Goal: Task Accomplishment & Management: Manage account settings

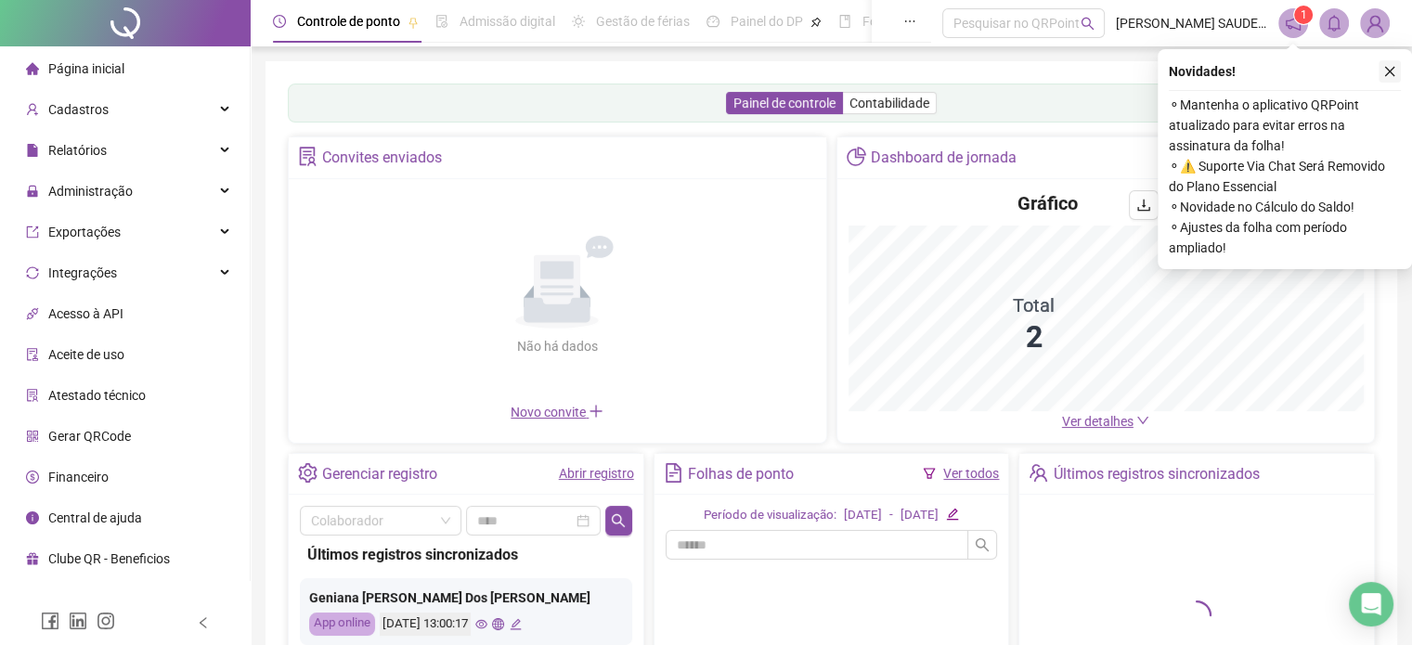
click at [1397, 66] on button "button" at bounding box center [1390, 71] width 22 height 22
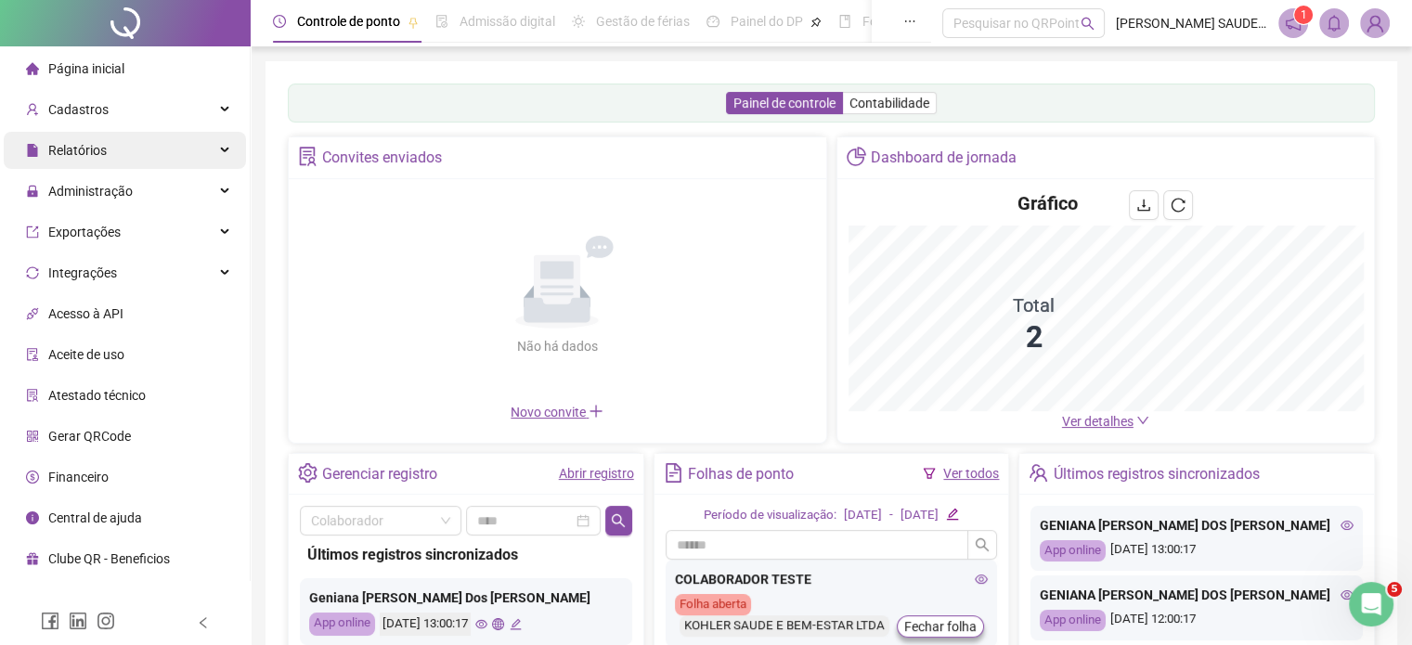
click at [113, 143] on div "Relatórios" at bounding box center [125, 150] width 242 height 37
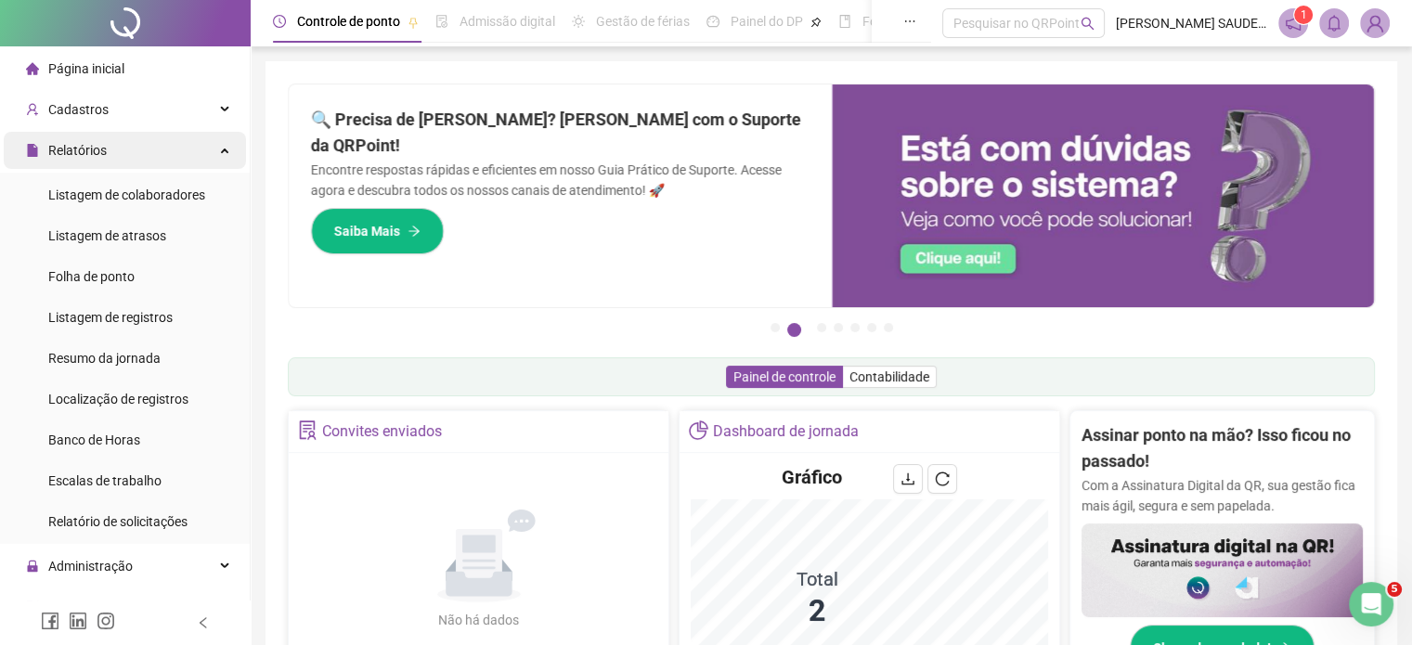
click at [115, 144] on div "Relatórios" at bounding box center [125, 150] width 242 height 37
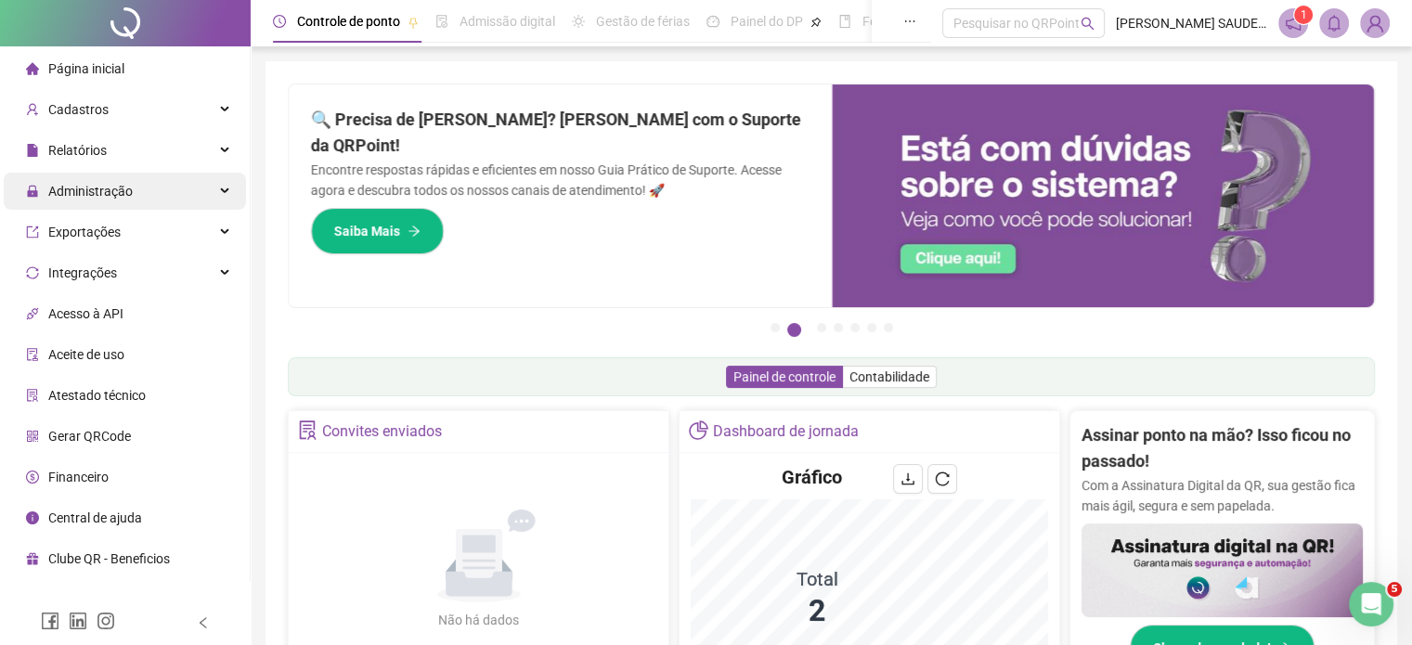
click at [115, 184] on span "Administração" at bounding box center [90, 191] width 84 height 15
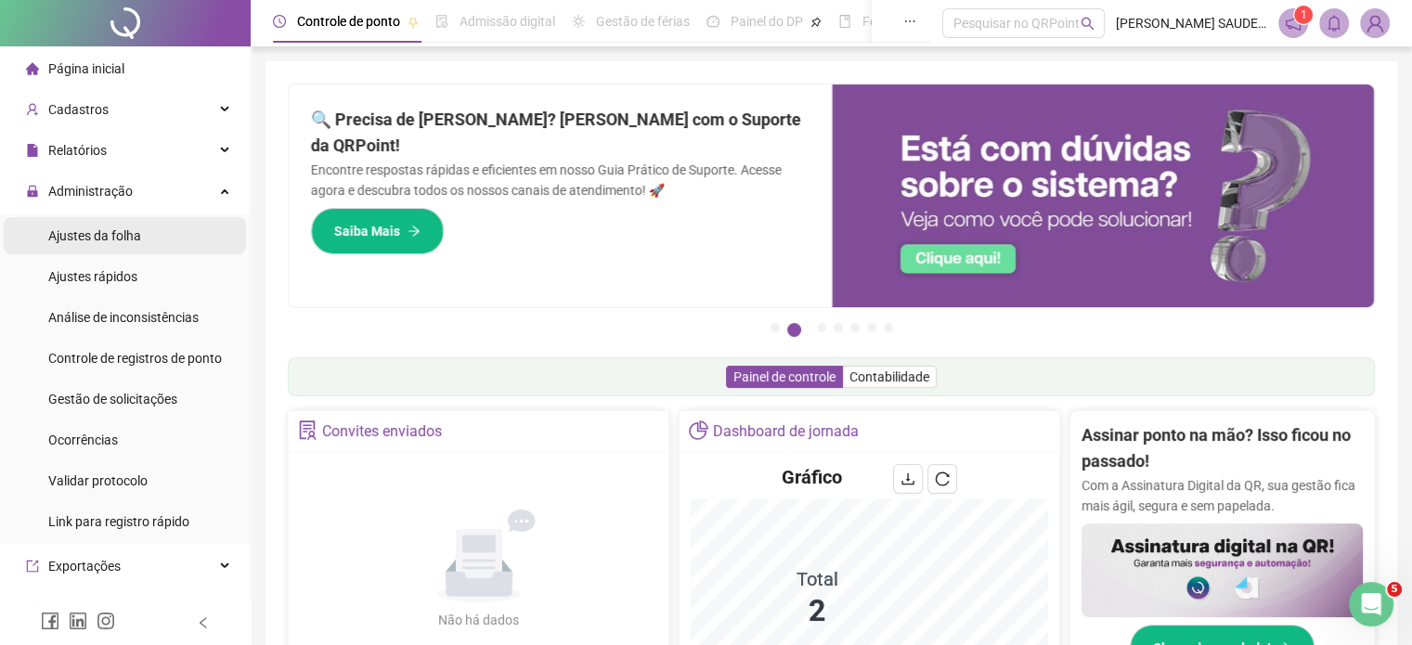
click at [164, 233] on li "Ajustes da folha" at bounding box center [125, 235] width 242 height 37
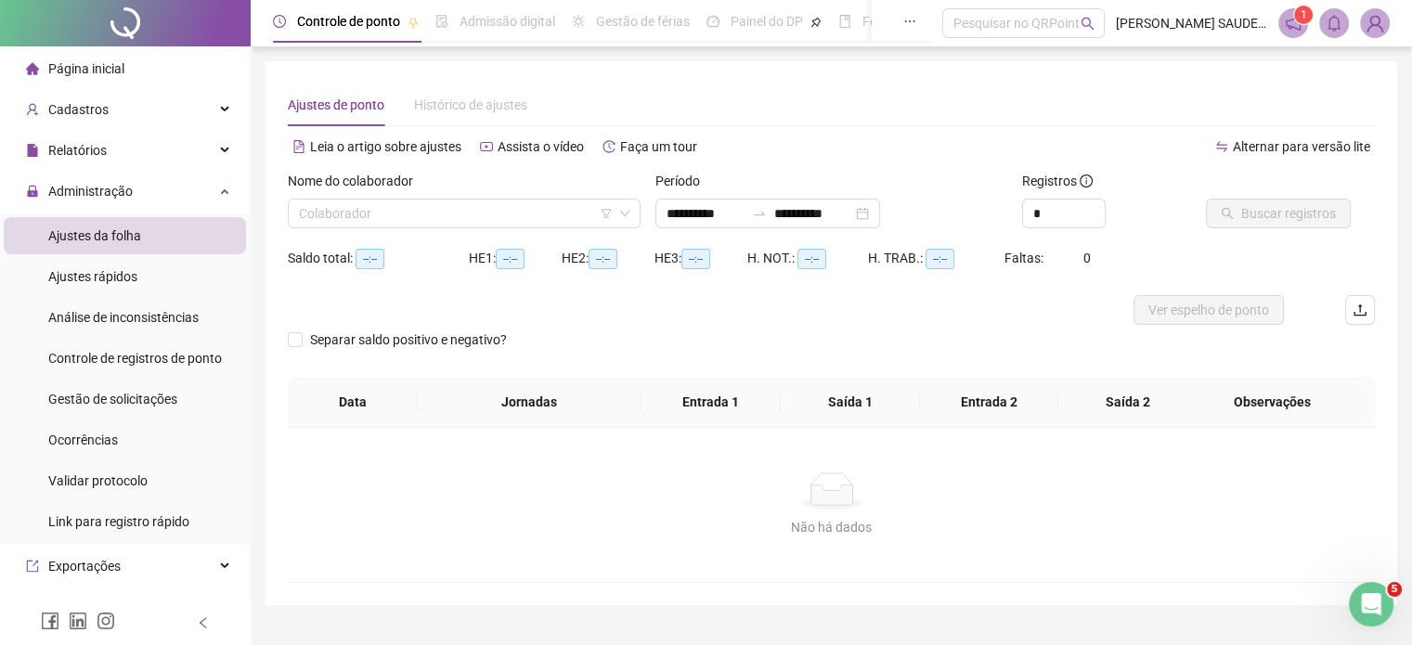
type input "**********"
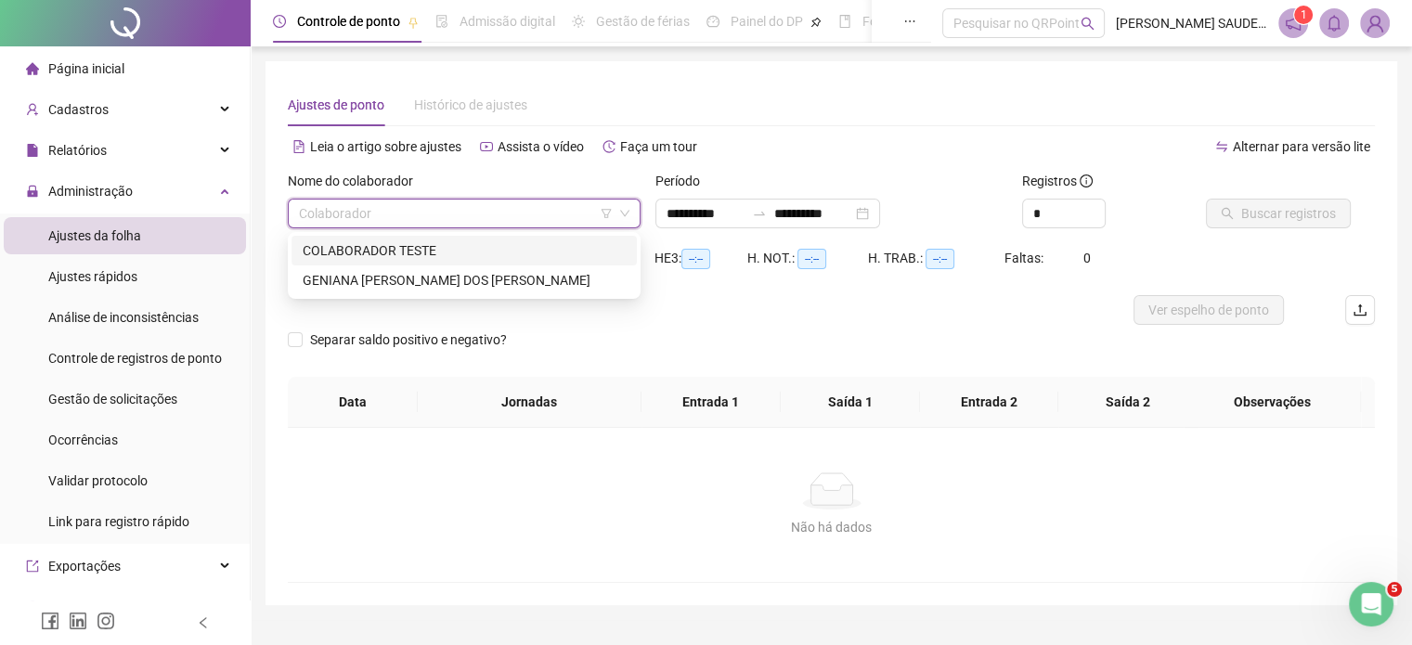
click at [357, 225] on input "search" at bounding box center [456, 214] width 314 height 28
click at [343, 281] on div "GENIANA FERREIRA DOS SANTOS" at bounding box center [464, 280] width 323 height 20
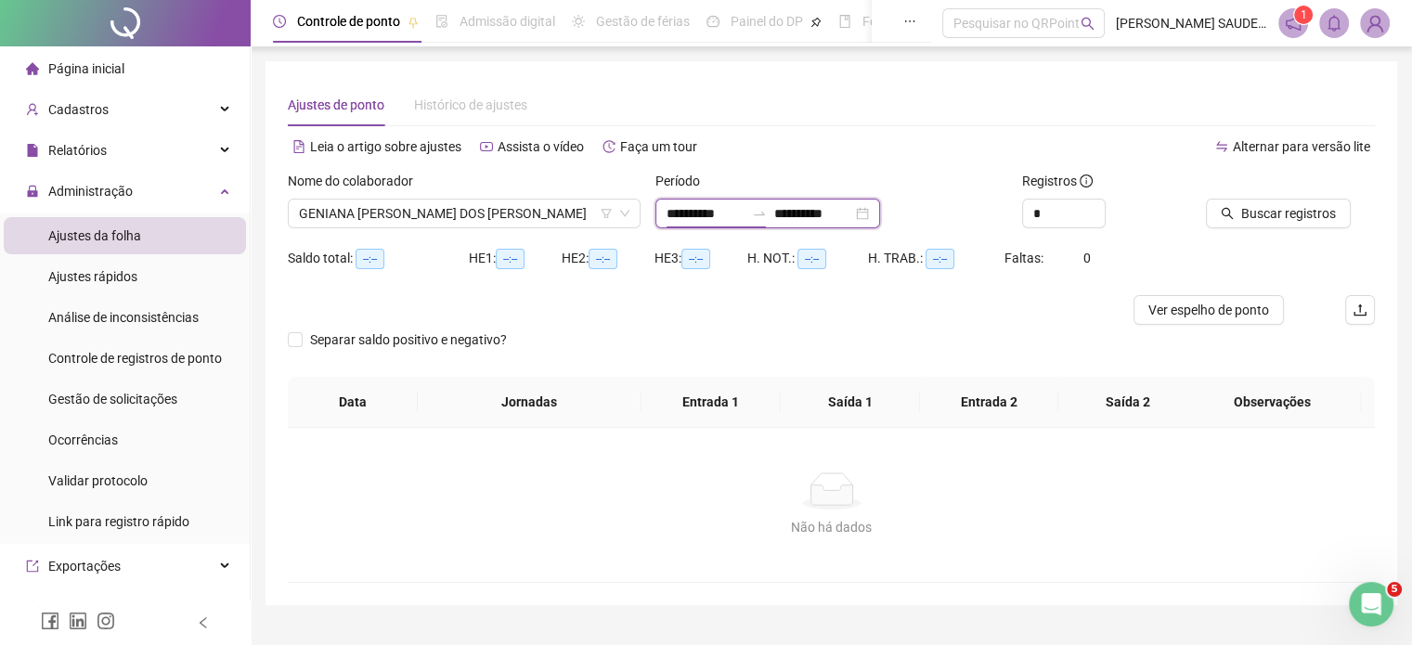
click at [735, 215] on input "**********" at bounding box center [706, 213] width 78 height 20
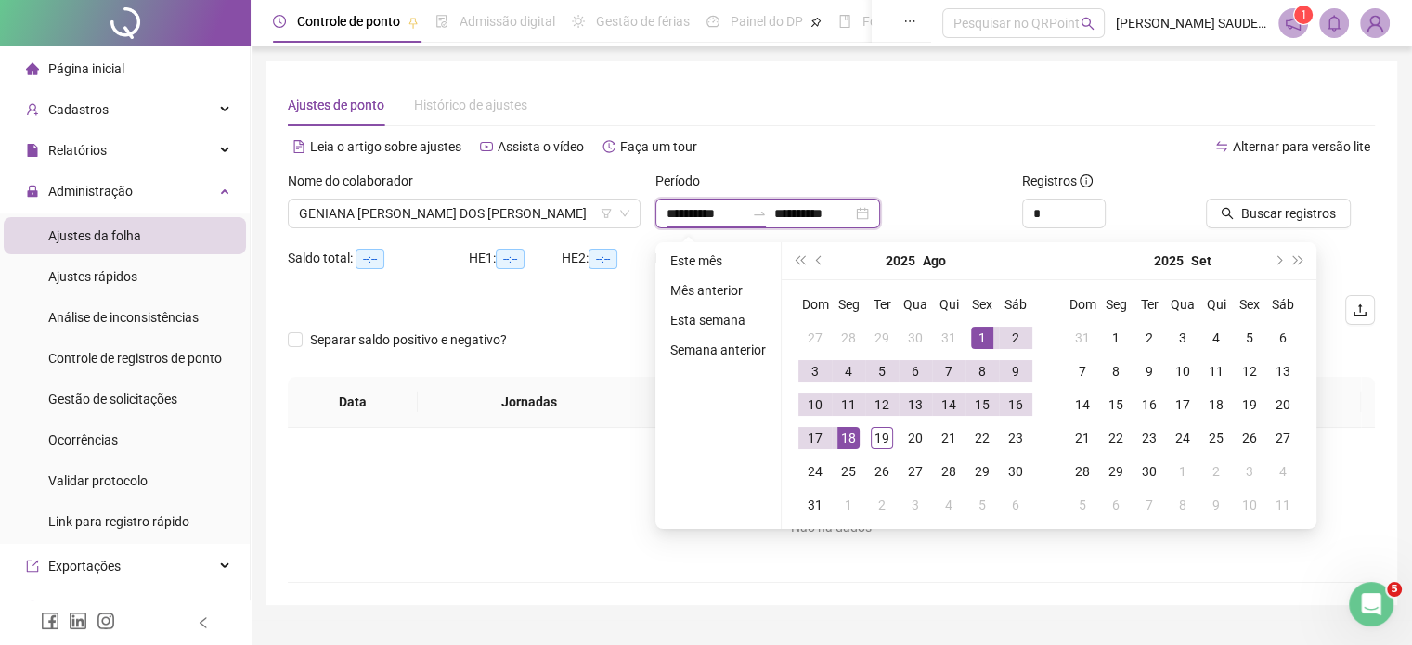
click at [809, 225] on div "**********" at bounding box center [768, 214] width 225 height 30
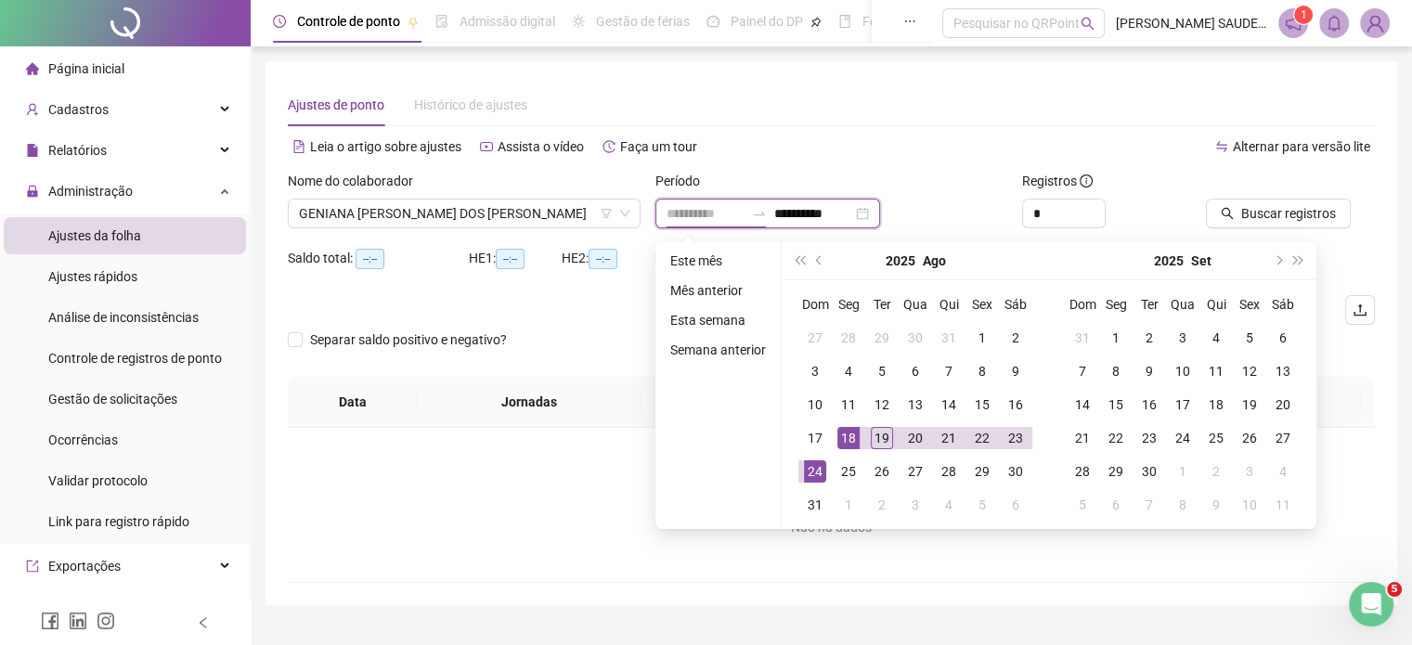
type input "**********"
click at [851, 441] on div "18" at bounding box center [849, 438] width 22 height 22
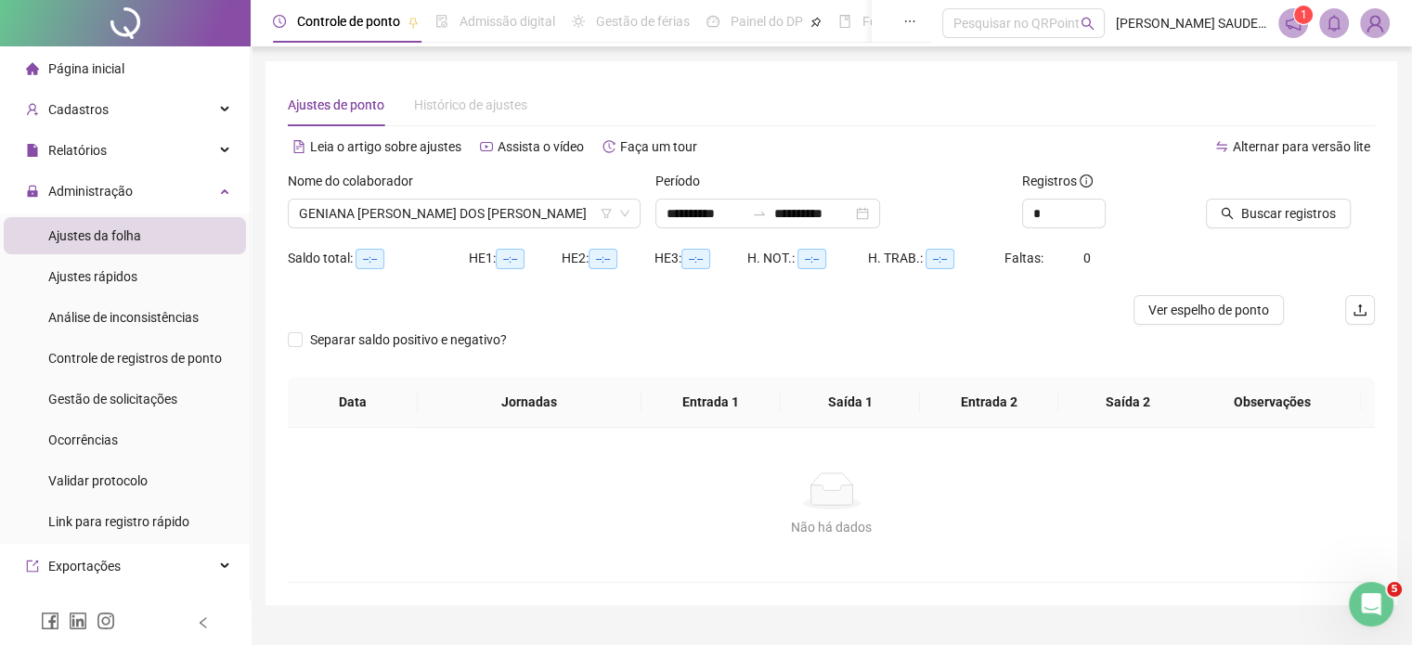
click at [923, 171] on div "Período" at bounding box center [832, 185] width 353 height 28
click at [829, 222] on input "**********" at bounding box center [813, 213] width 78 height 20
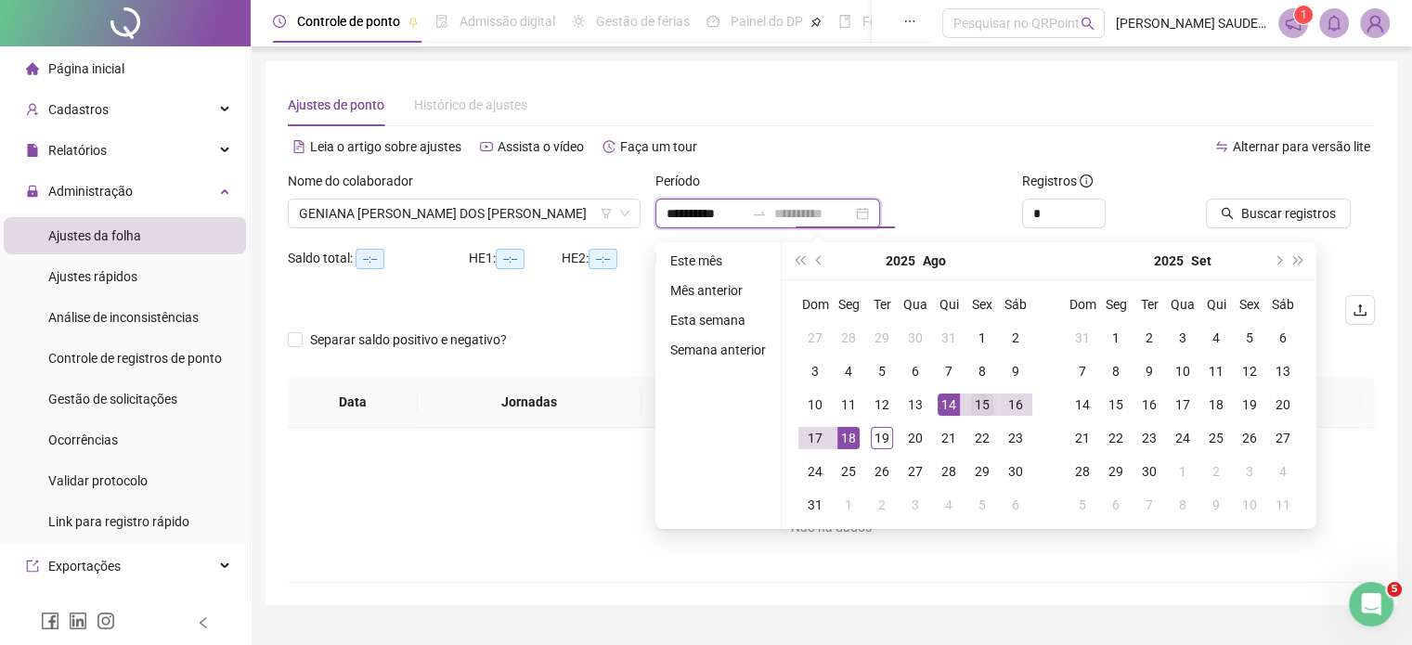
type input "**********"
click at [981, 402] on div "15" at bounding box center [982, 405] width 22 height 22
type input "**********"
click at [1124, 149] on div "Alternar para versão lite" at bounding box center [1104, 147] width 544 height 30
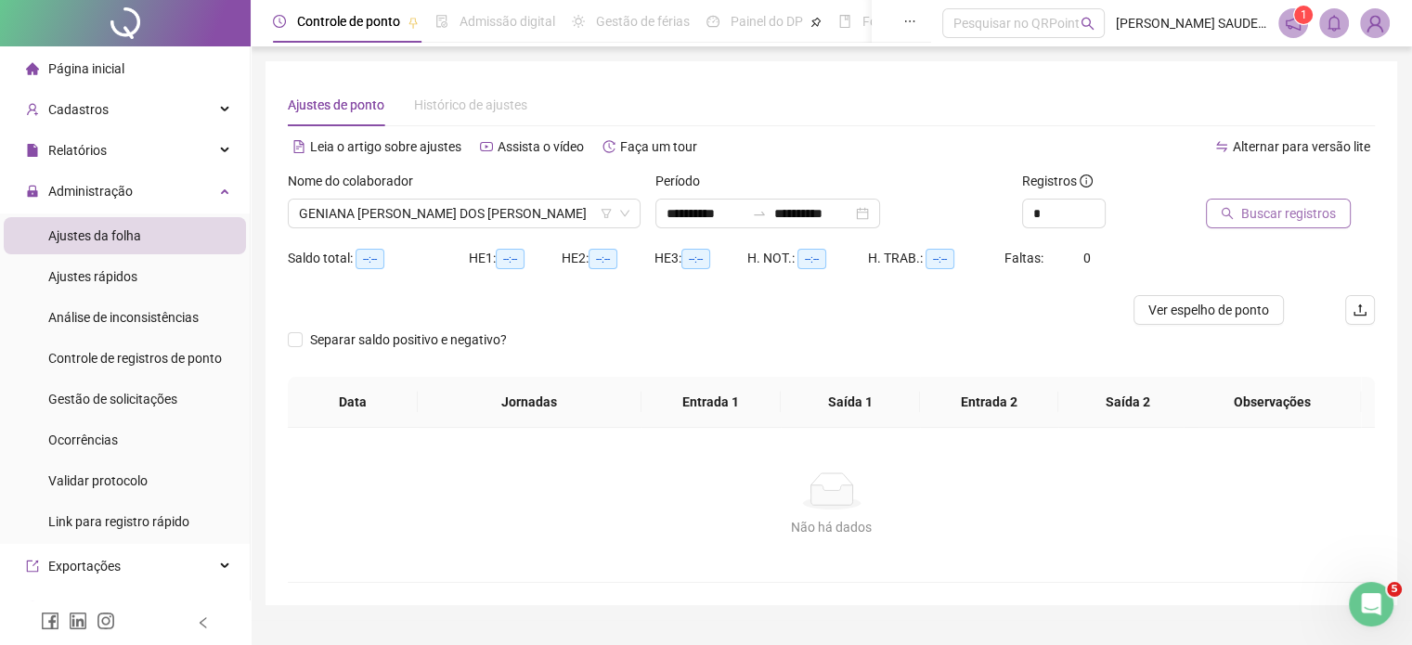
click at [1280, 218] on span "Buscar registros" at bounding box center [1288, 213] width 95 height 20
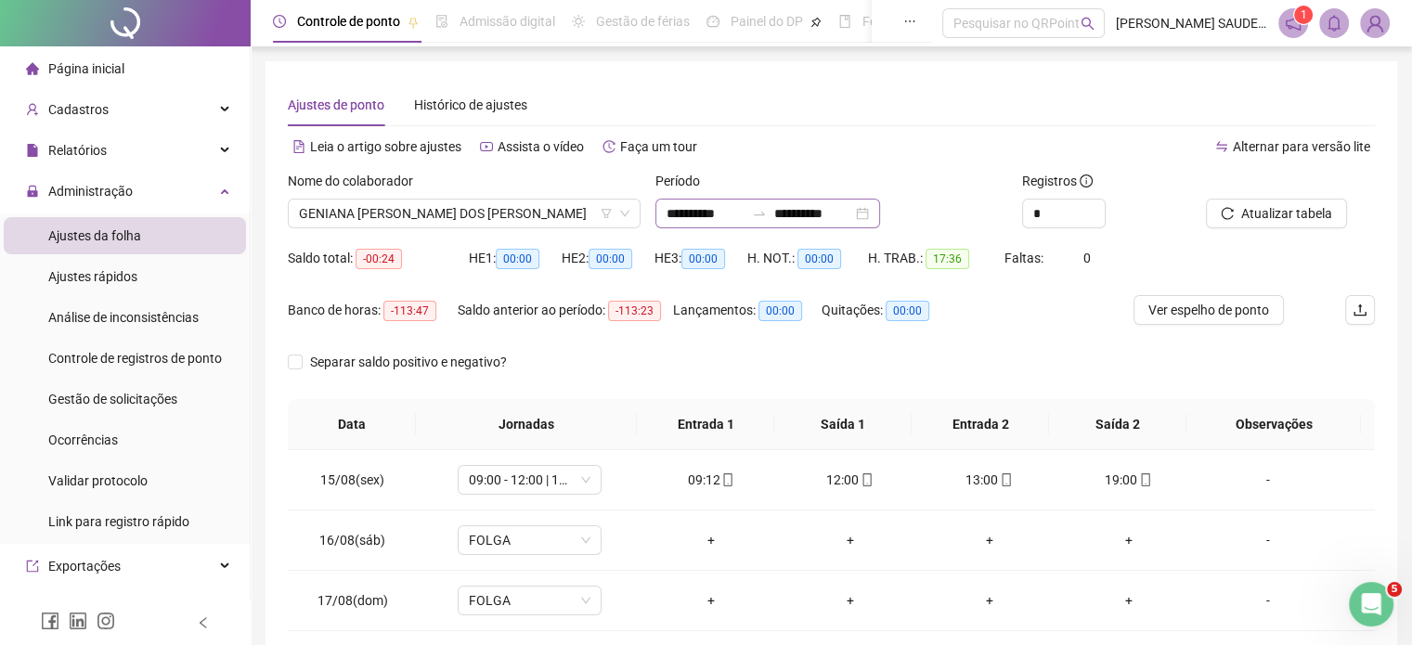
click at [880, 218] on div "**********" at bounding box center [768, 214] width 225 height 30
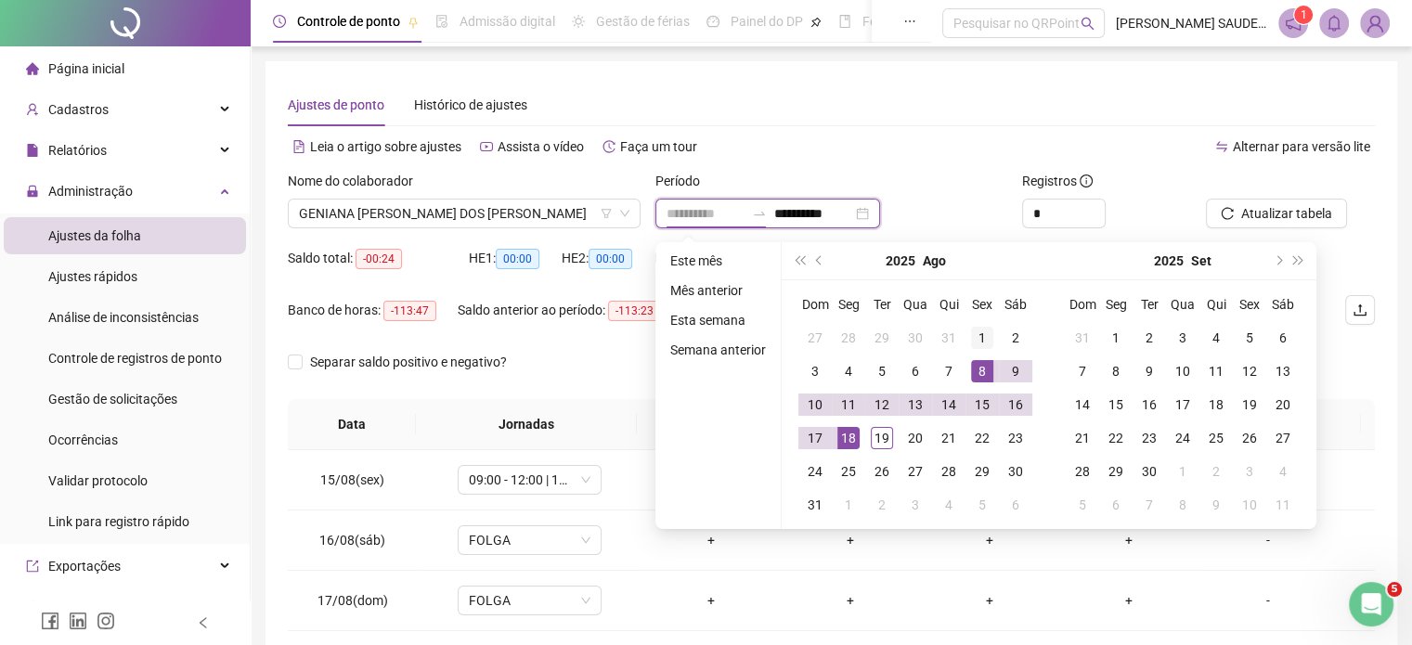
type input "**********"
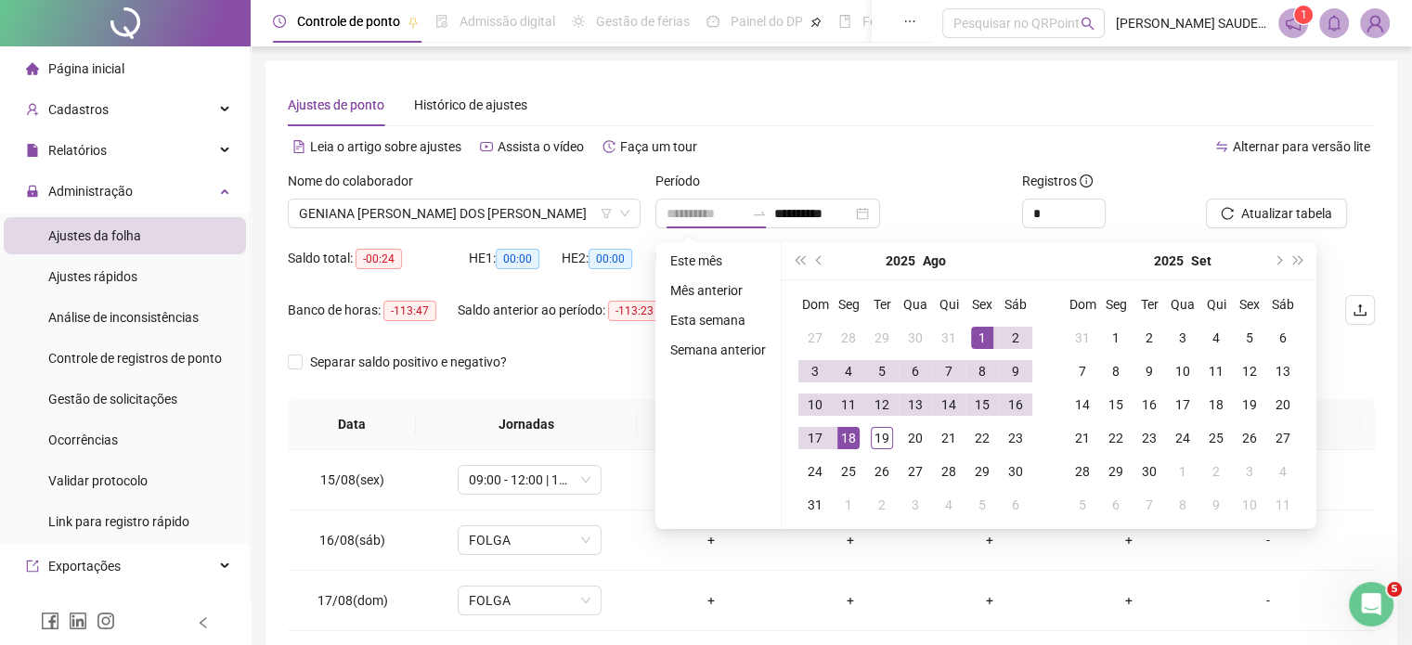
click at [977, 341] on div "1" at bounding box center [982, 338] width 22 height 22
type input "**********"
click at [840, 434] on div "18" at bounding box center [849, 438] width 22 height 22
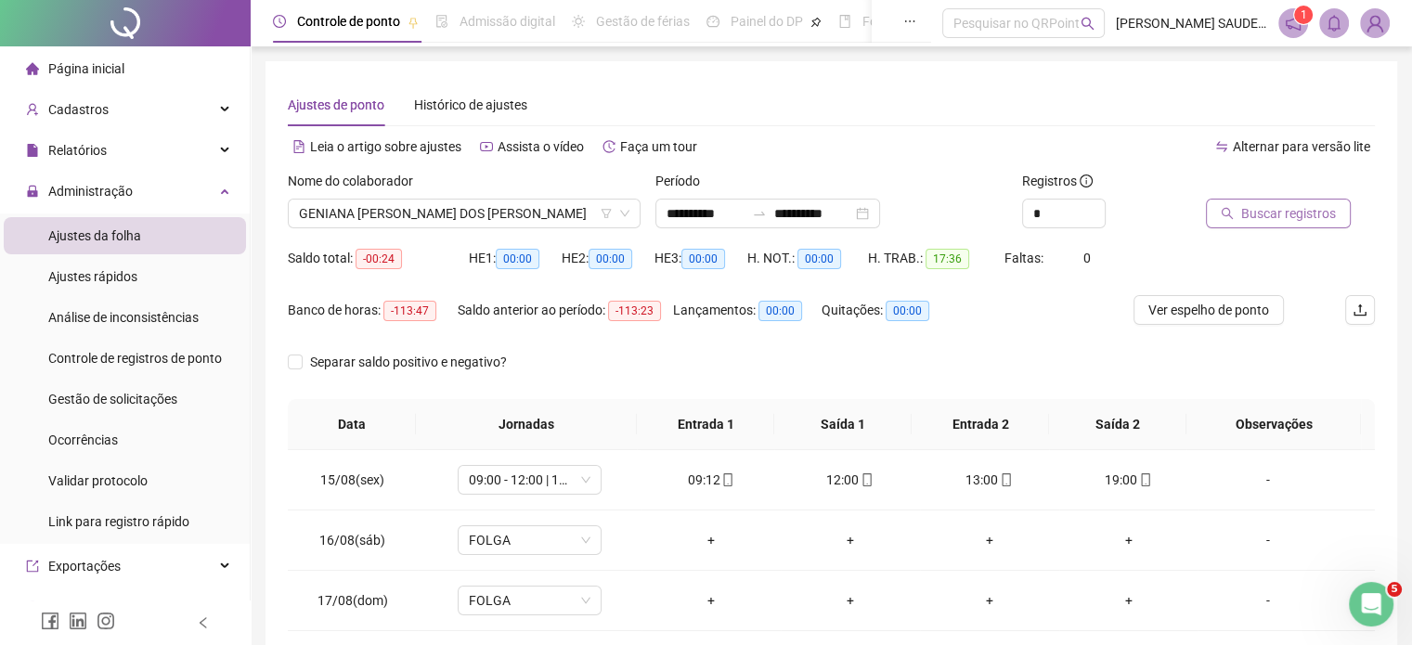
click at [1259, 213] on span "Buscar registros" at bounding box center [1288, 213] width 95 height 20
click at [1367, 26] on img at bounding box center [1375, 23] width 28 height 28
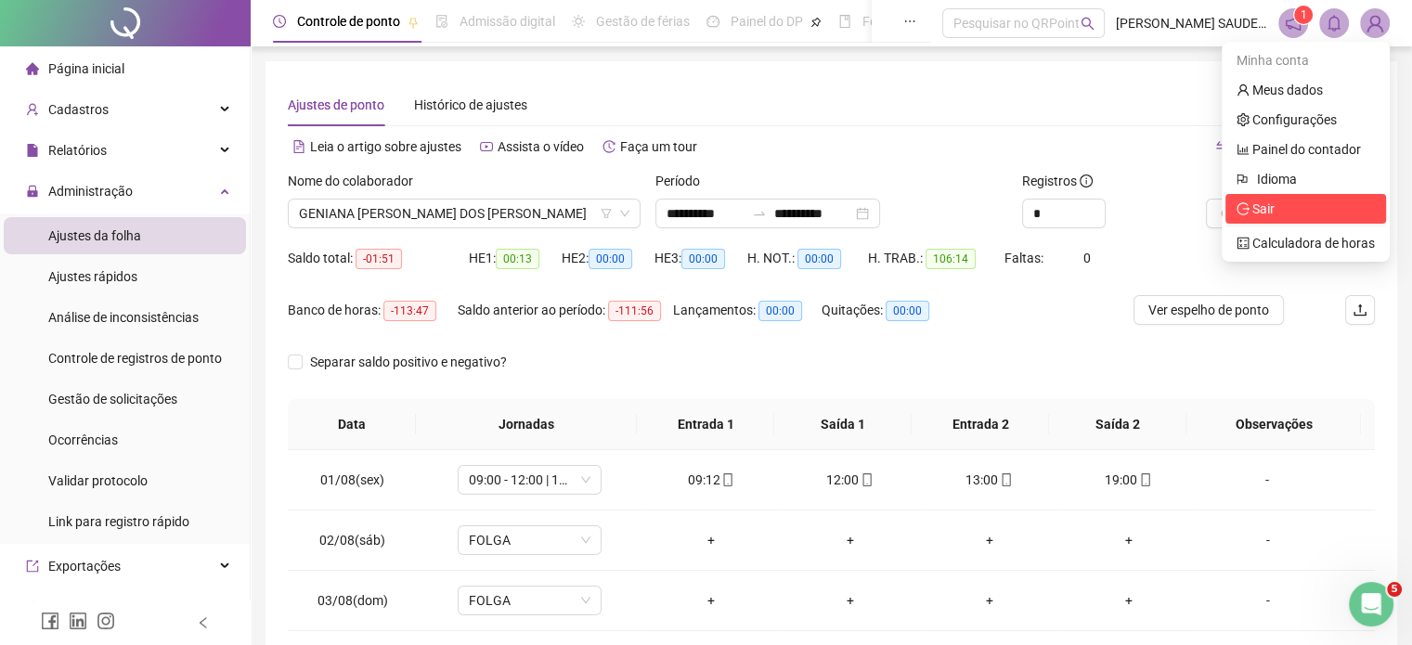
click at [1298, 203] on span "Sair" at bounding box center [1306, 209] width 138 height 20
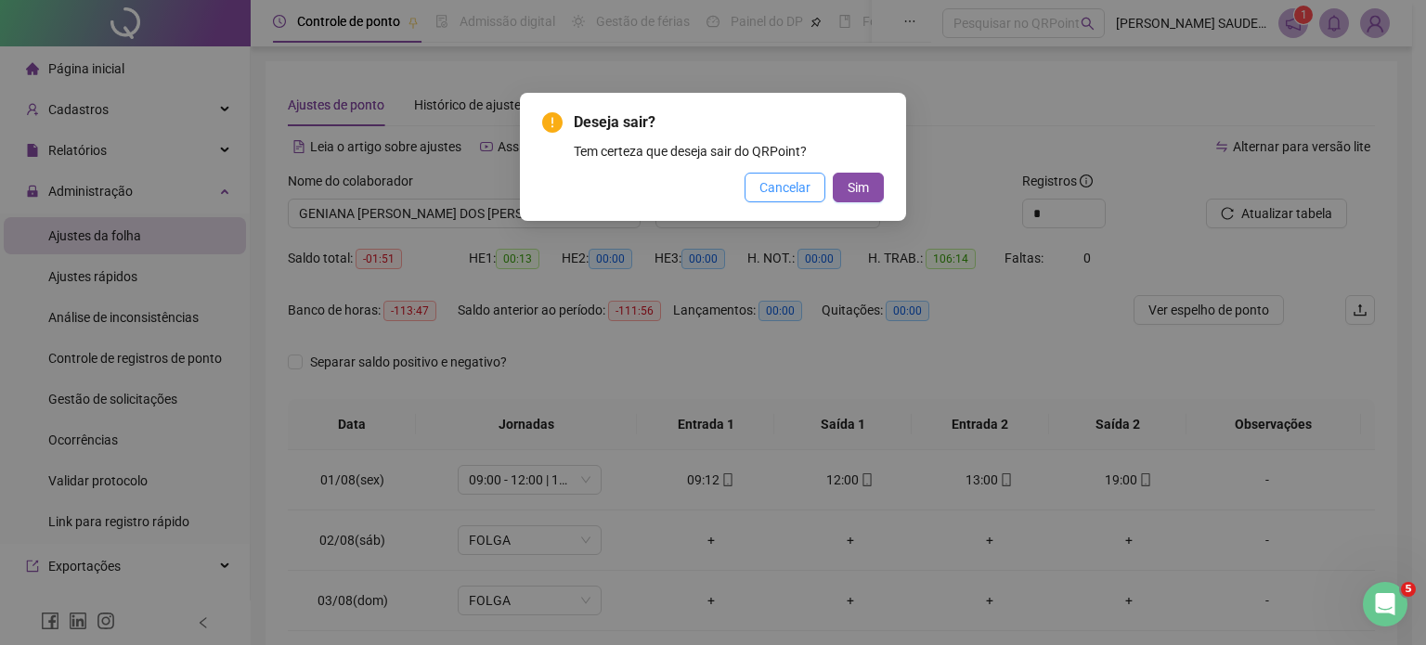
click at [789, 192] on span "Cancelar" at bounding box center [785, 187] width 51 height 20
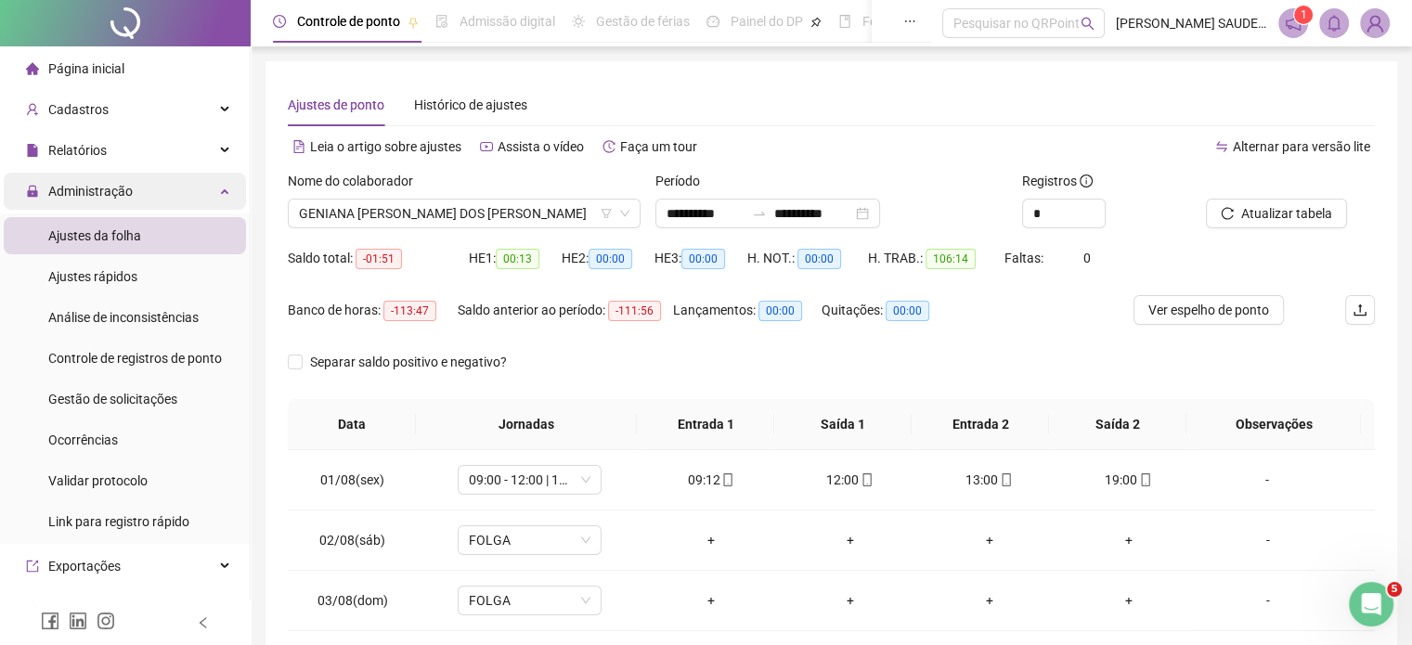
click at [130, 200] on span "Administração" at bounding box center [79, 191] width 107 height 37
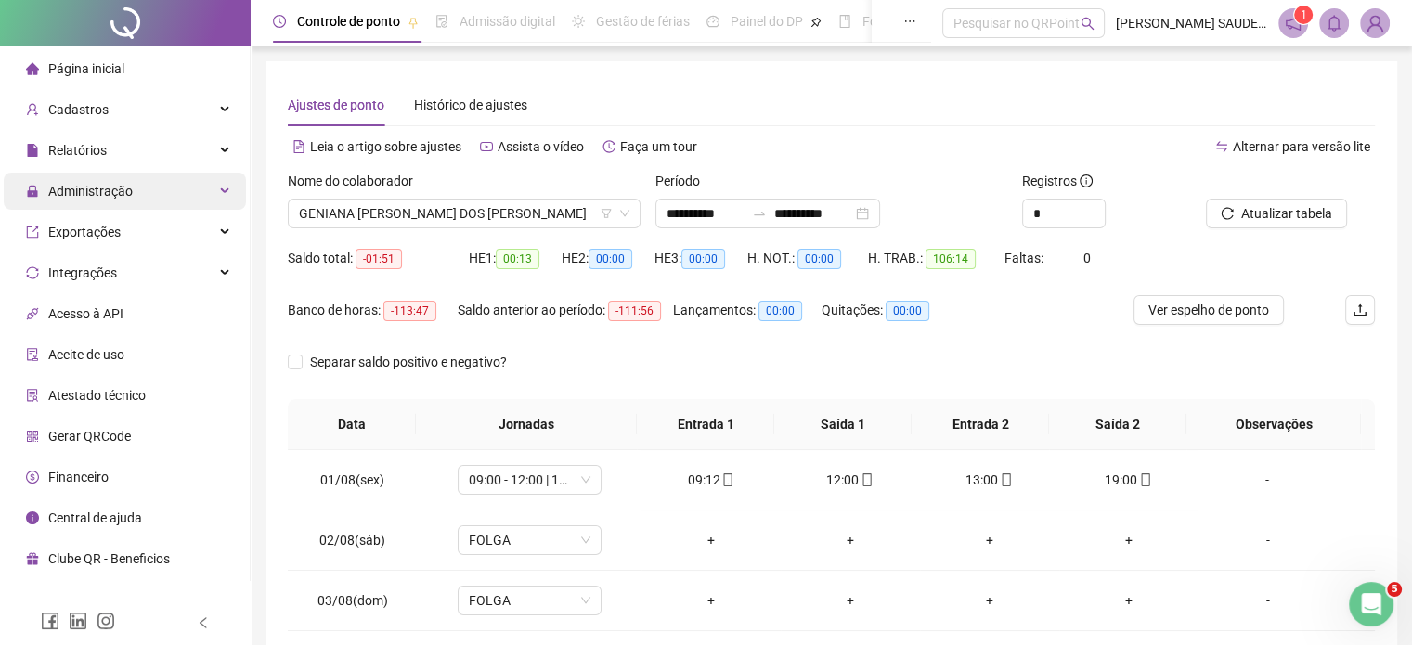
click at [130, 200] on span "Administração" at bounding box center [79, 191] width 107 height 37
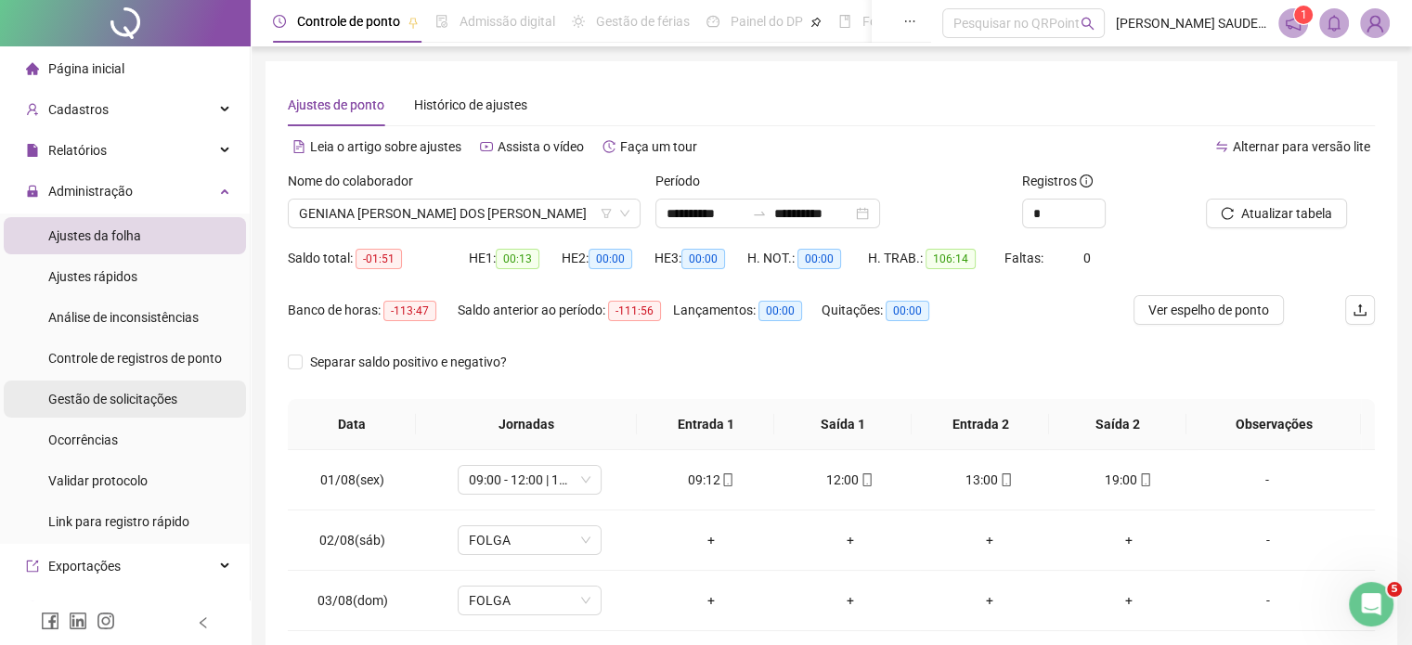
click at [115, 410] on div "Gestão de solicitações" at bounding box center [112, 399] width 129 height 37
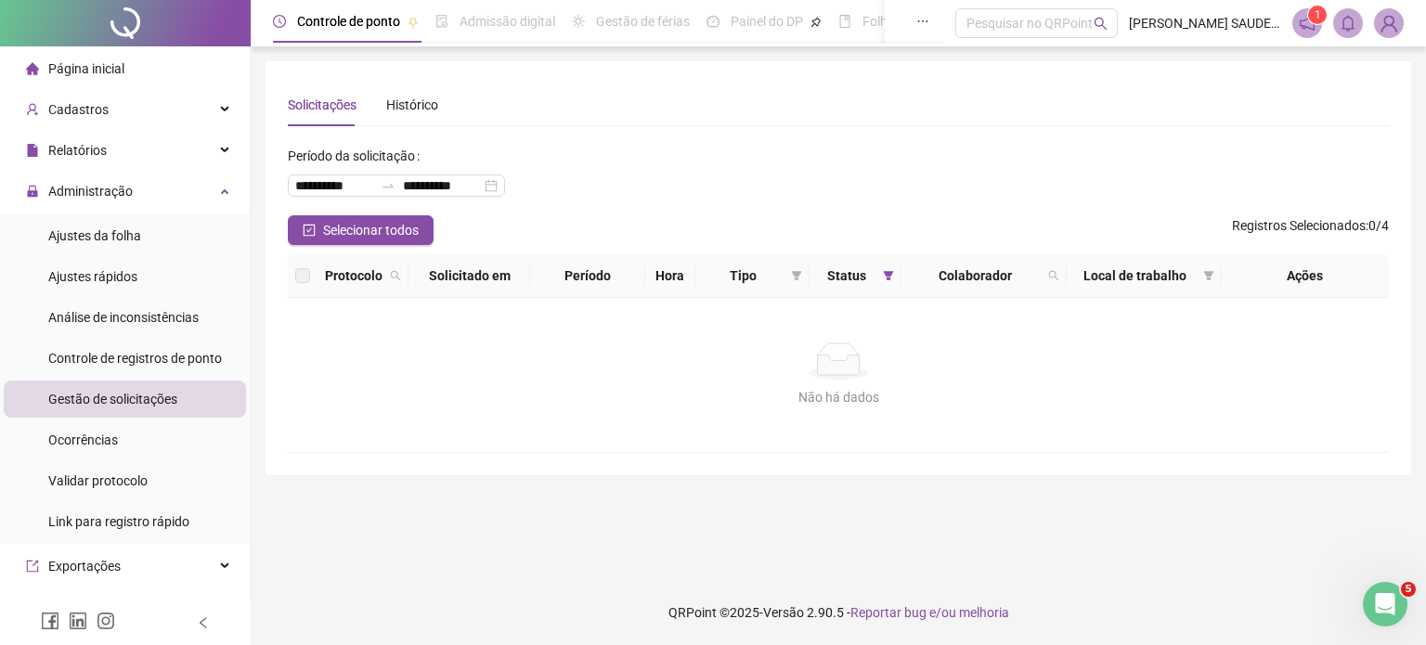
click at [1387, 12] on img at bounding box center [1389, 23] width 28 height 28
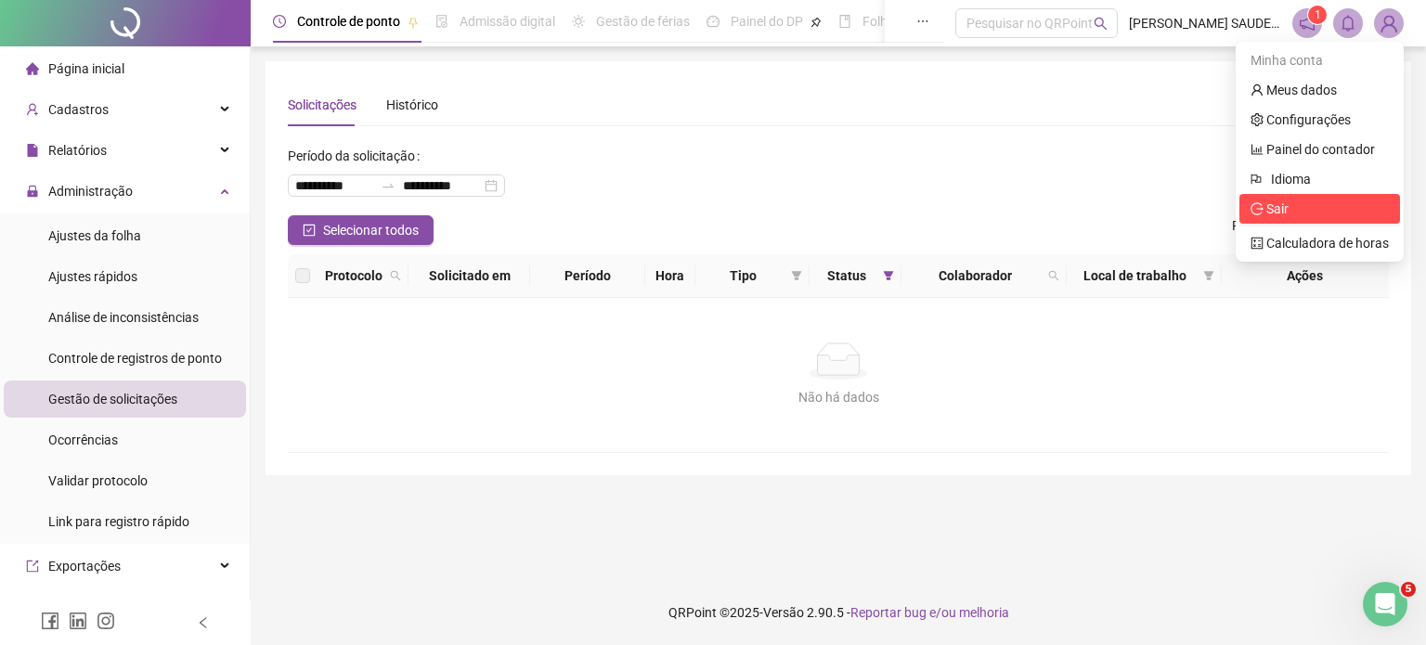
click at [1341, 209] on span "Sair" at bounding box center [1320, 209] width 138 height 20
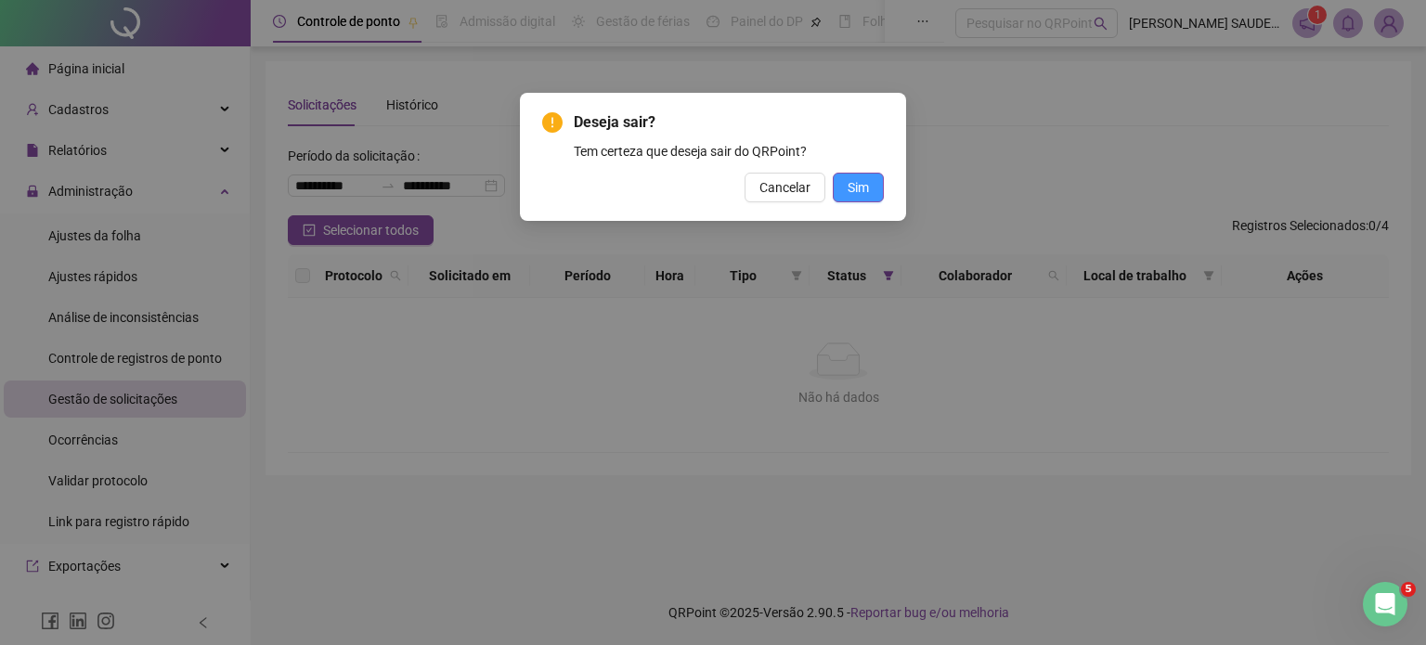
click at [869, 188] on button "Sim" at bounding box center [858, 188] width 51 height 30
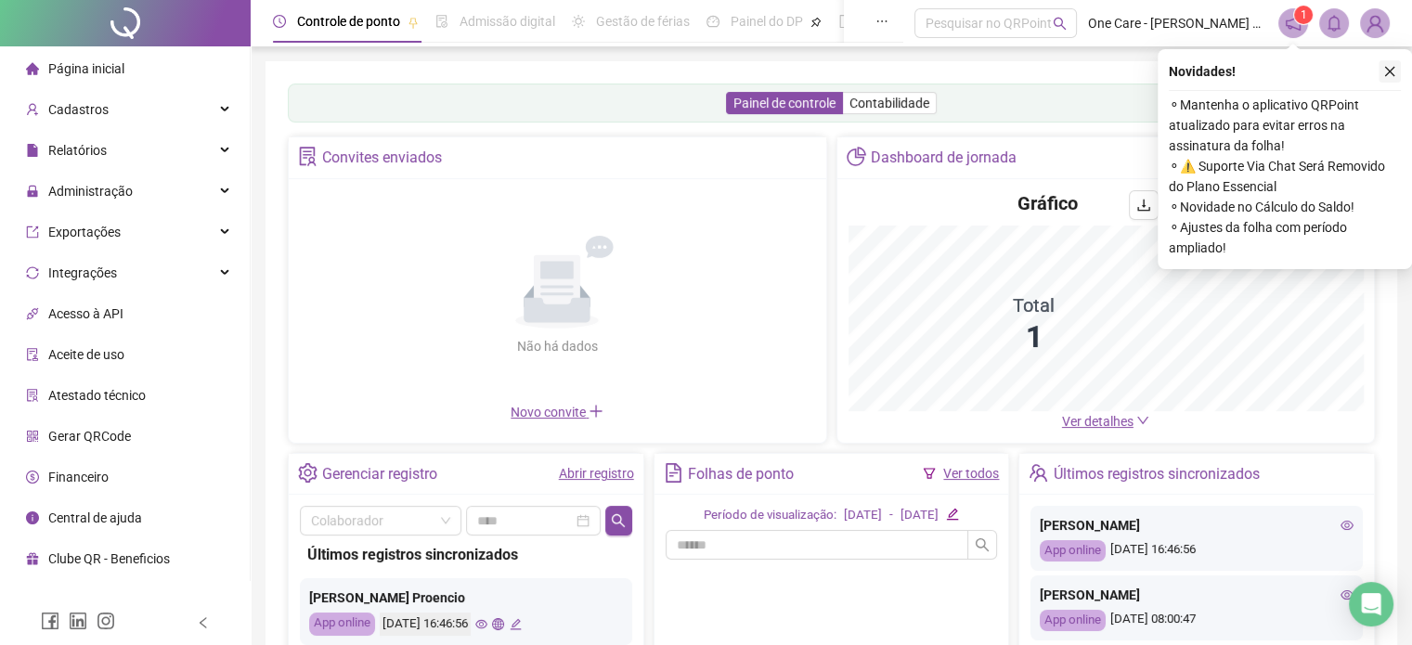
click at [1389, 65] on icon "close" at bounding box center [1390, 71] width 13 height 13
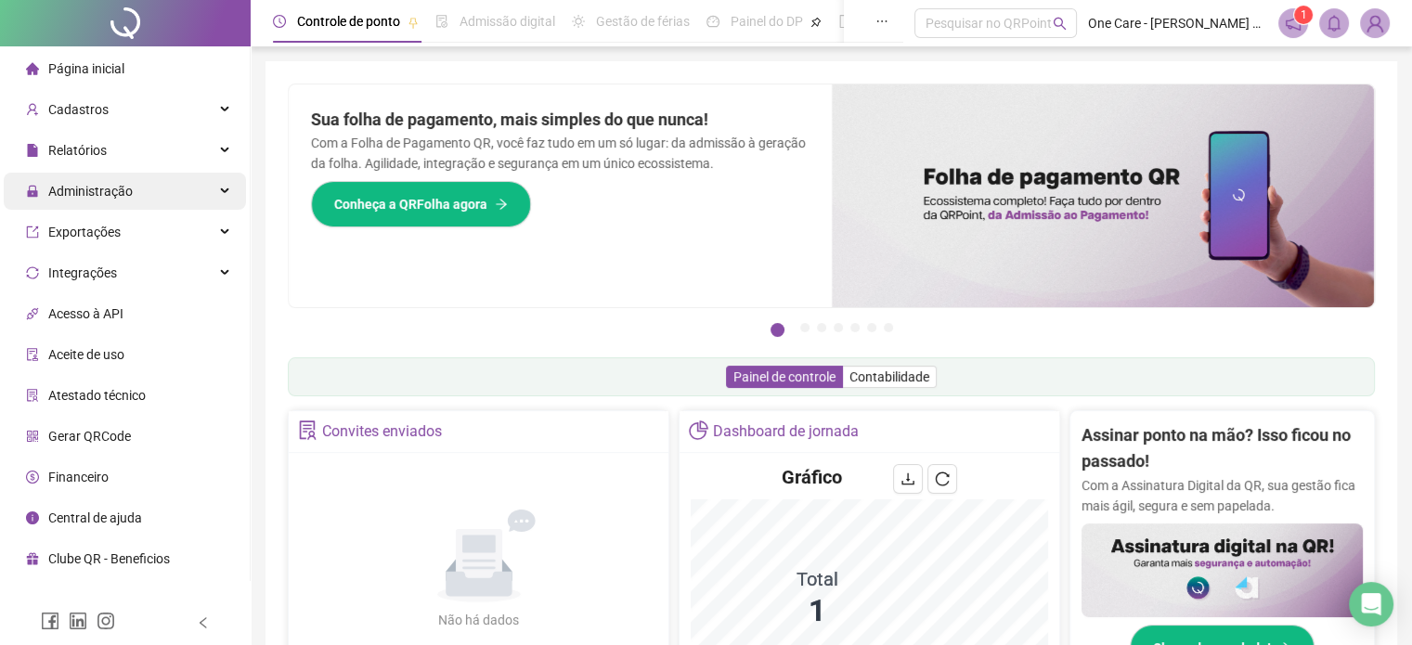
click at [91, 195] on span "Administração" at bounding box center [90, 191] width 84 height 15
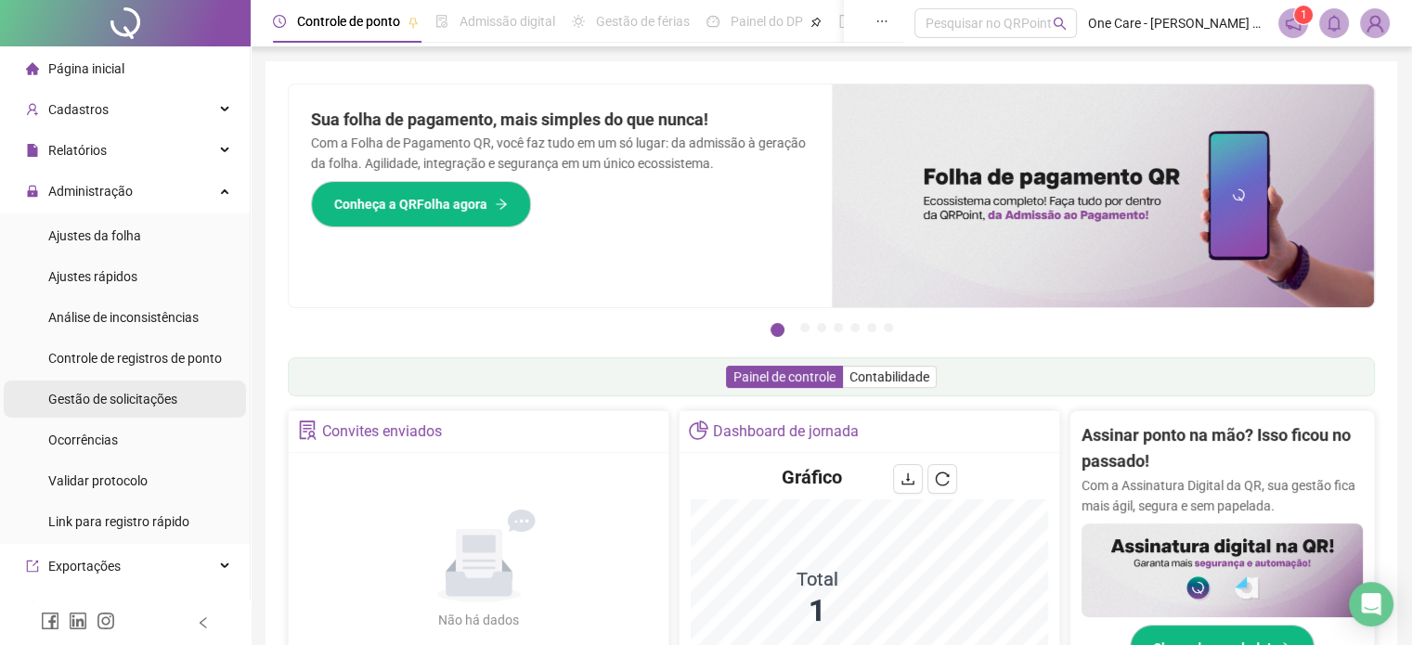
click at [140, 411] on div "Gestão de solicitações" at bounding box center [112, 399] width 129 height 37
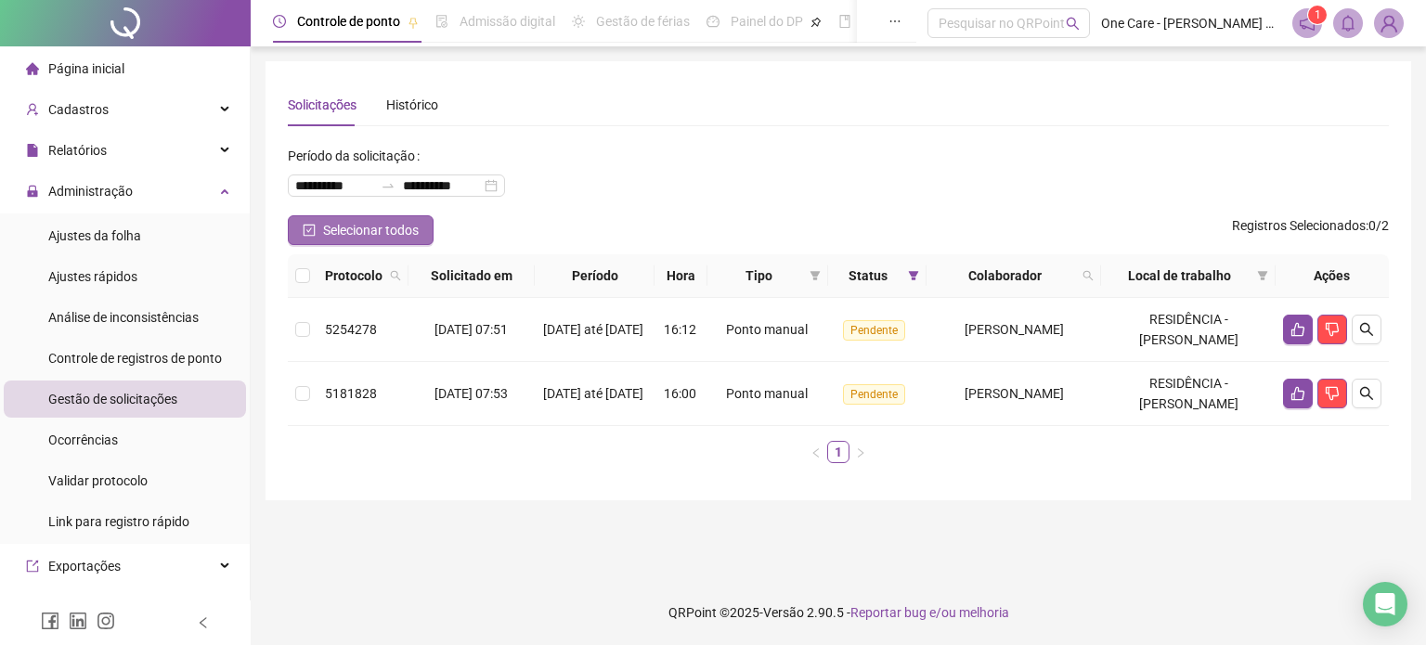
click at [372, 233] on span "Selecionar todos" at bounding box center [371, 230] width 96 height 20
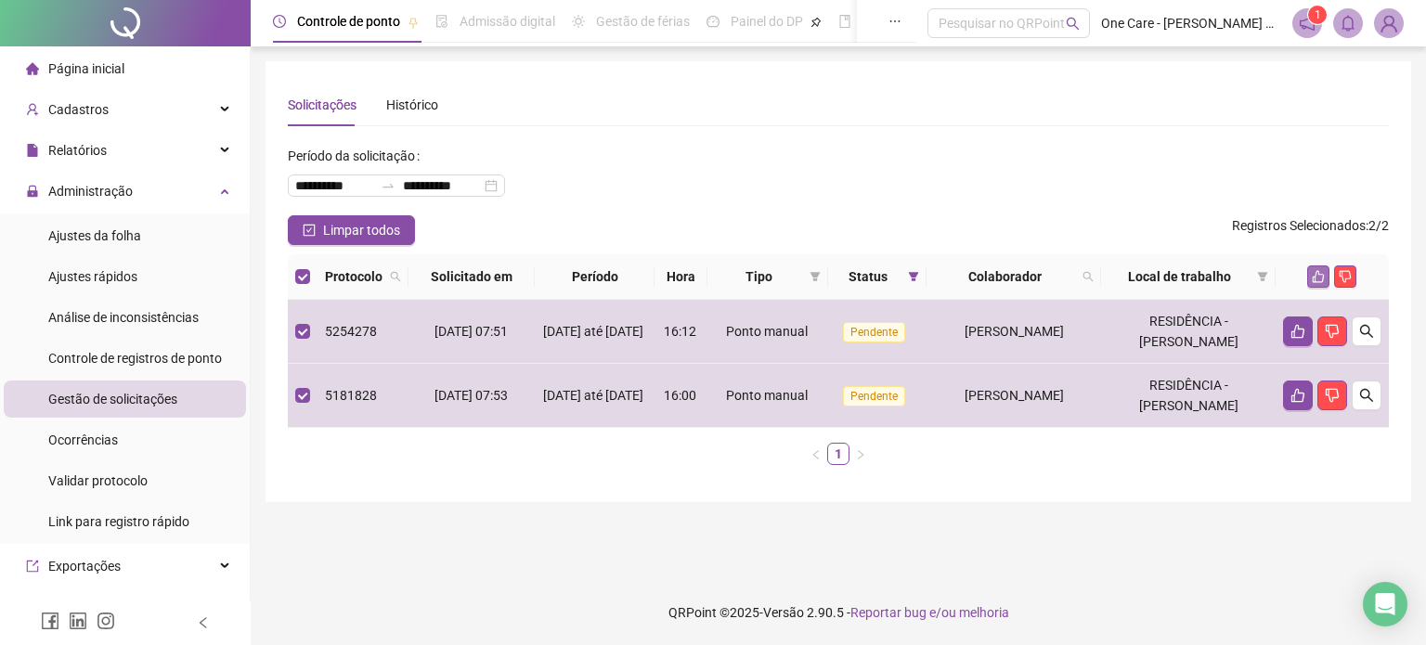
click at [1319, 271] on icon "like" at bounding box center [1319, 277] width 12 height 12
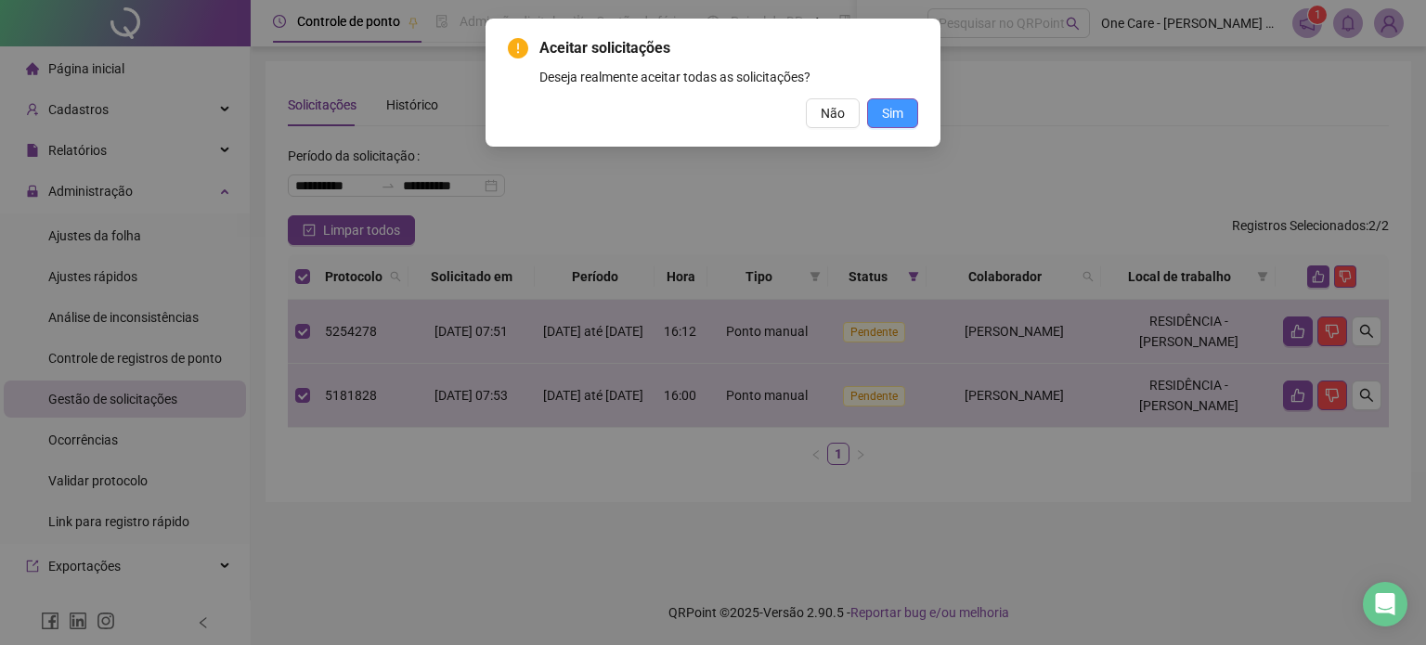
click at [886, 104] on span "Sim" at bounding box center [892, 113] width 21 height 20
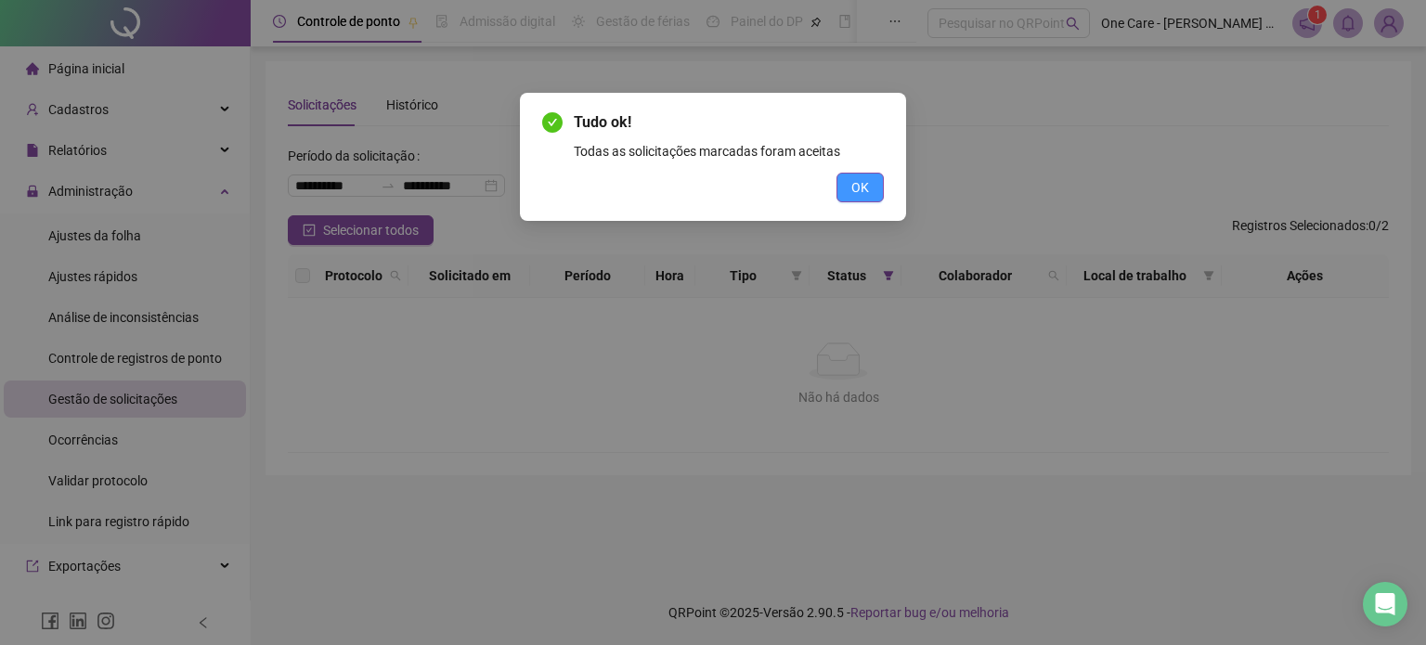
click at [853, 194] on span "OK" at bounding box center [860, 187] width 18 height 20
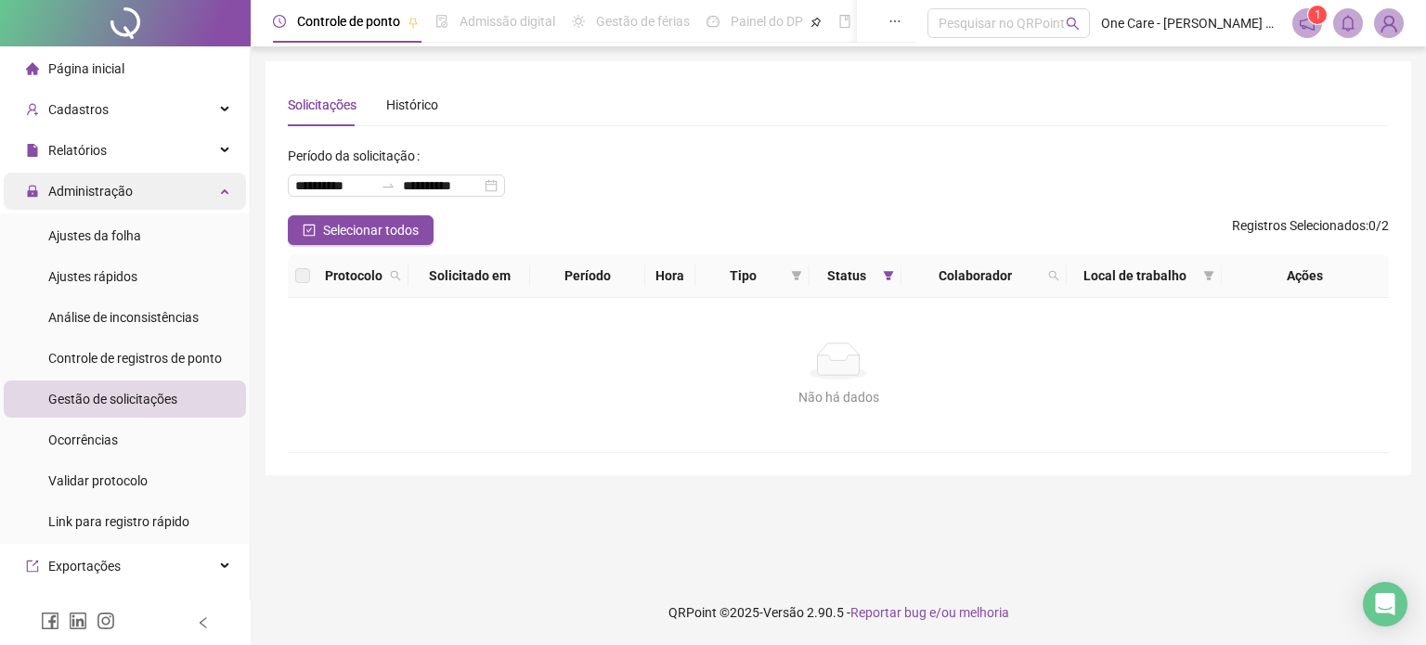
click at [123, 185] on span "Administração" at bounding box center [90, 191] width 84 height 15
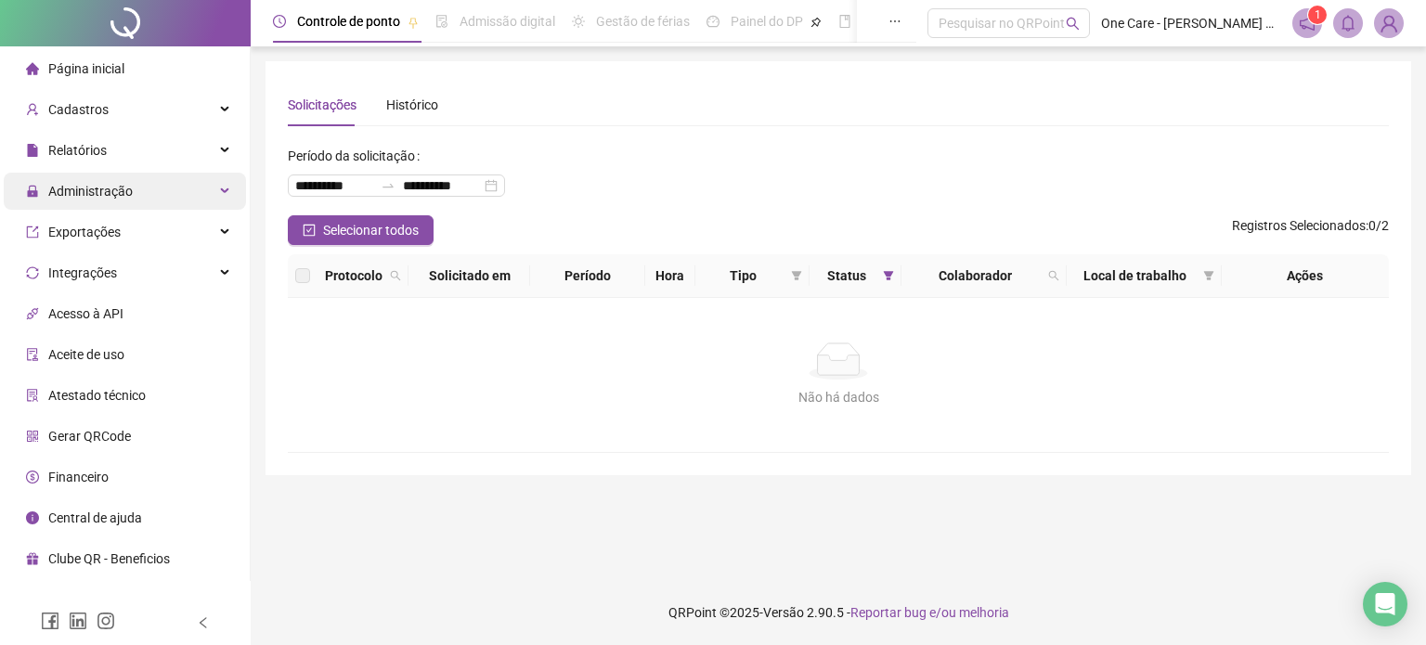
click at [133, 184] on div "Administração" at bounding box center [125, 191] width 242 height 37
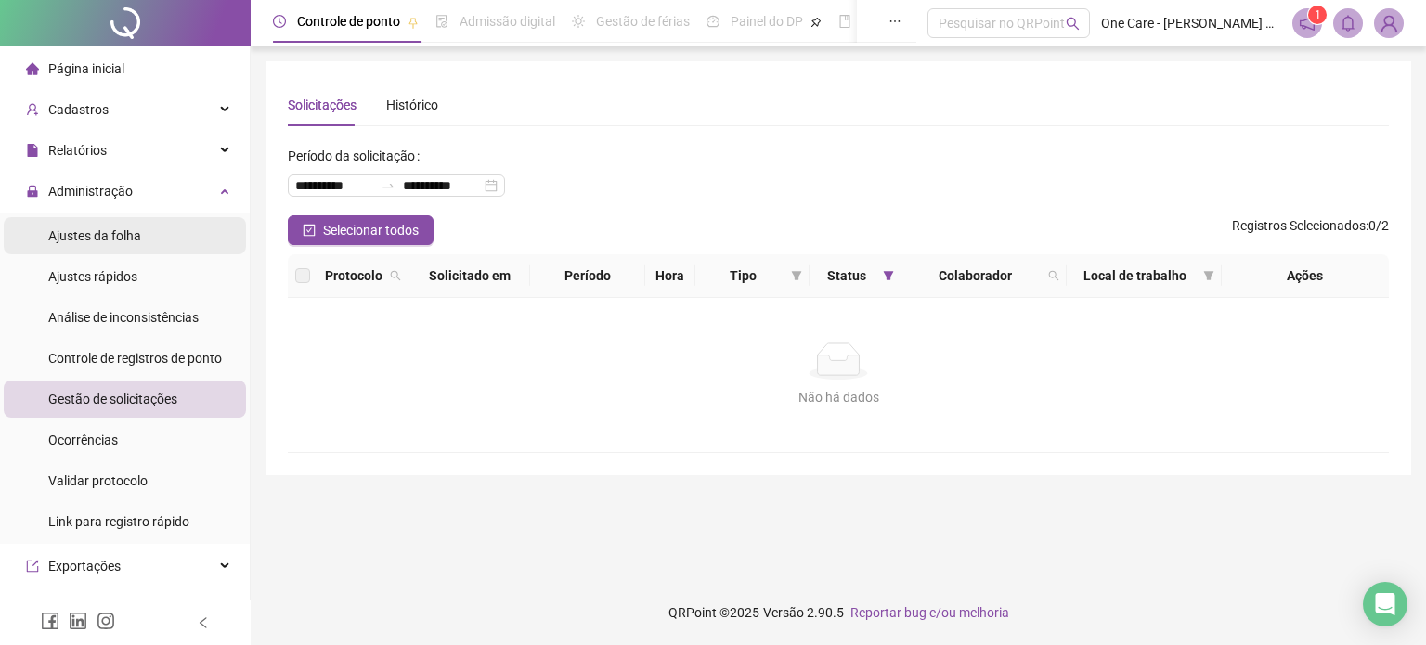
click at [124, 225] on div "Ajustes da folha" at bounding box center [94, 235] width 93 height 37
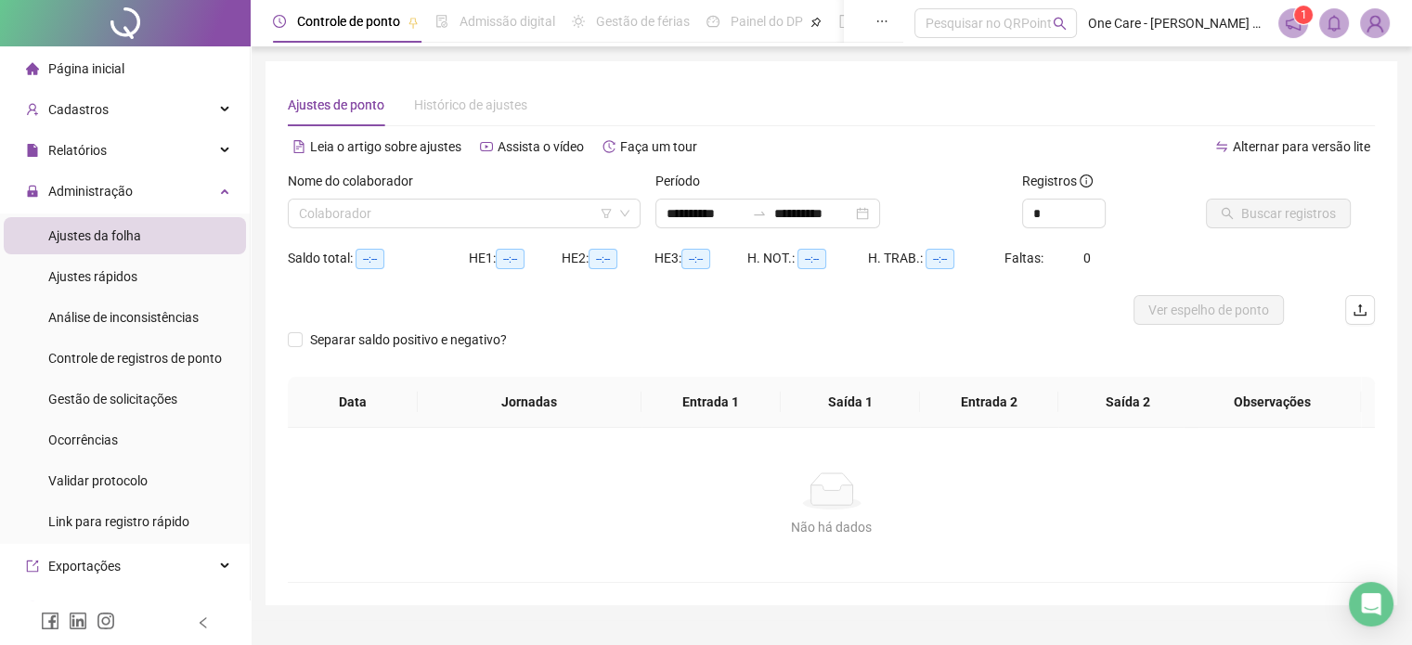
type input "**********"
click at [605, 211] on icon "filter" at bounding box center [606, 213] width 11 height 11
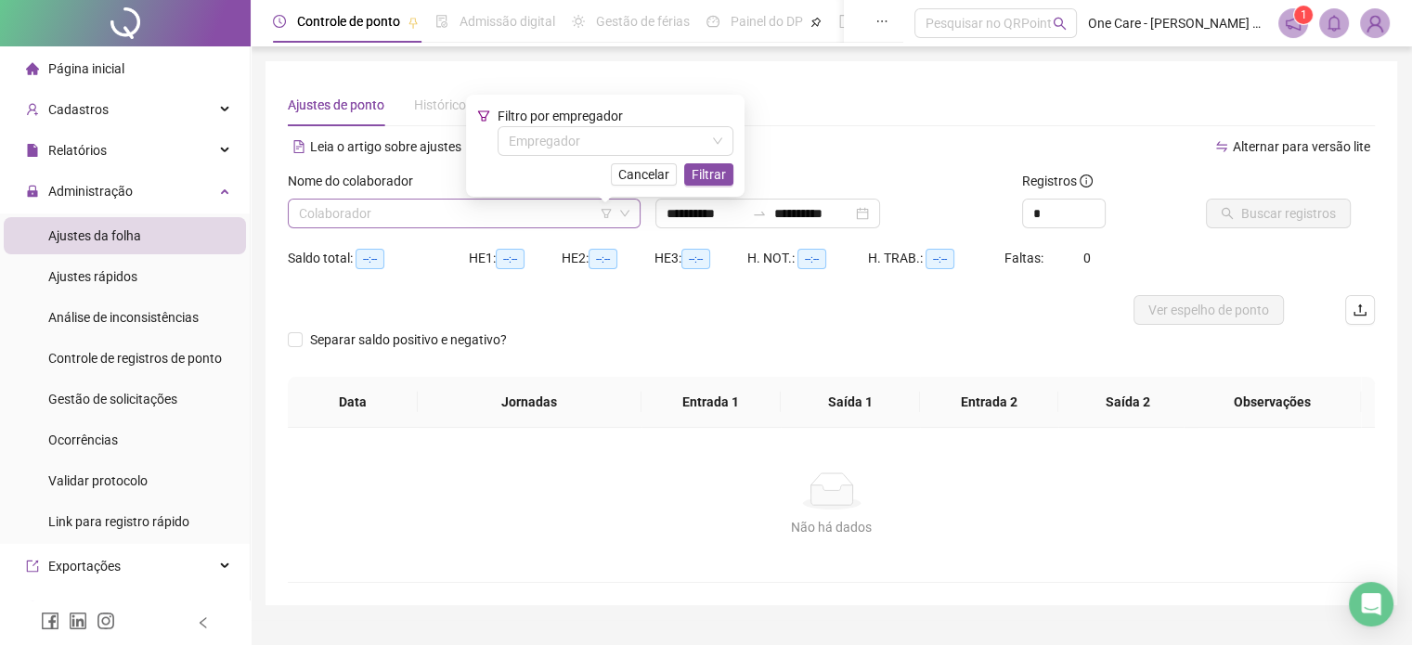
click at [524, 210] on input "search" at bounding box center [456, 214] width 314 height 28
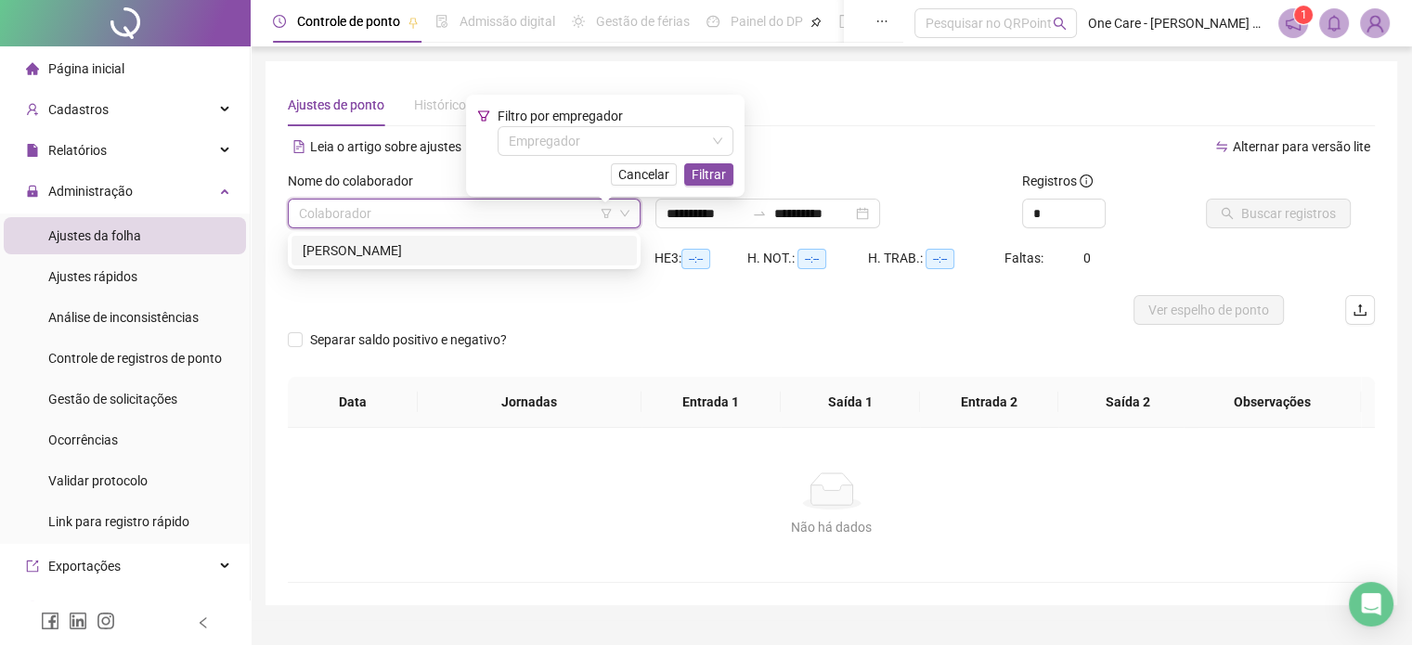
click at [484, 242] on div "JHENIFER MOURA PROENCIO" at bounding box center [464, 250] width 323 height 20
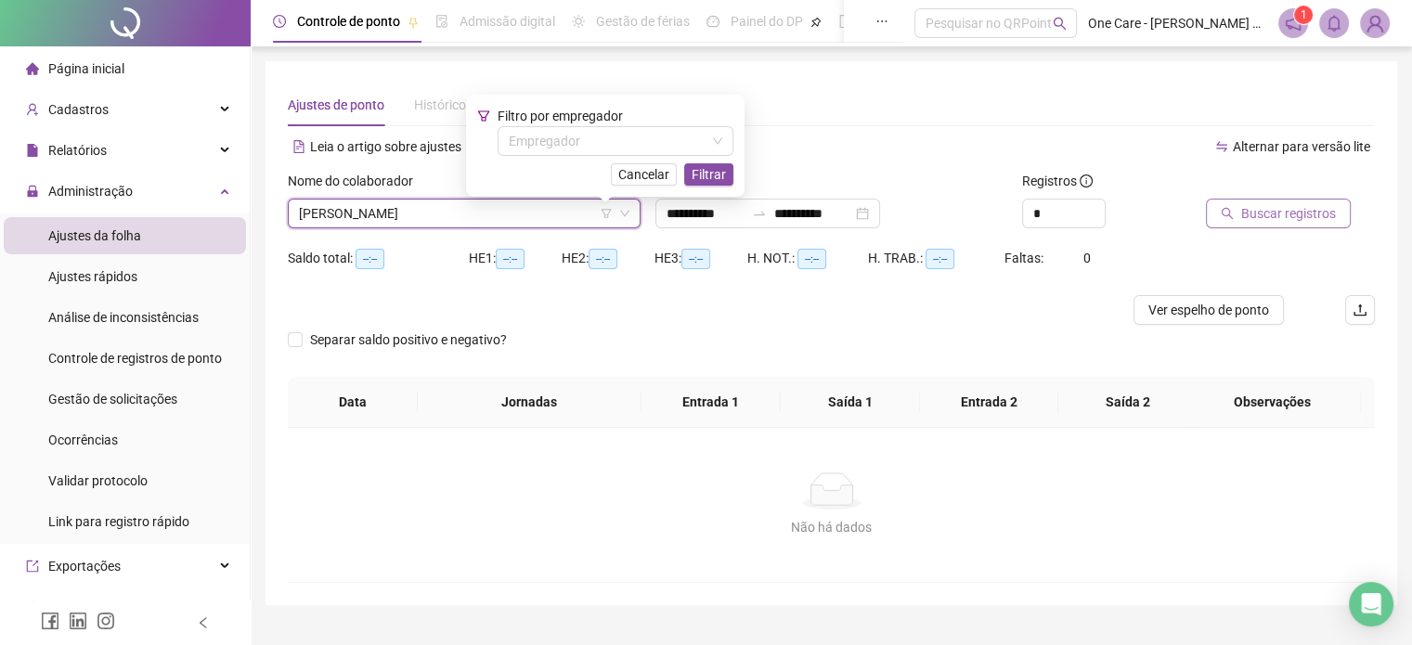
click at [1258, 212] on span "Buscar registros" at bounding box center [1288, 213] width 95 height 20
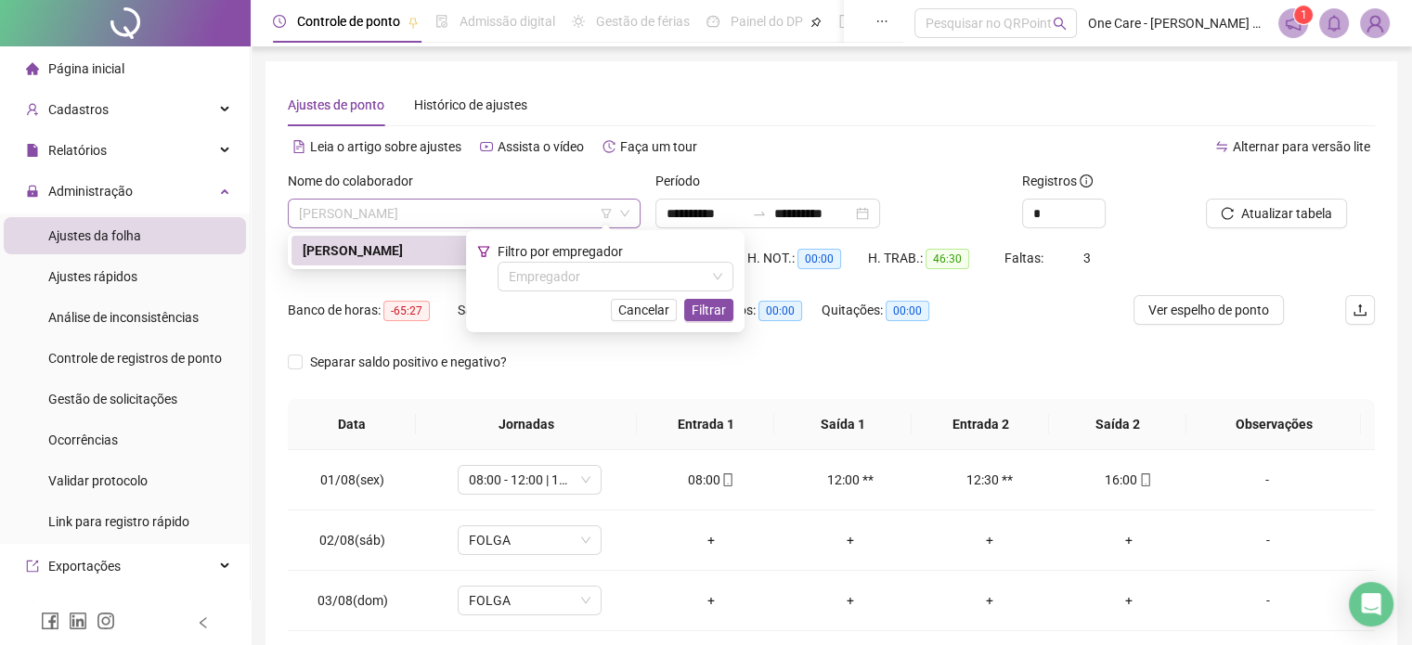
drag, startPoint x: 498, startPoint y: 217, endPoint x: 288, endPoint y: 215, distance: 209.9
click at [288, 215] on div "JHENIFER MOURA PROENCIO" at bounding box center [464, 214] width 353 height 30
click at [1375, 21] on img at bounding box center [1375, 23] width 28 height 28
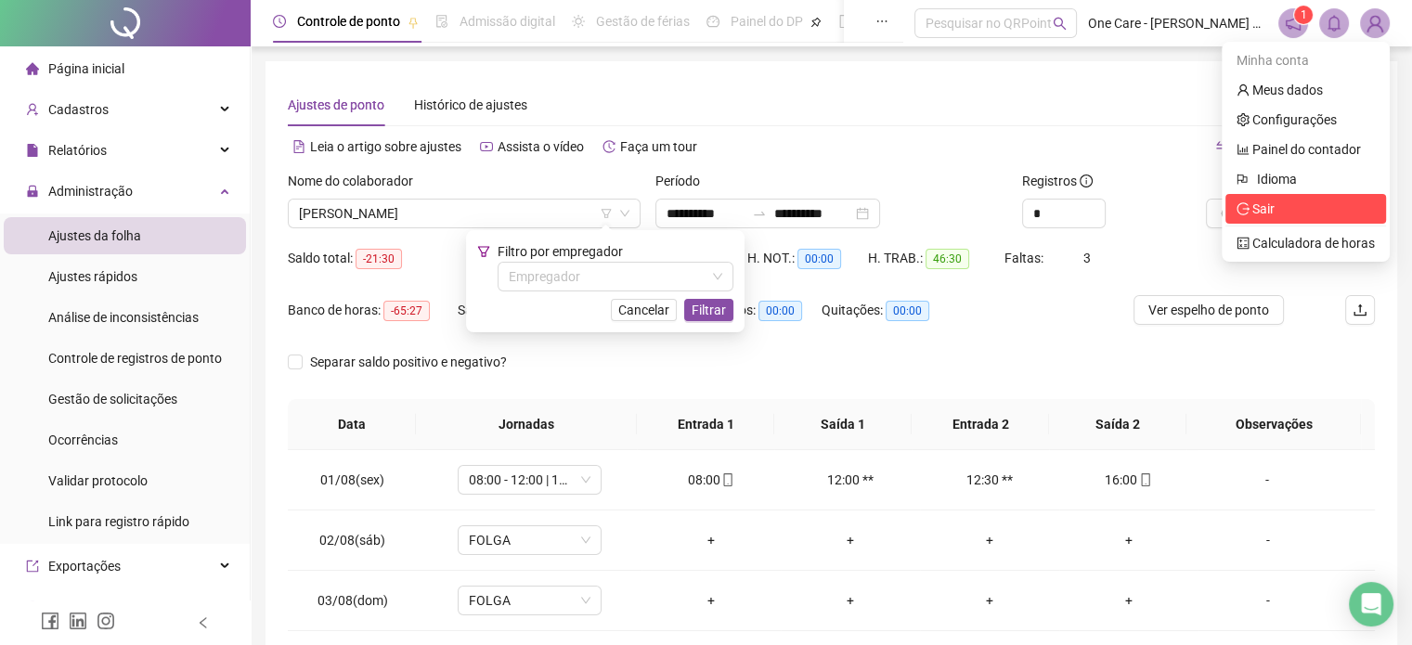
click at [1316, 214] on span "Sair" at bounding box center [1306, 209] width 138 height 20
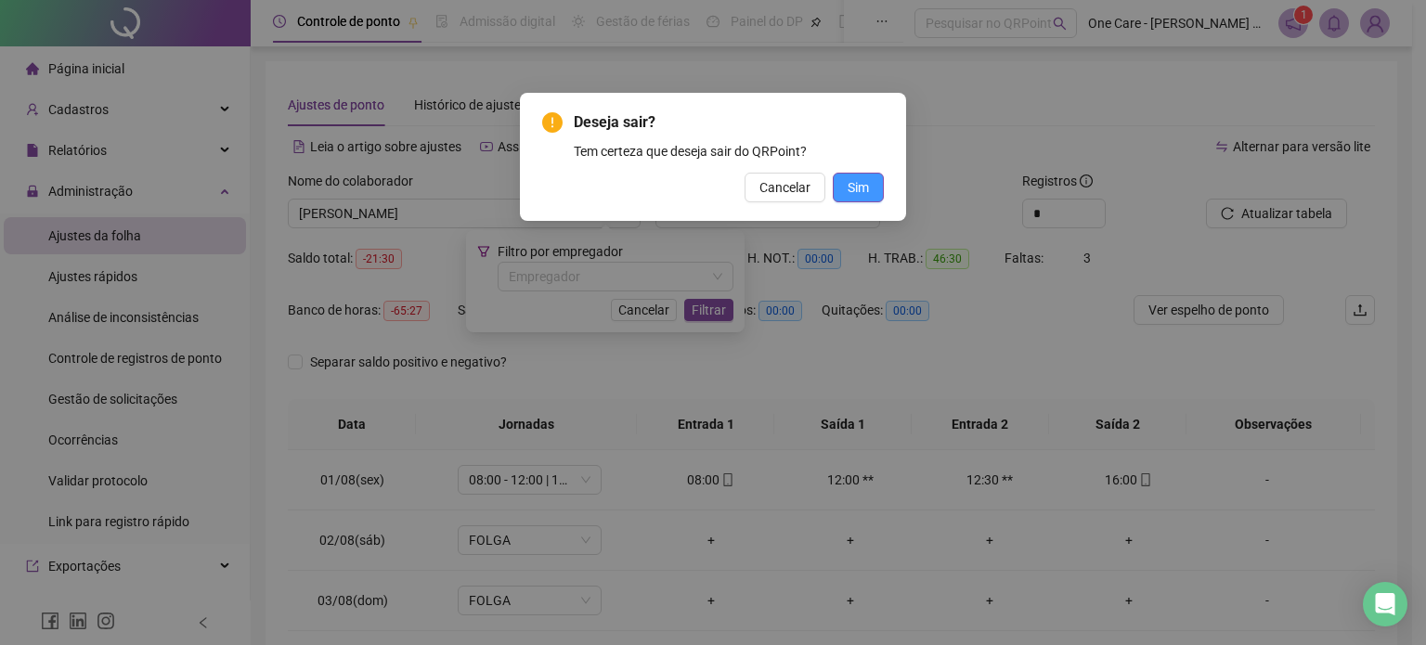
click at [857, 193] on span "Sim" at bounding box center [858, 187] width 21 height 20
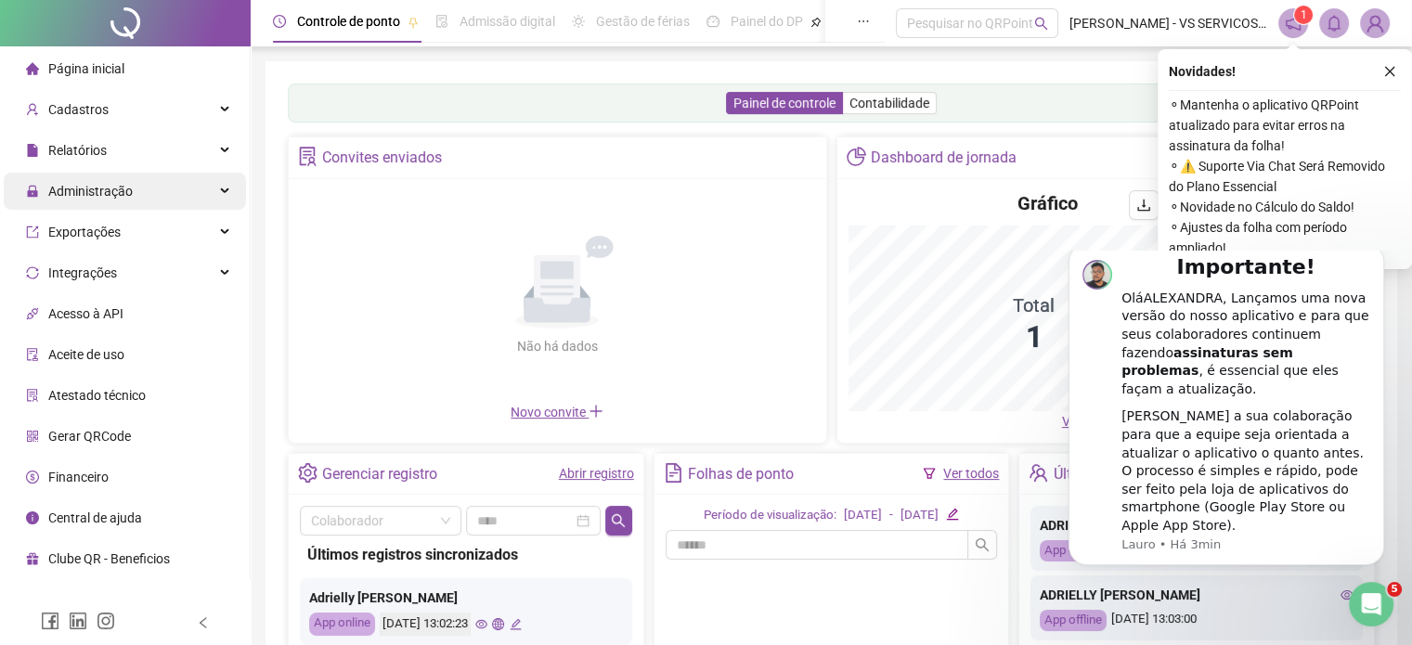
click at [114, 193] on span "Administração" at bounding box center [90, 191] width 84 height 15
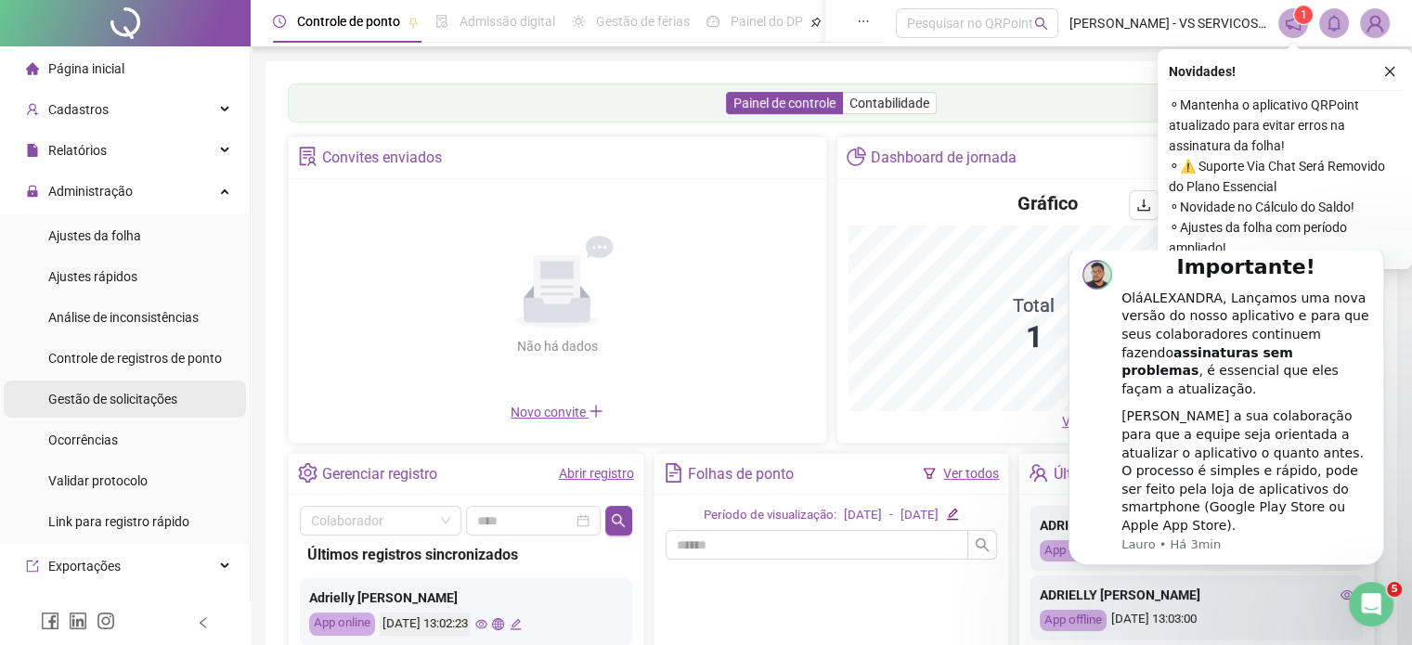
click at [108, 396] on span "Gestão de solicitações" at bounding box center [112, 399] width 129 height 15
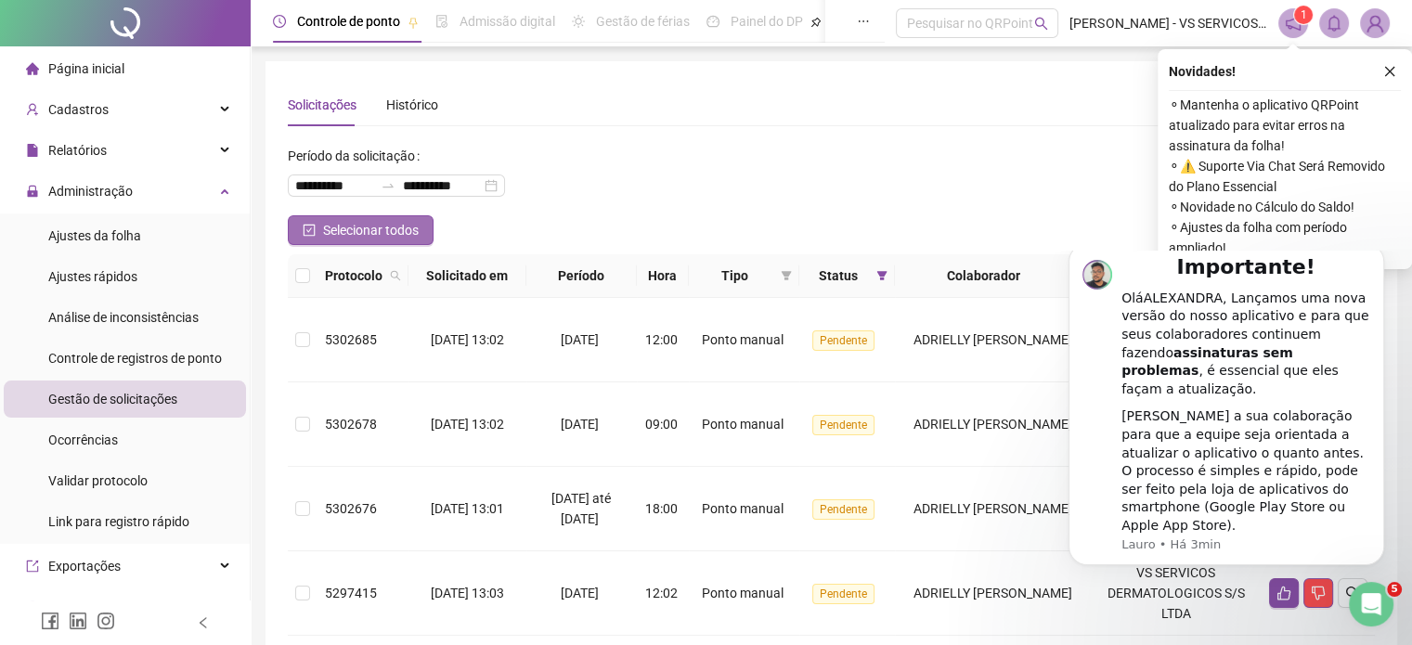
click at [415, 228] on span "Selecionar todos" at bounding box center [371, 230] width 96 height 20
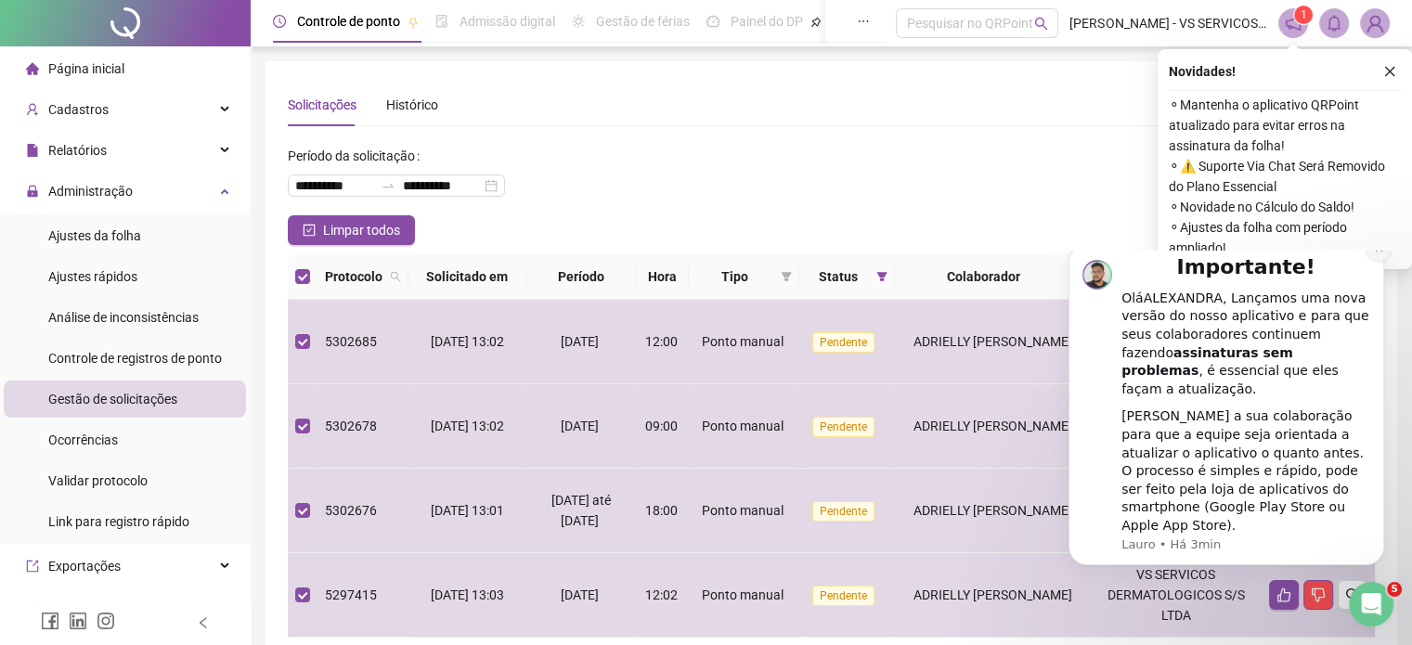
drag, startPoint x: 1386, startPoint y: 284, endPoint x: 2437, endPoint y: 534, distance: 1079.5
click at [1386, 261] on button "Dismiss notification" at bounding box center [1379, 249] width 24 height 24
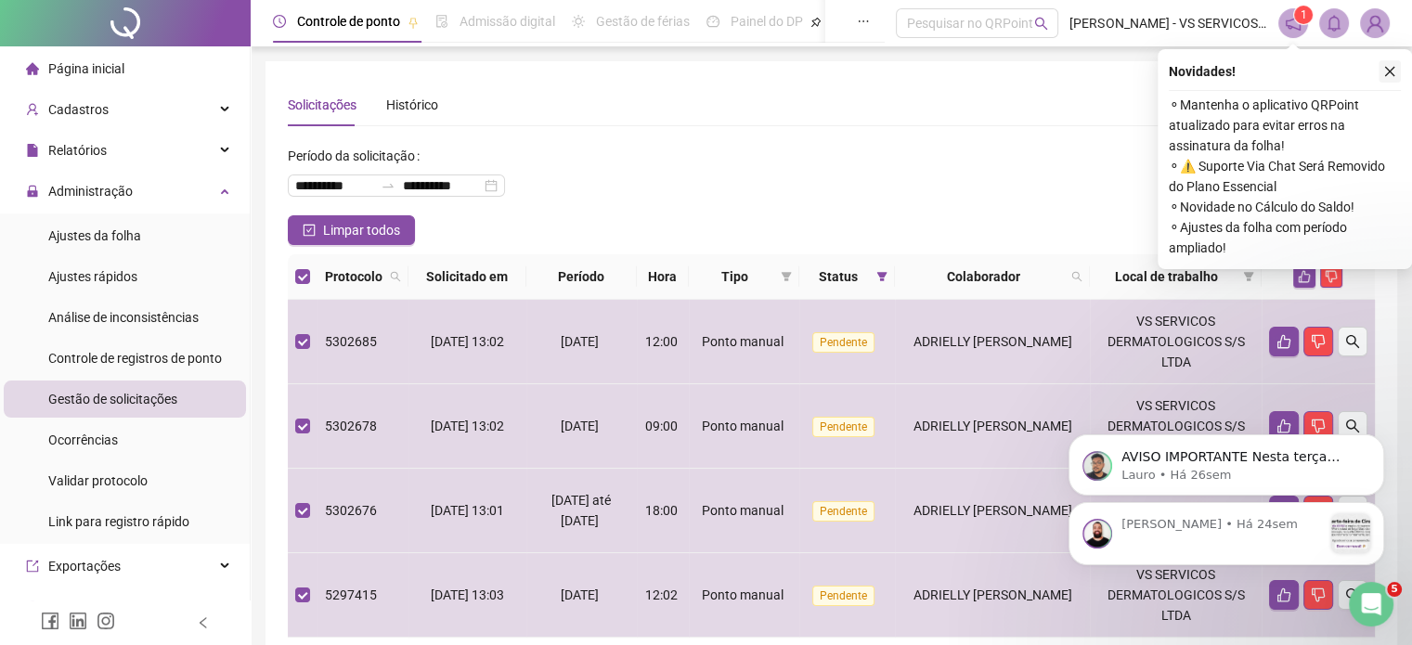
click at [1393, 73] on icon "close" at bounding box center [1390, 72] width 10 height 10
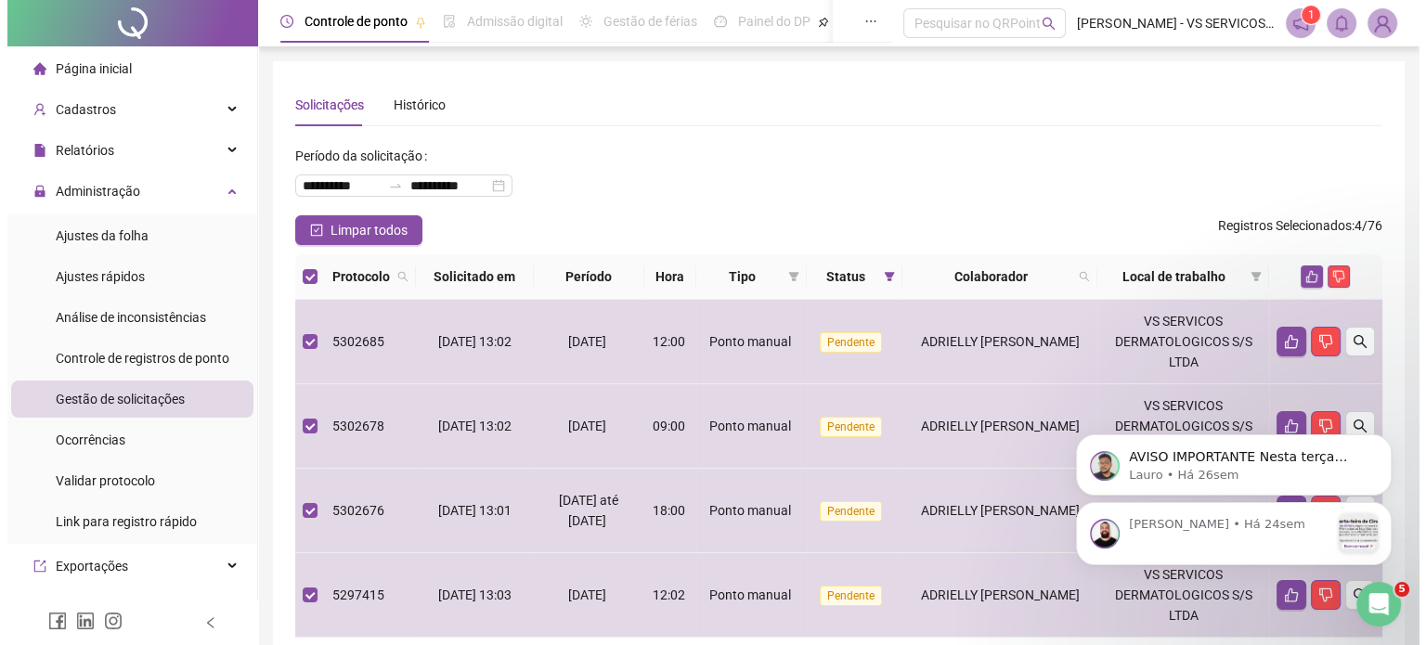
scroll to position [93, 0]
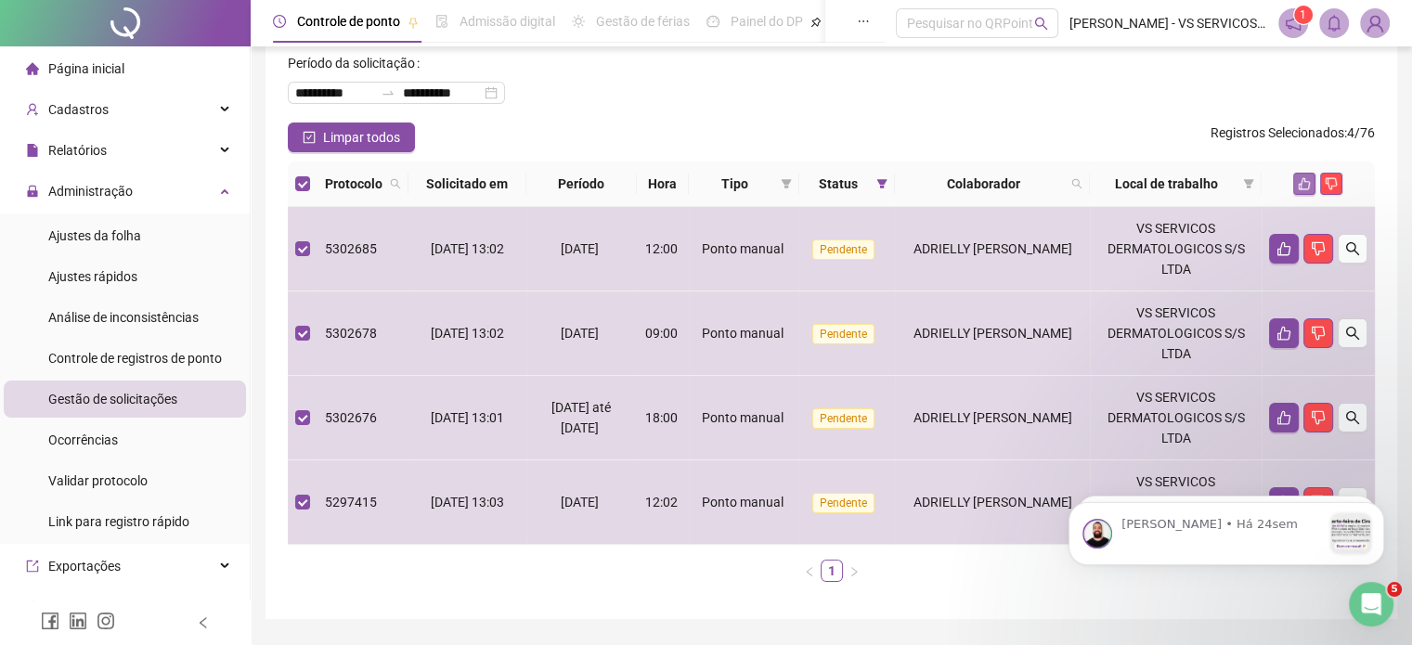
click at [1307, 182] on icon "like" at bounding box center [1304, 183] width 13 height 13
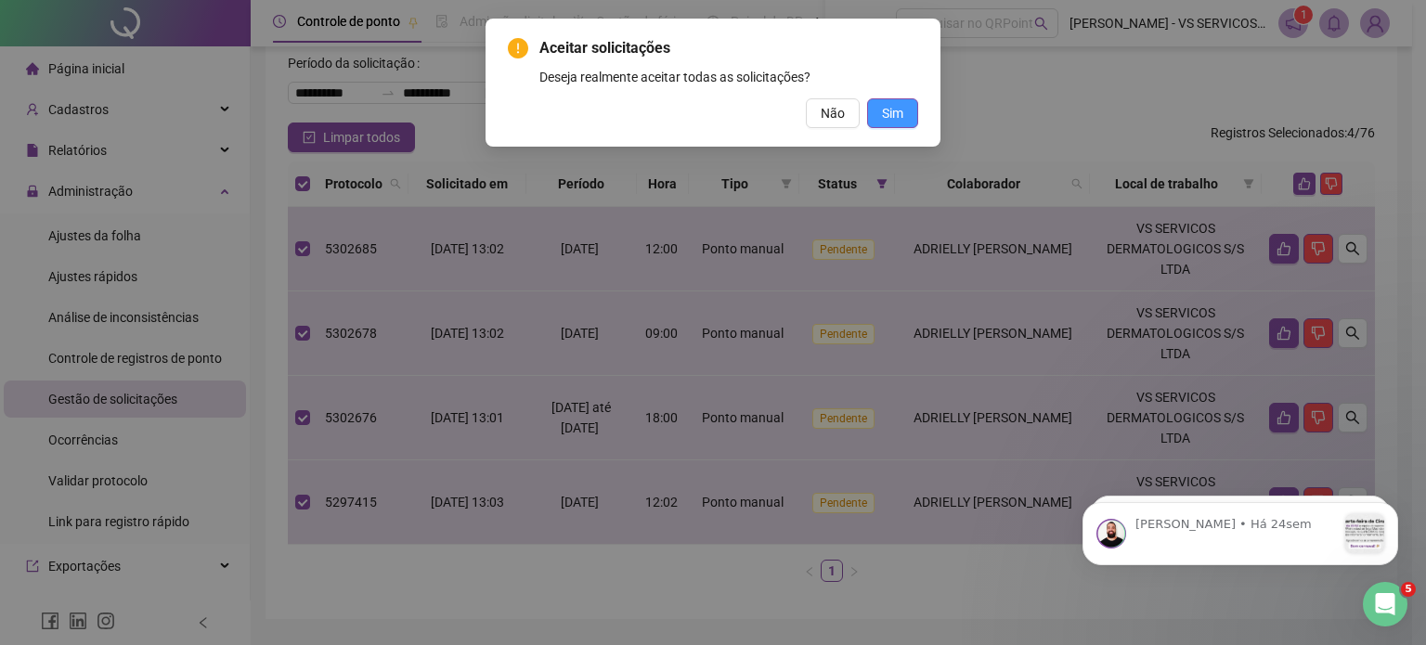
click at [897, 116] on span "Sim" at bounding box center [892, 113] width 21 height 20
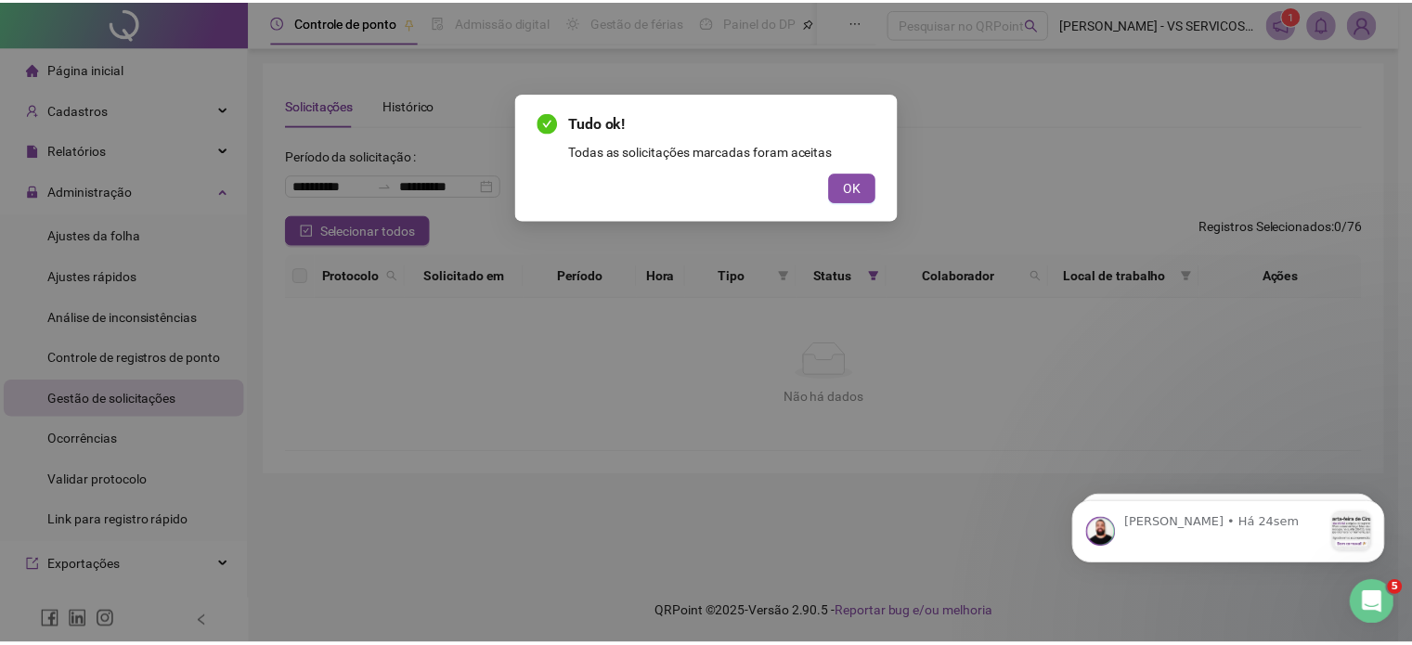
scroll to position [0, 0]
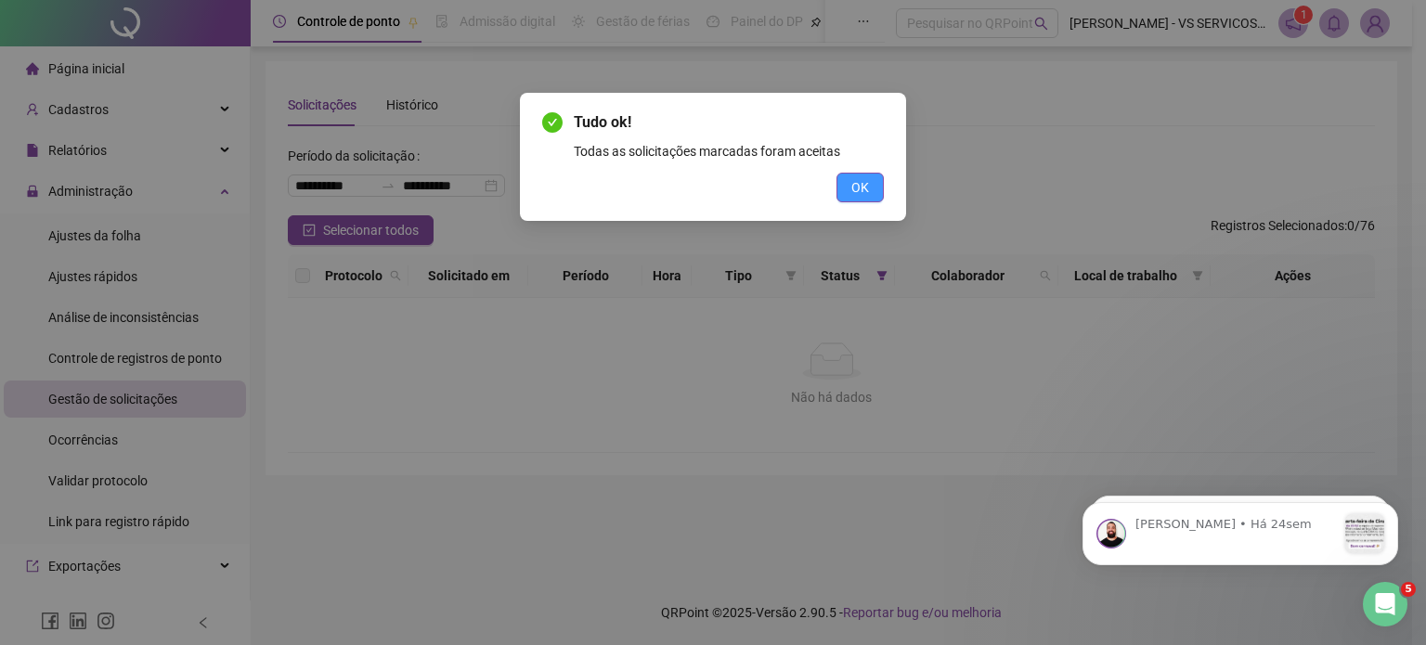
click at [880, 185] on button "OK" at bounding box center [860, 188] width 47 height 30
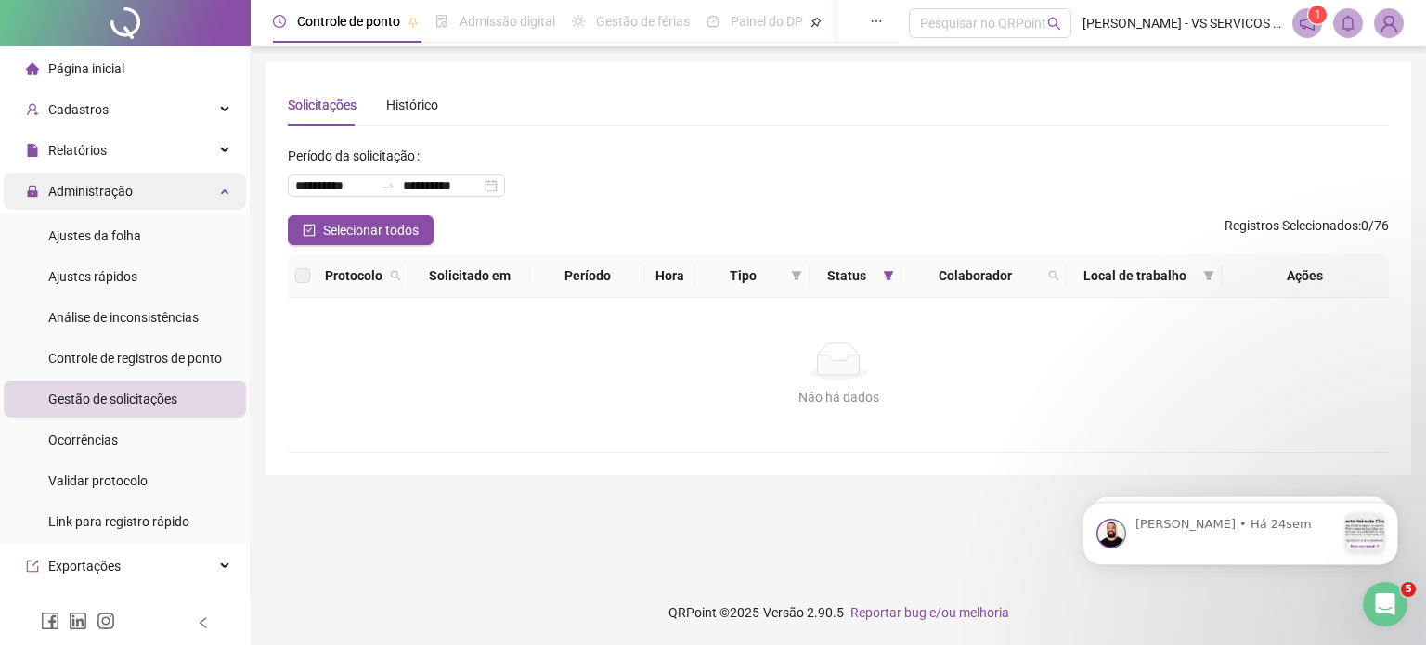
click at [67, 175] on span "Administração" at bounding box center [79, 191] width 107 height 37
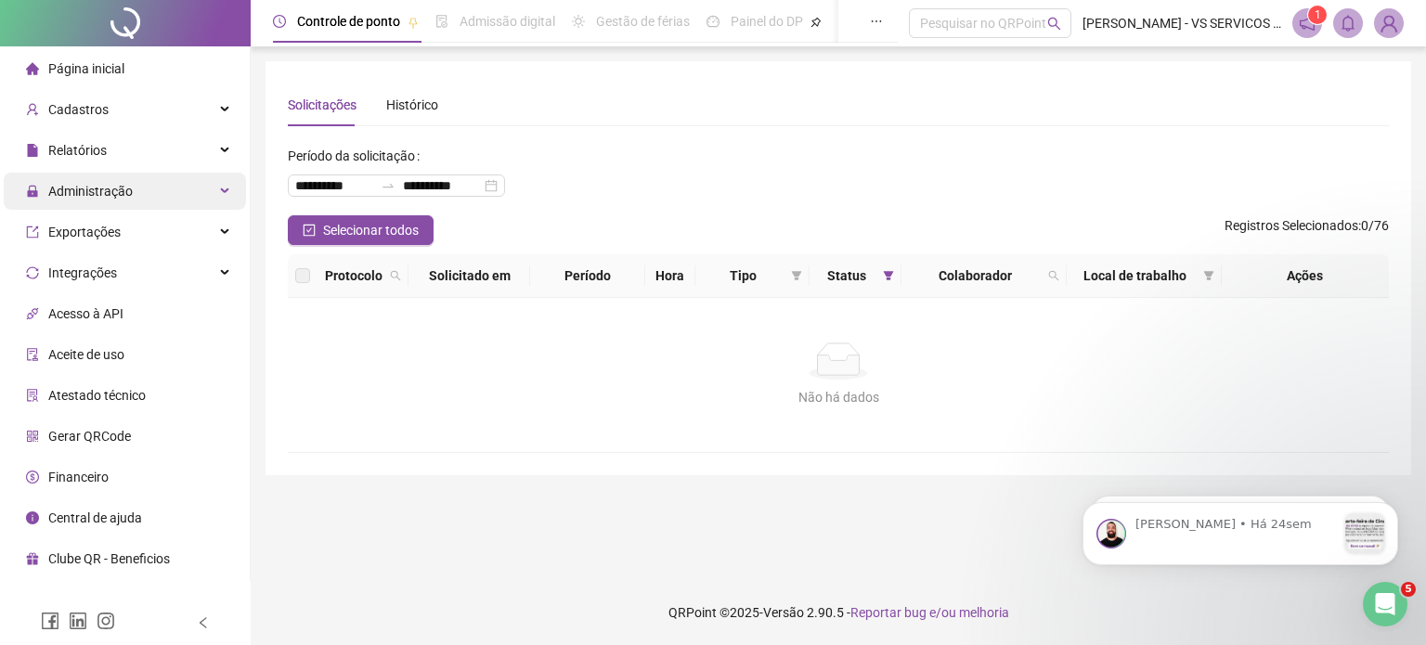
click at [93, 196] on span "Administração" at bounding box center [90, 191] width 84 height 15
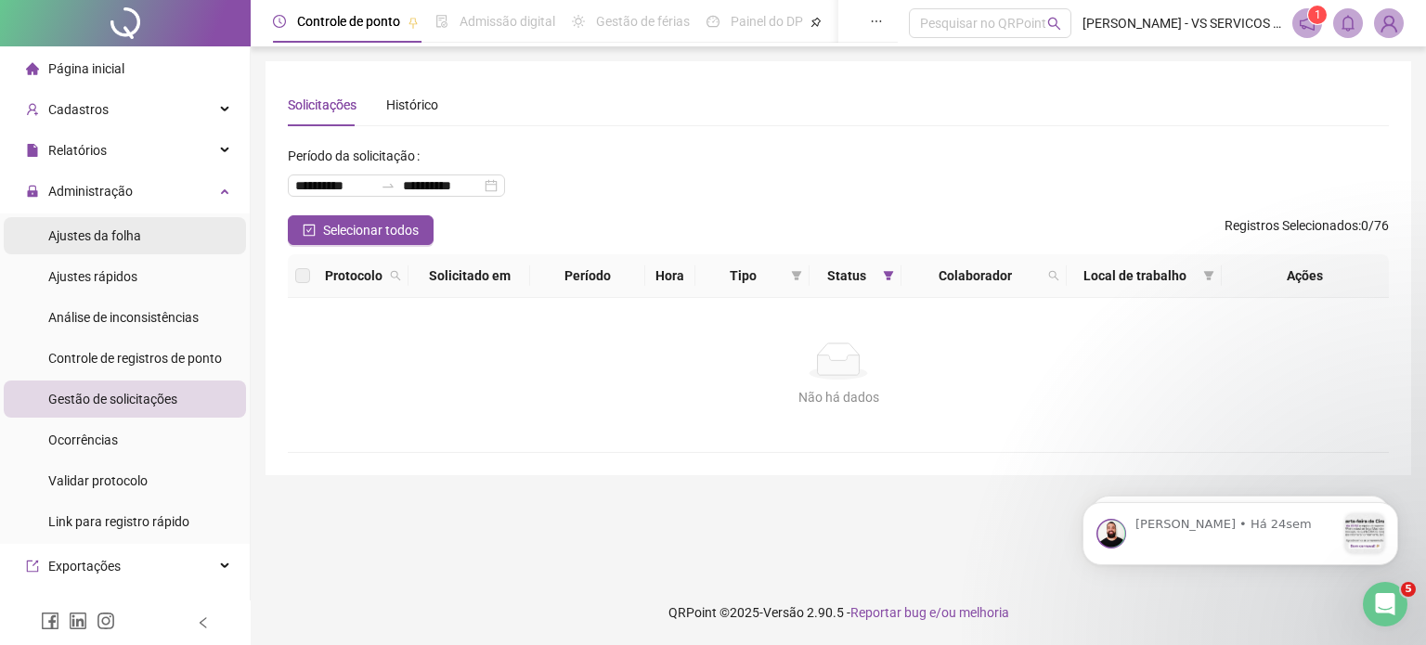
click at [107, 243] on span "Ajustes da folha" at bounding box center [94, 235] width 93 height 15
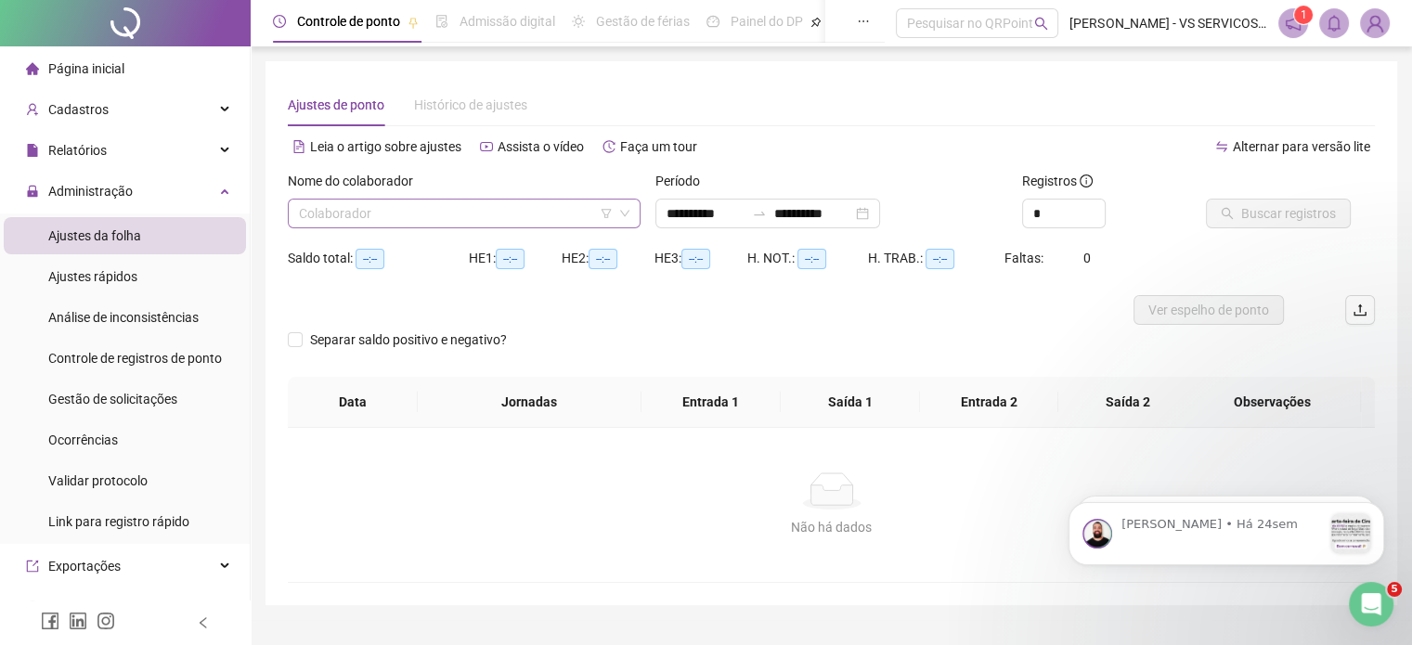
type input "**********"
click at [562, 200] on input "search" at bounding box center [456, 214] width 314 height 28
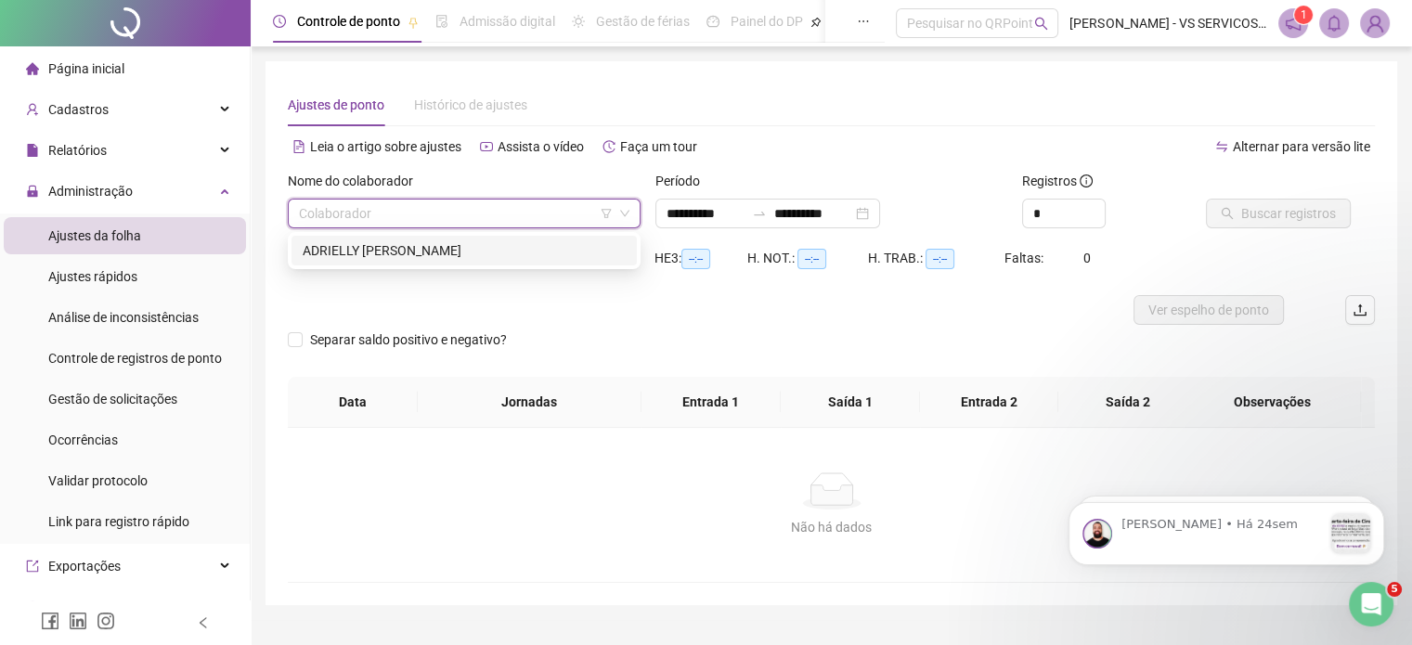
click at [483, 240] on div "ADRIELLY LUCIANE SILVEIRA MARTINS" at bounding box center [464, 250] width 323 height 20
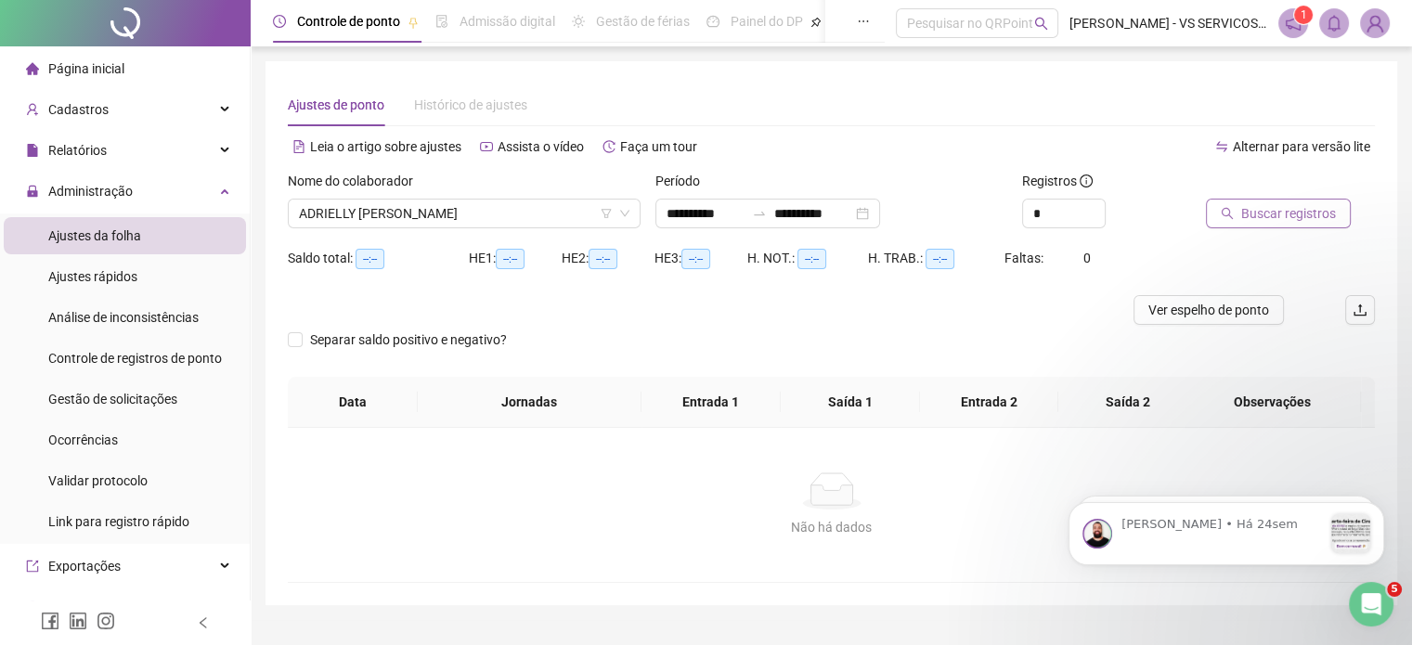
click at [1221, 210] on icon "search" at bounding box center [1227, 213] width 13 height 13
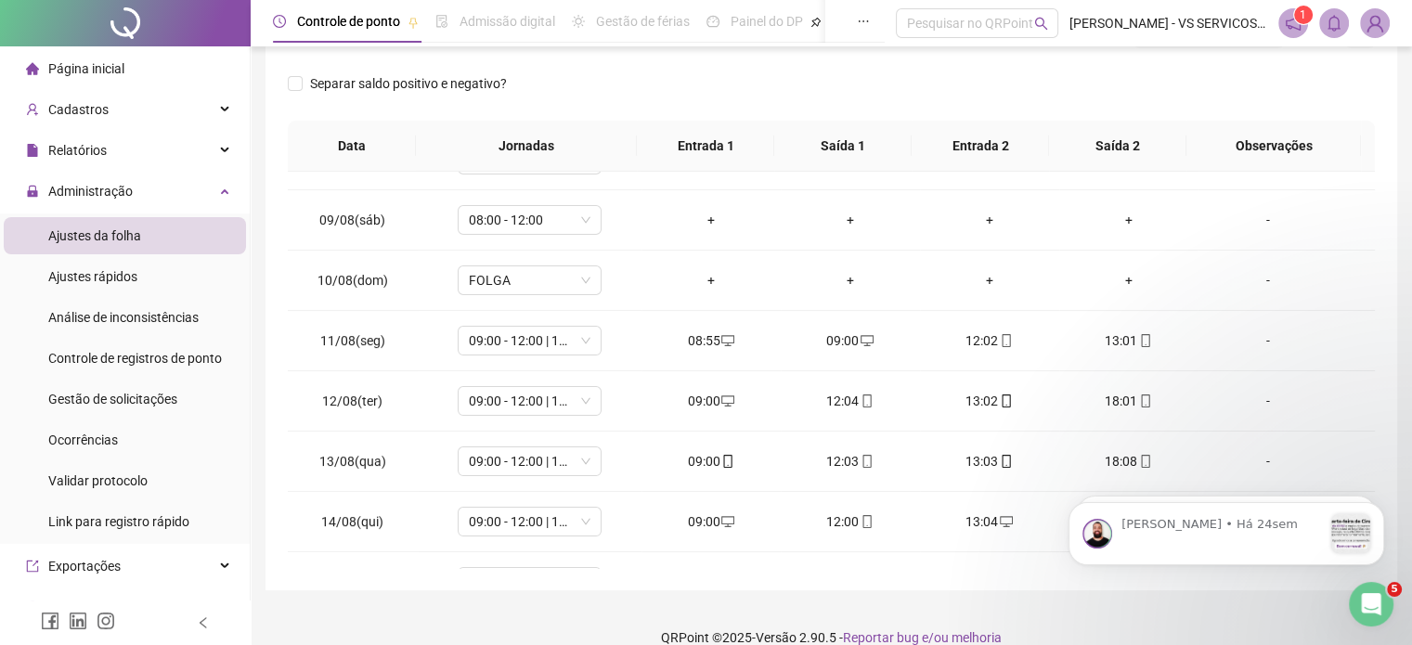
scroll to position [686, 0]
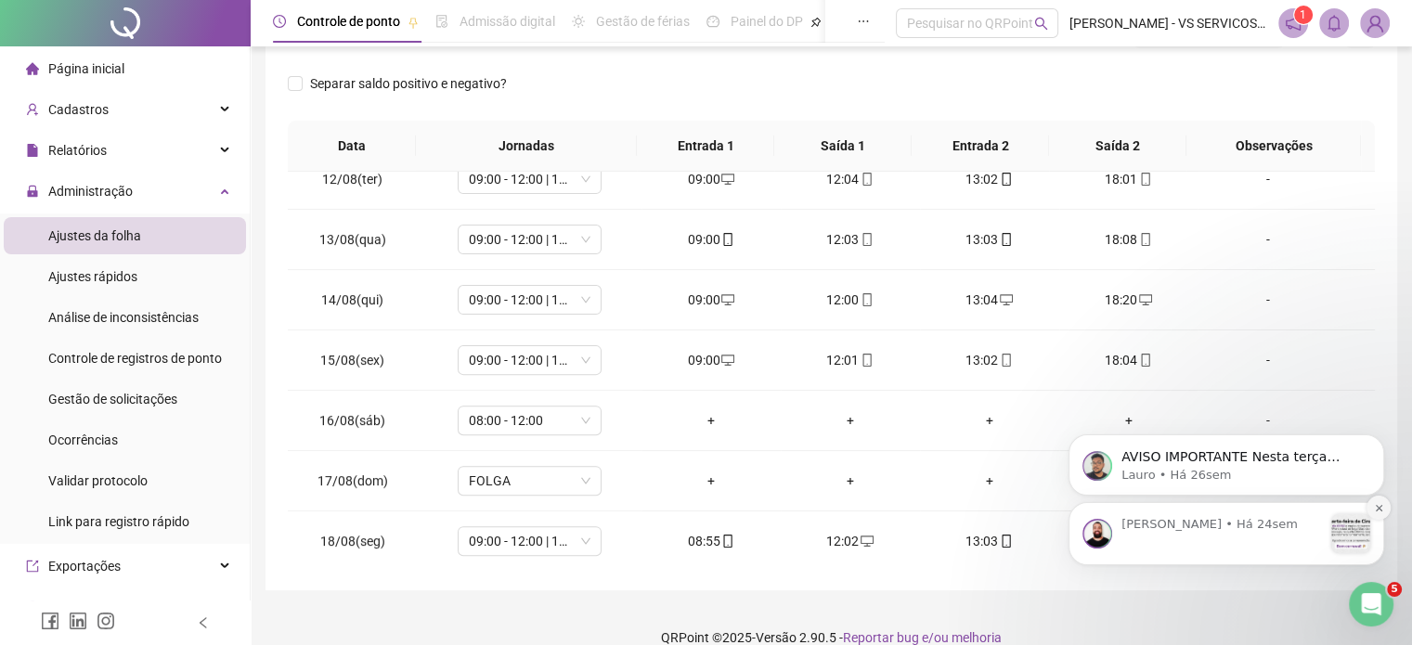
click at [1383, 513] on button "Dismiss notification" at bounding box center [1379, 508] width 24 height 24
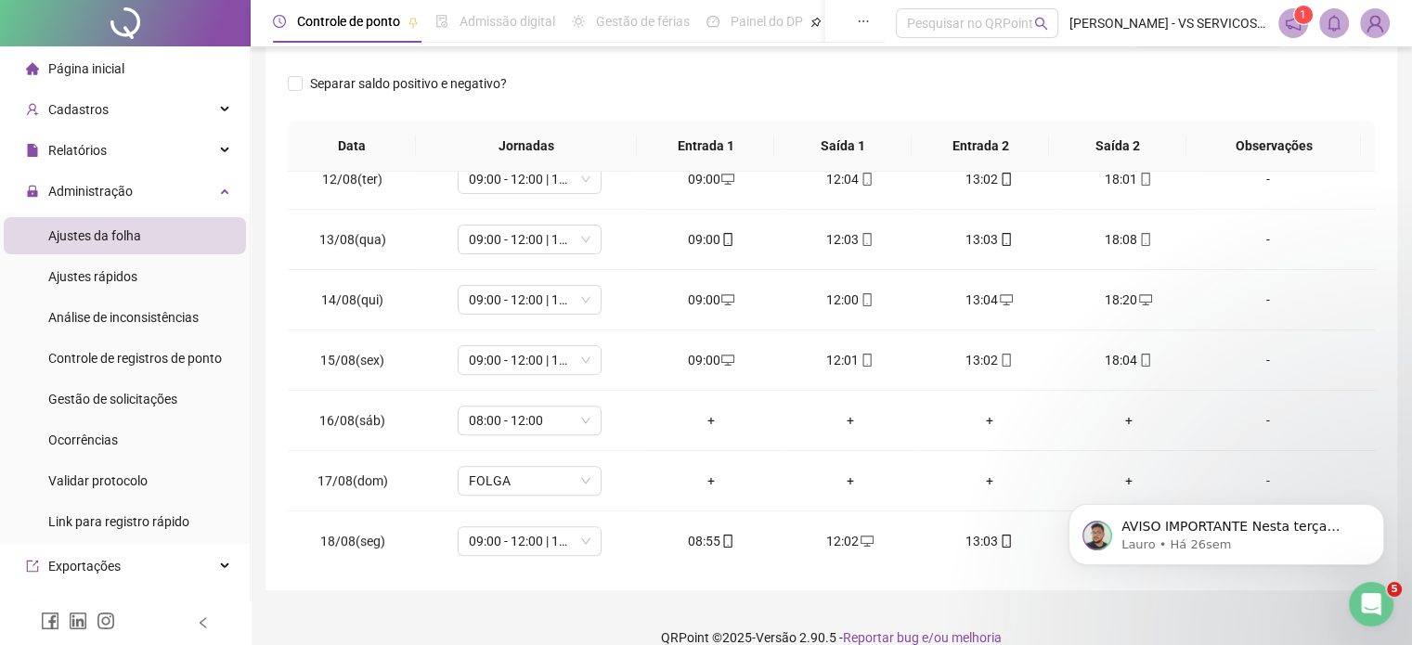
click at [1383, 513] on icon "Dismiss notification" at bounding box center [1379, 510] width 8 height 8
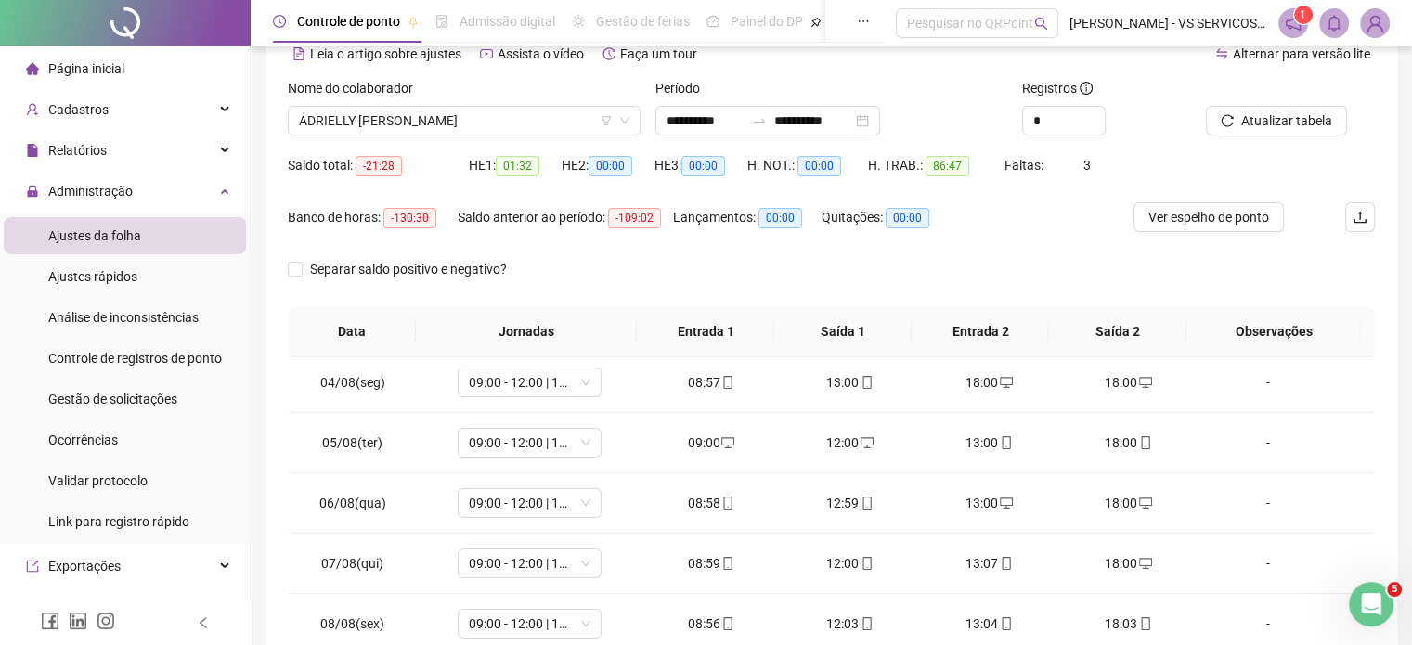
scroll to position [303, 0]
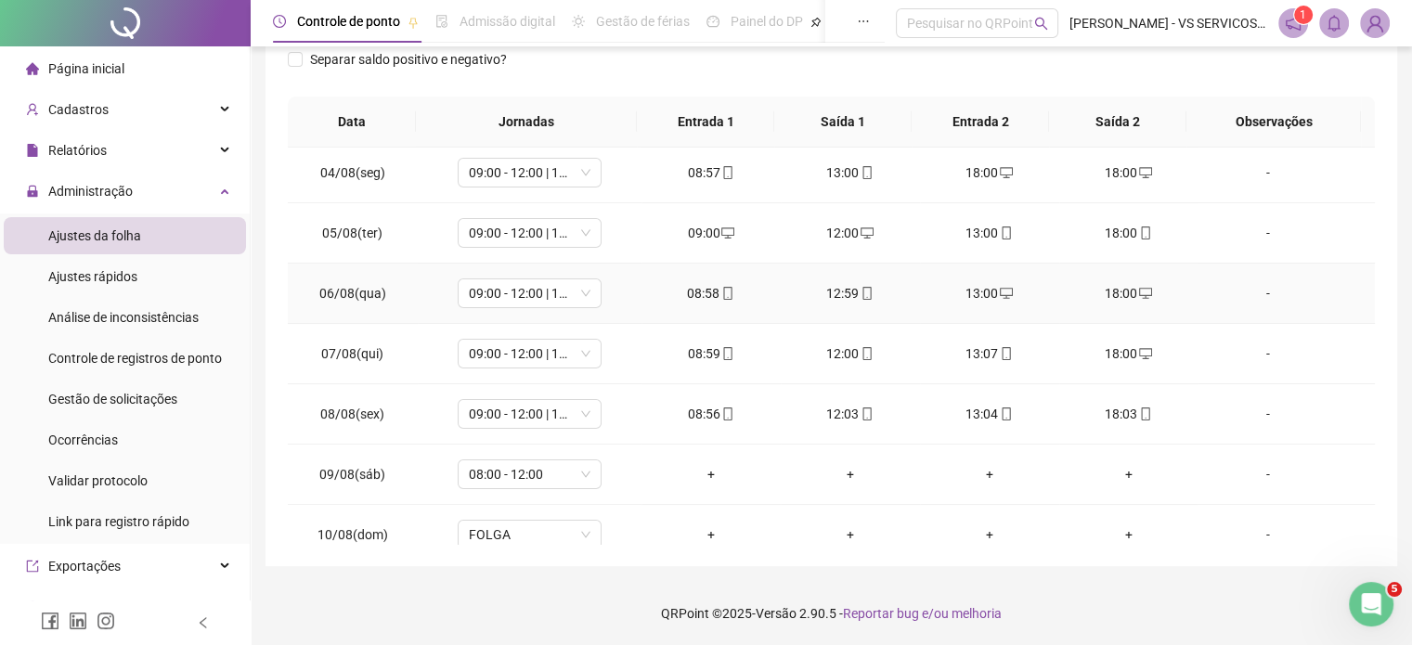
click at [1137, 295] on span "desktop" at bounding box center [1144, 293] width 15 height 13
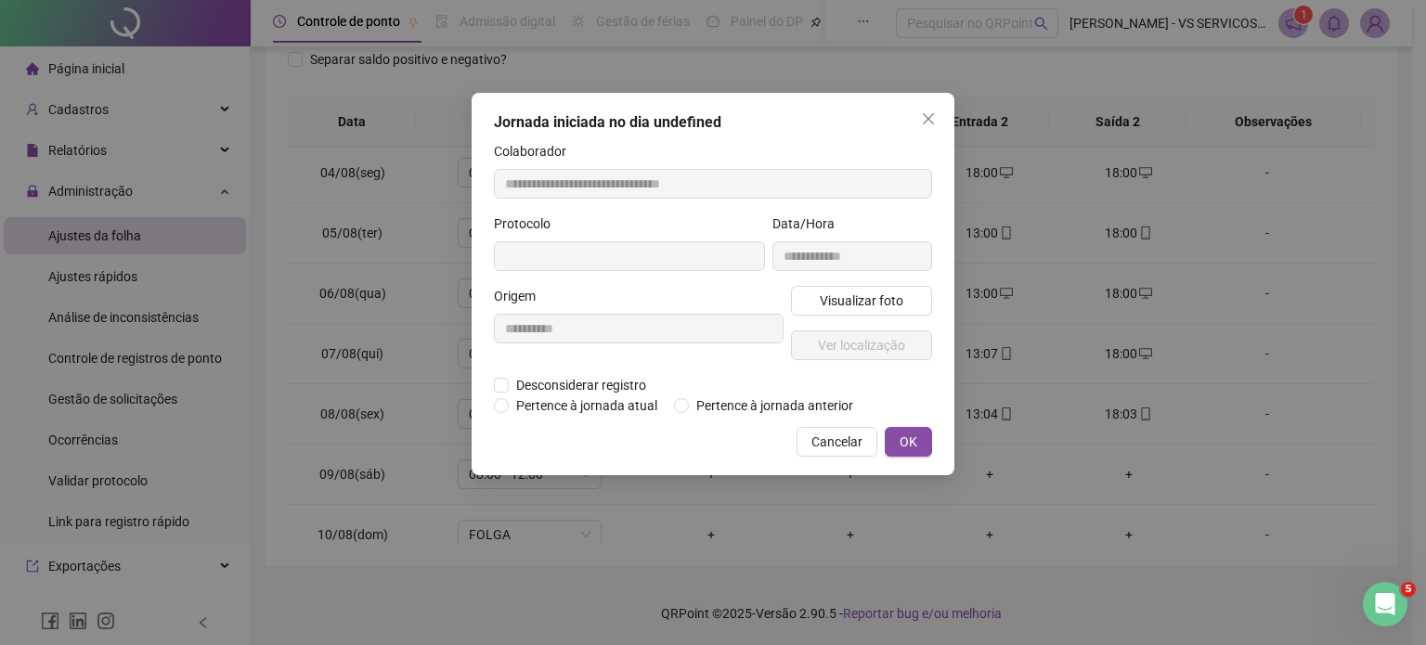
type input "**********"
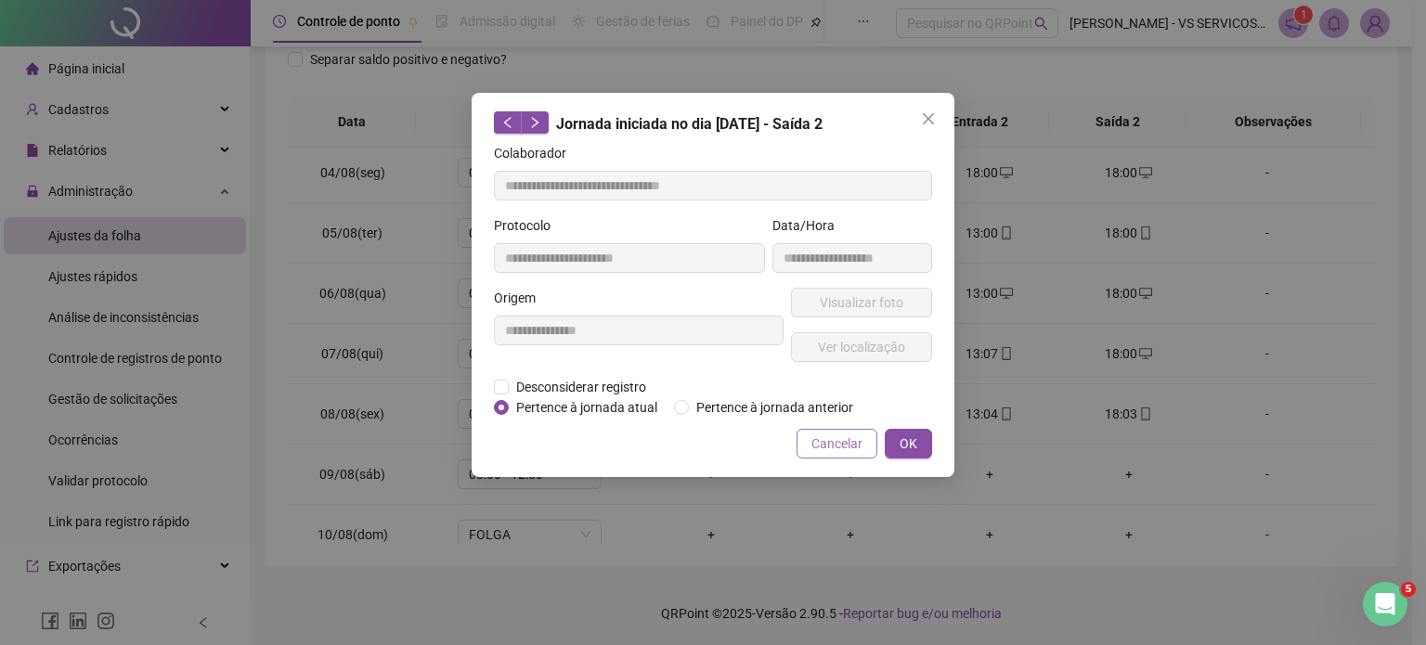
click at [837, 448] on span "Cancelar" at bounding box center [837, 444] width 51 height 20
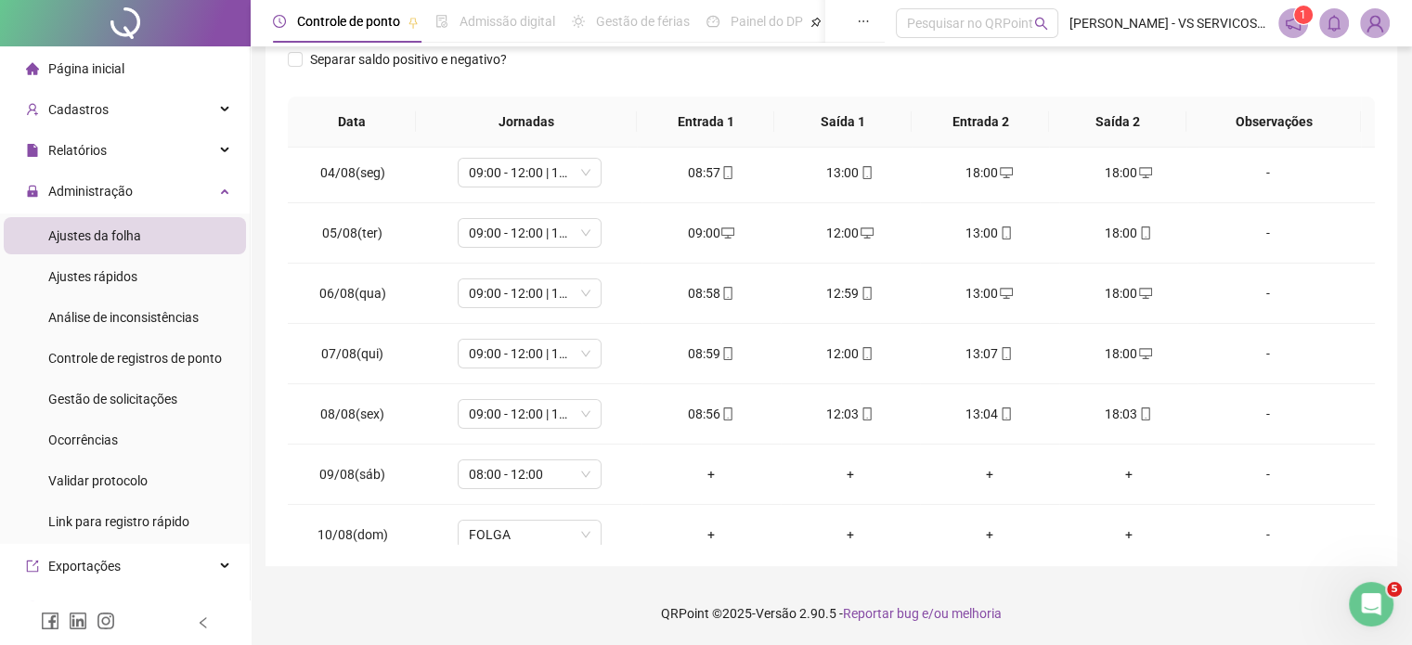
scroll to position [0, 0]
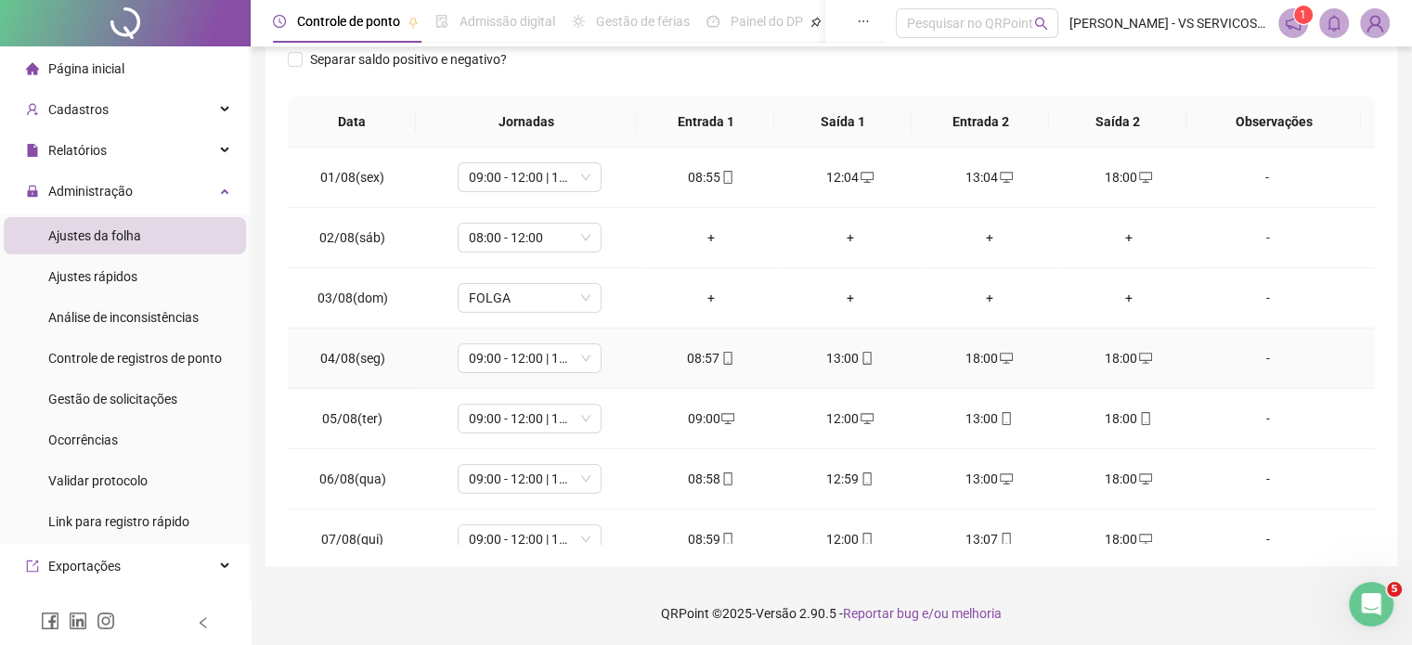
click at [1139, 362] on icon "desktop" at bounding box center [1145, 358] width 13 height 13
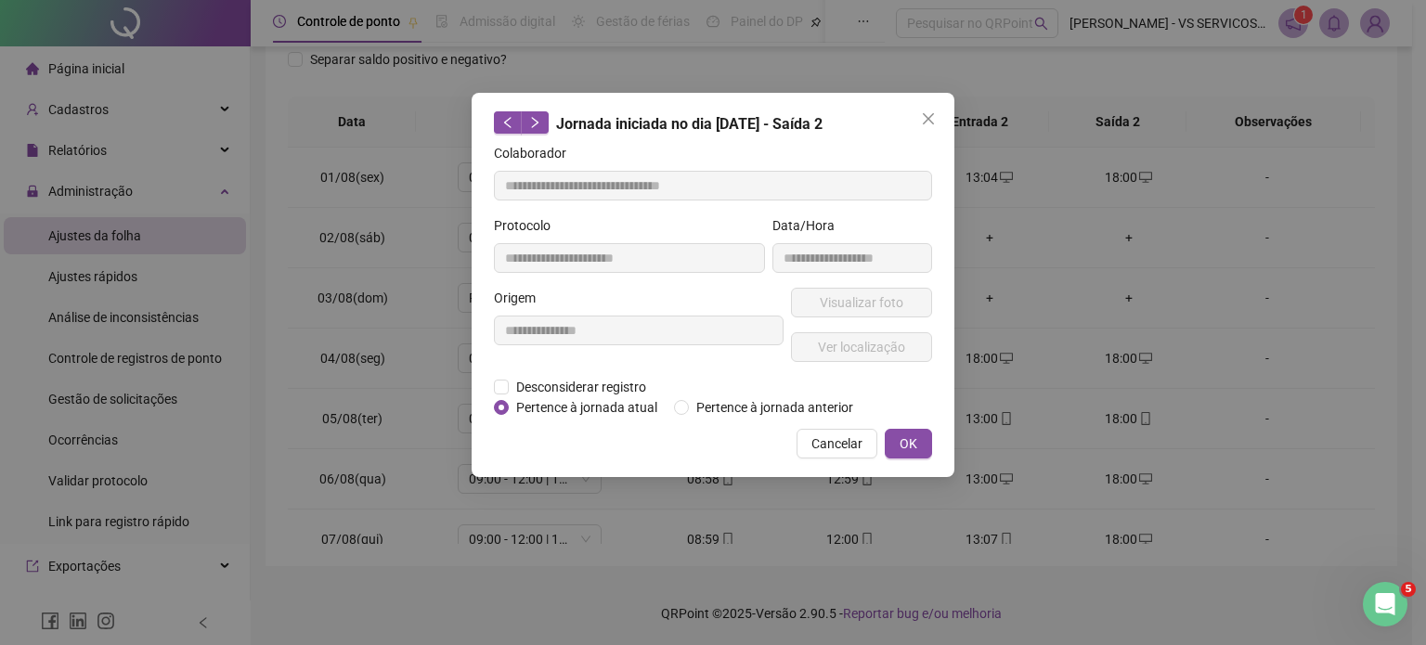
type input "**********"
click at [851, 447] on span "Cancelar" at bounding box center [837, 444] width 51 height 20
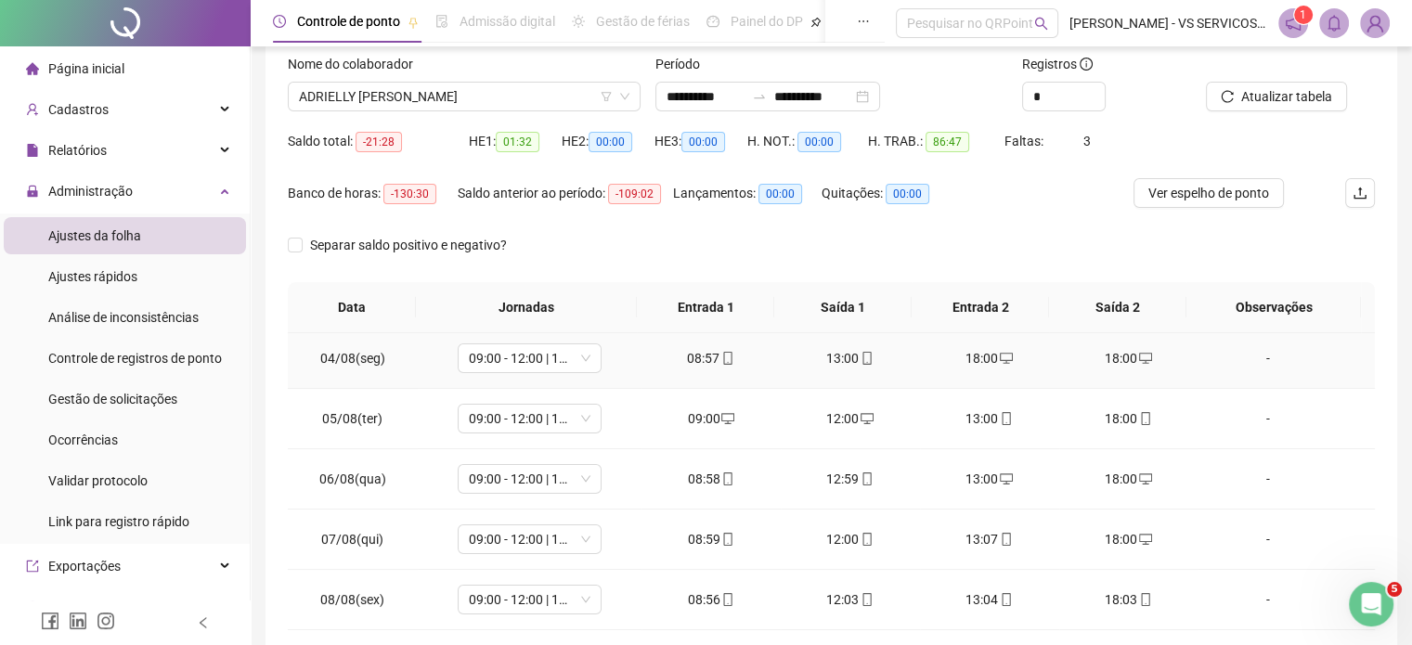
scroll to position [279, 0]
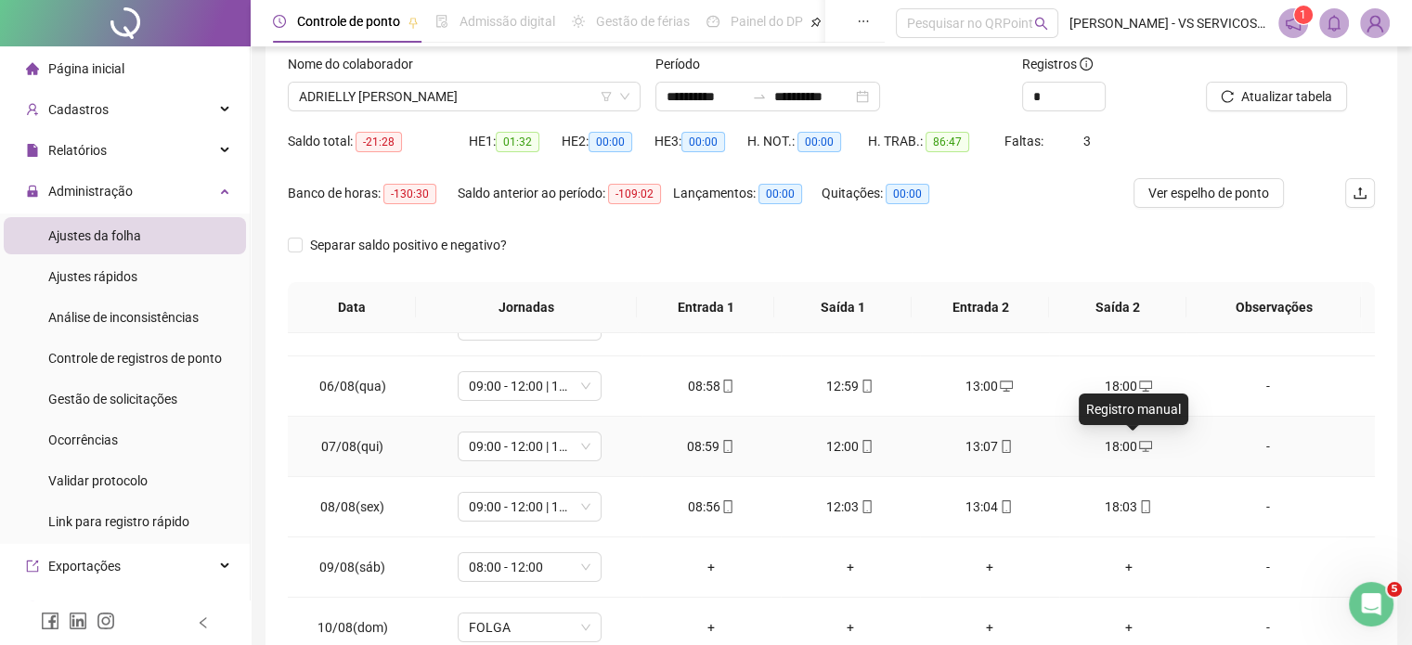
click at [1140, 447] on icon "desktop" at bounding box center [1145, 446] width 13 height 11
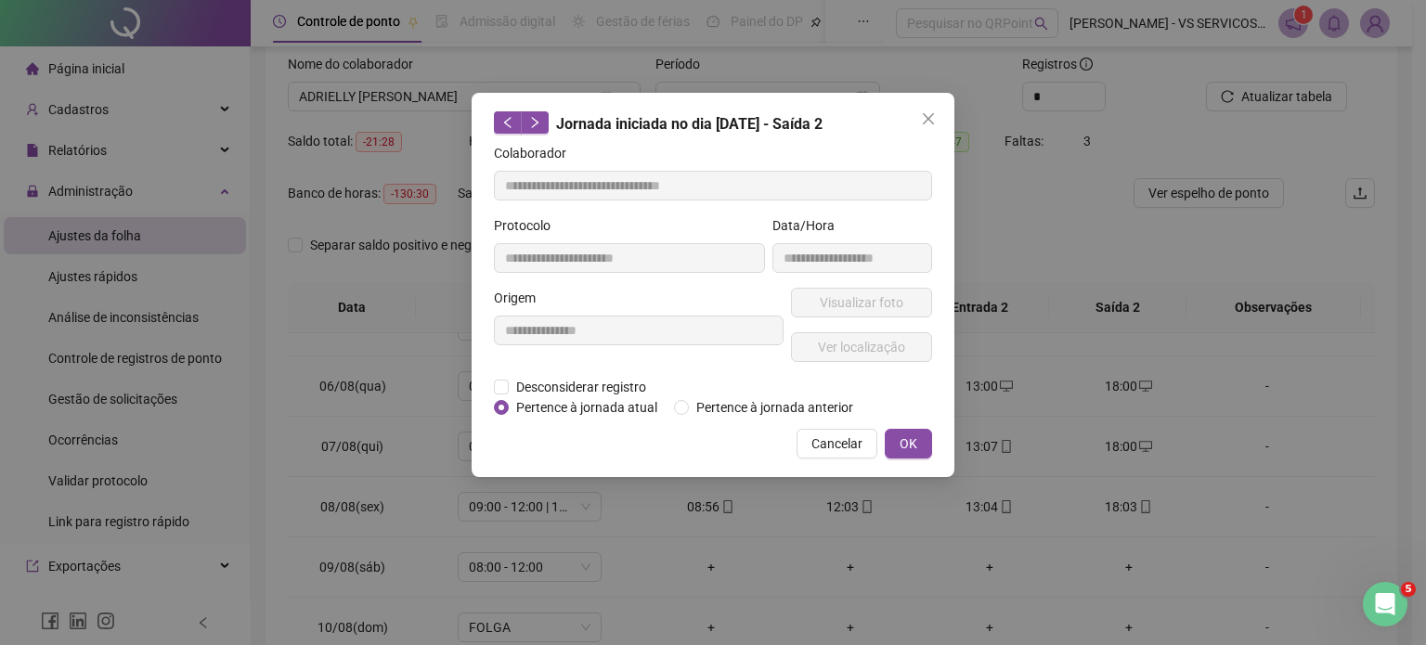
type input "**********"
click at [825, 444] on span "Cancelar" at bounding box center [837, 444] width 51 height 20
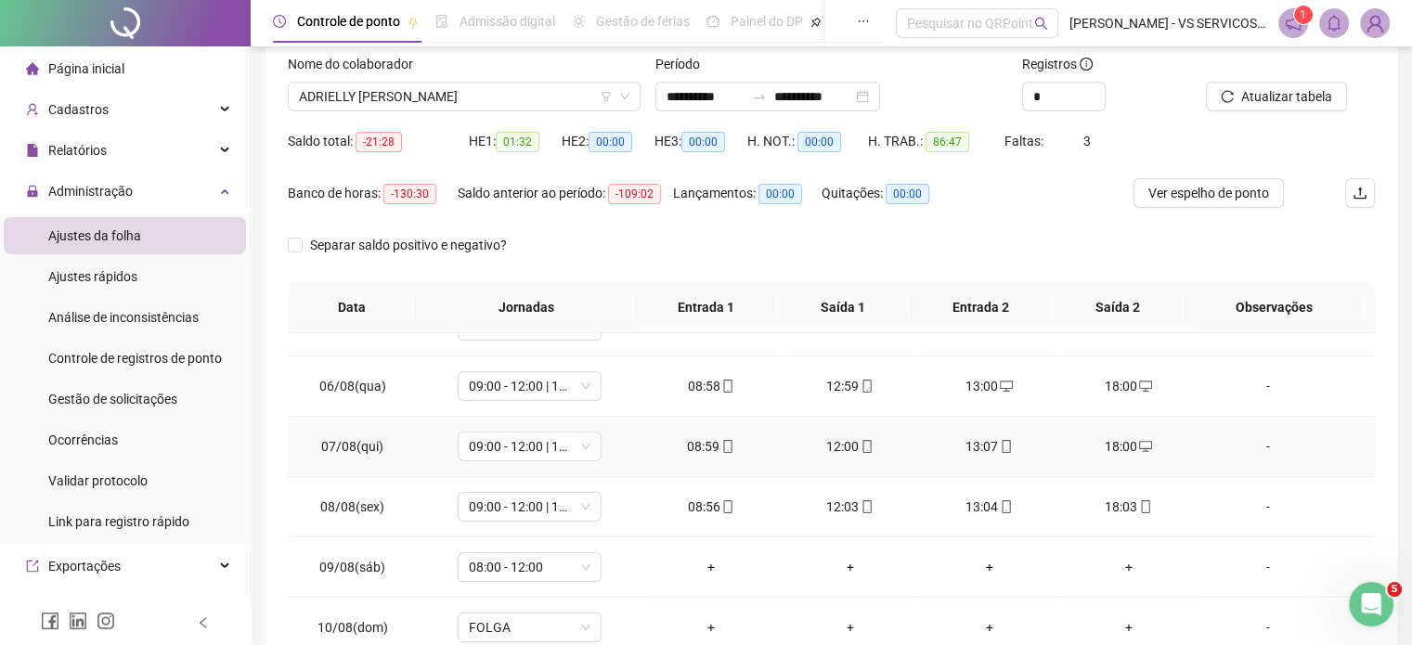
scroll to position [186, 0]
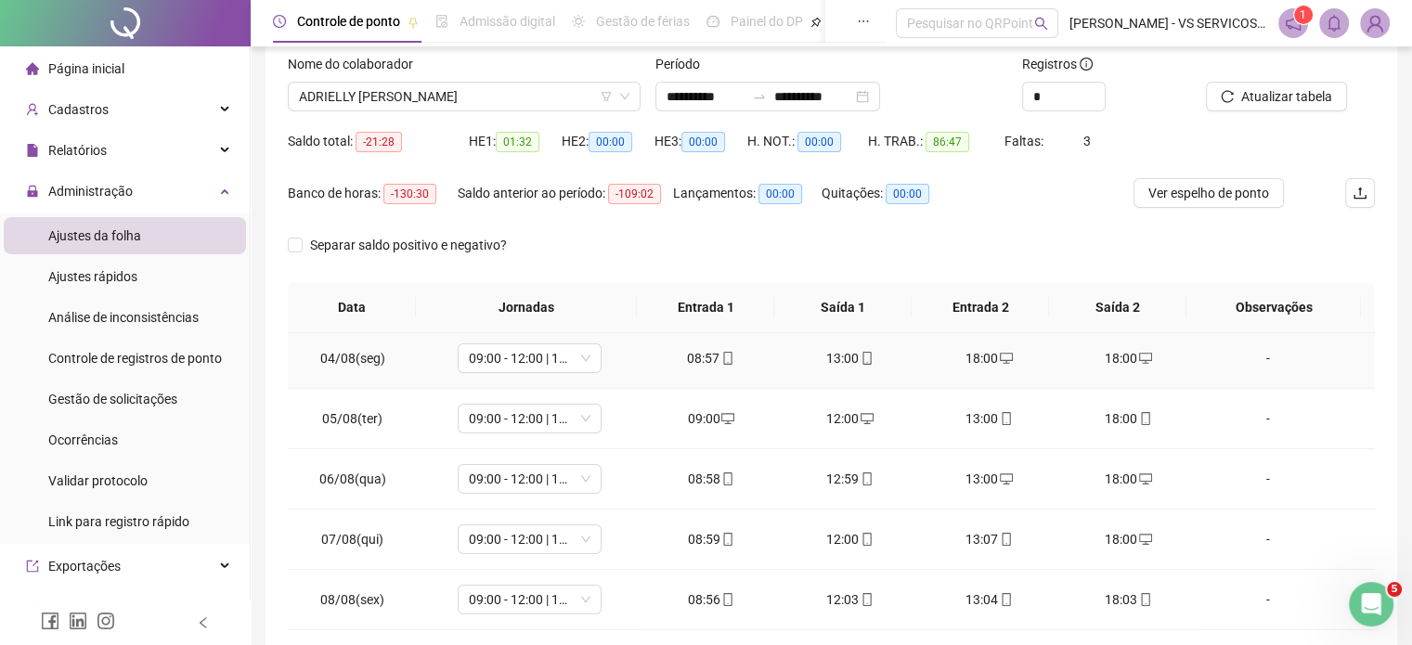
click at [1139, 359] on icon "desktop" at bounding box center [1145, 358] width 13 height 11
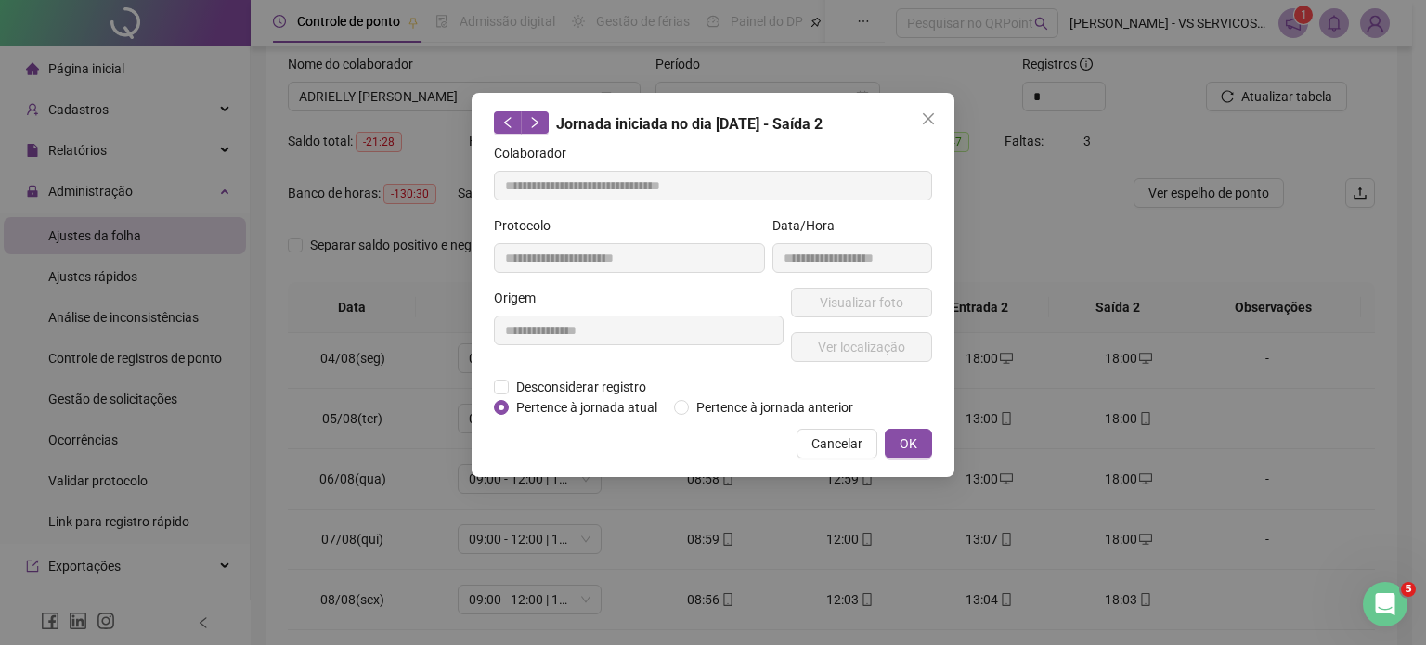
type input "**********"
click at [984, 552] on div "**********" at bounding box center [713, 322] width 1426 height 645
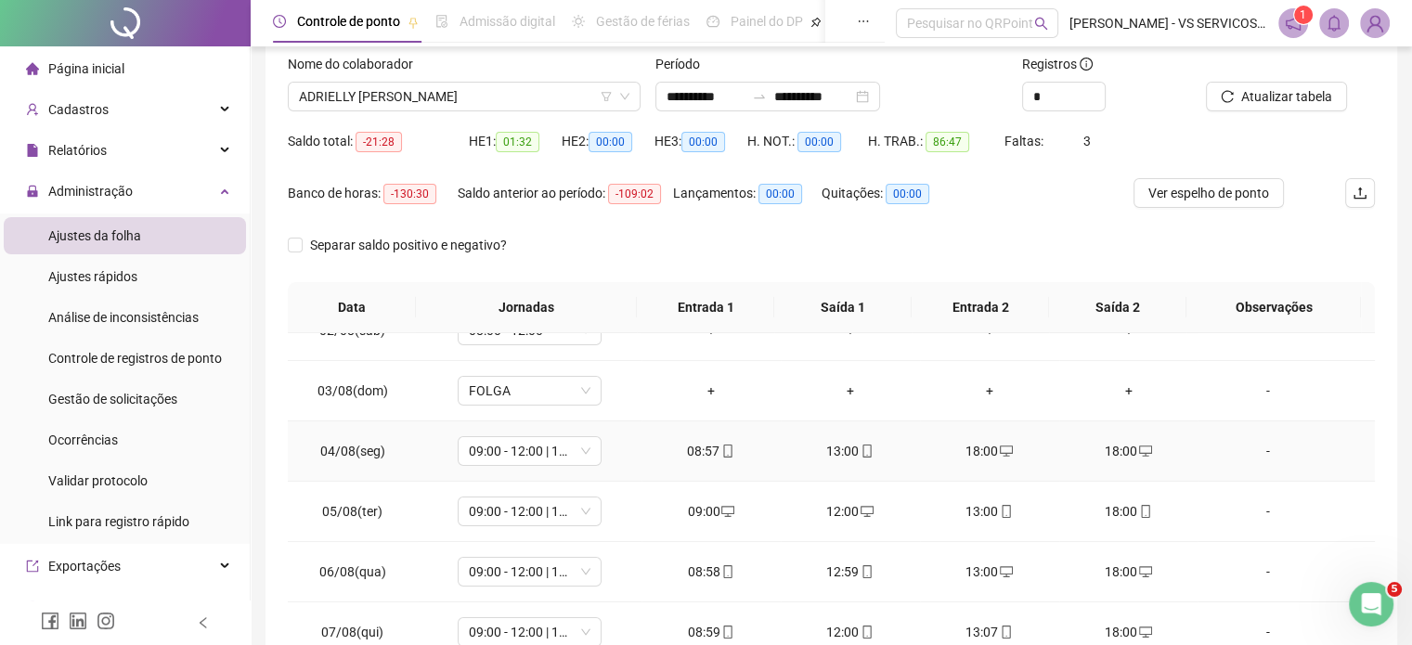
scroll to position [0, 0]
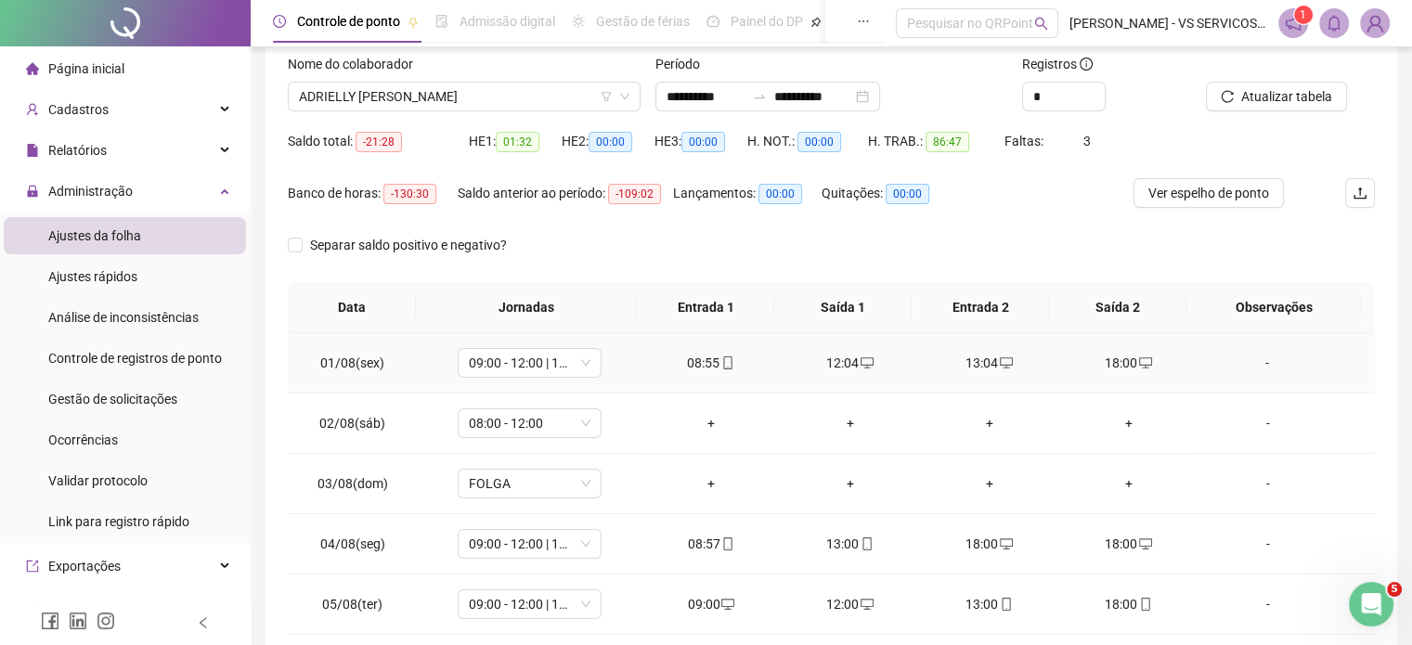
click at [1113, 356] on div "18:00" at bounding box center [1129, 363] width 110 height 20
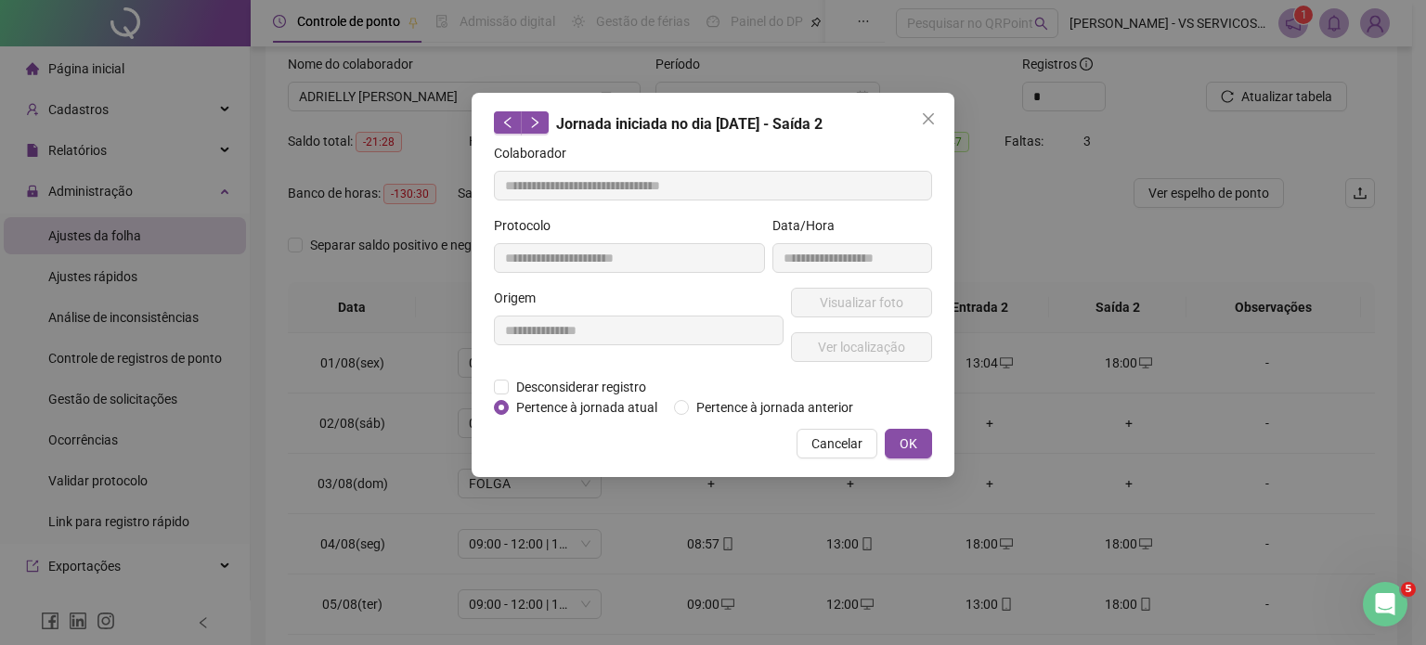
type input "**********"
click at [818, 435] on span "Cancelar" at bounding box center [837, 444] width 51 height 20
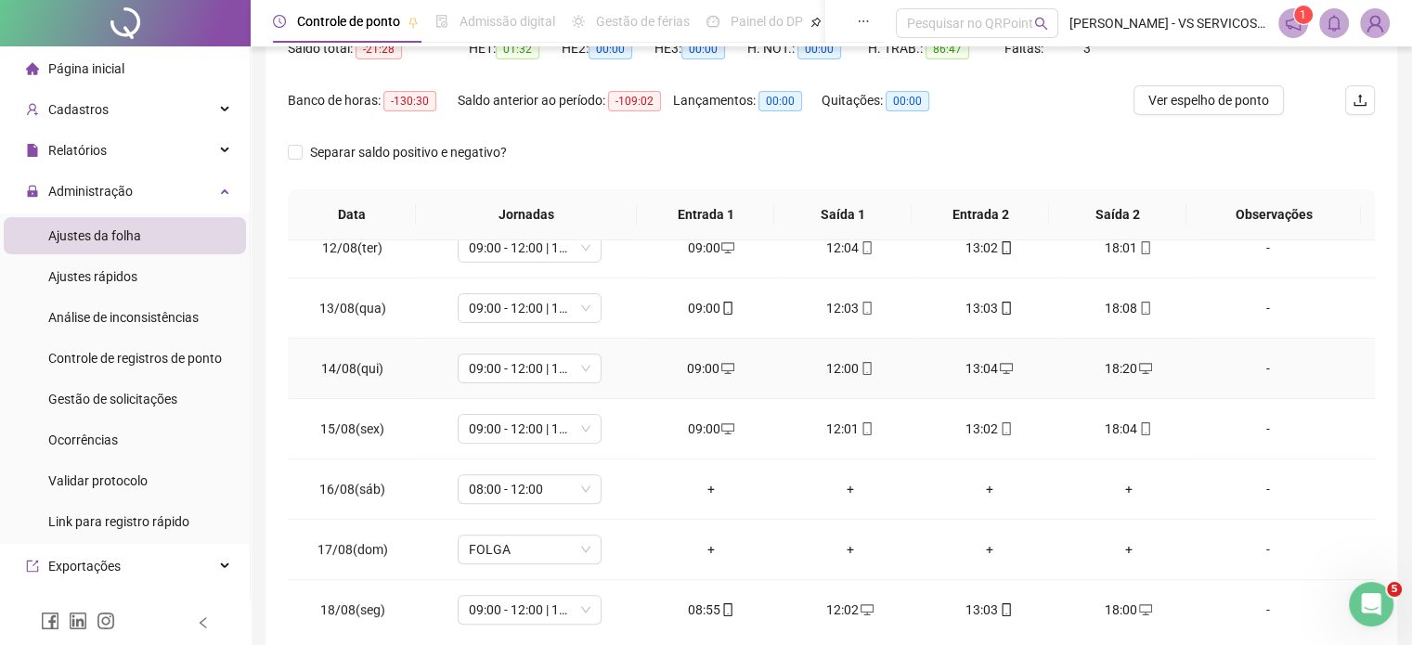
scroll to position [303, 0]
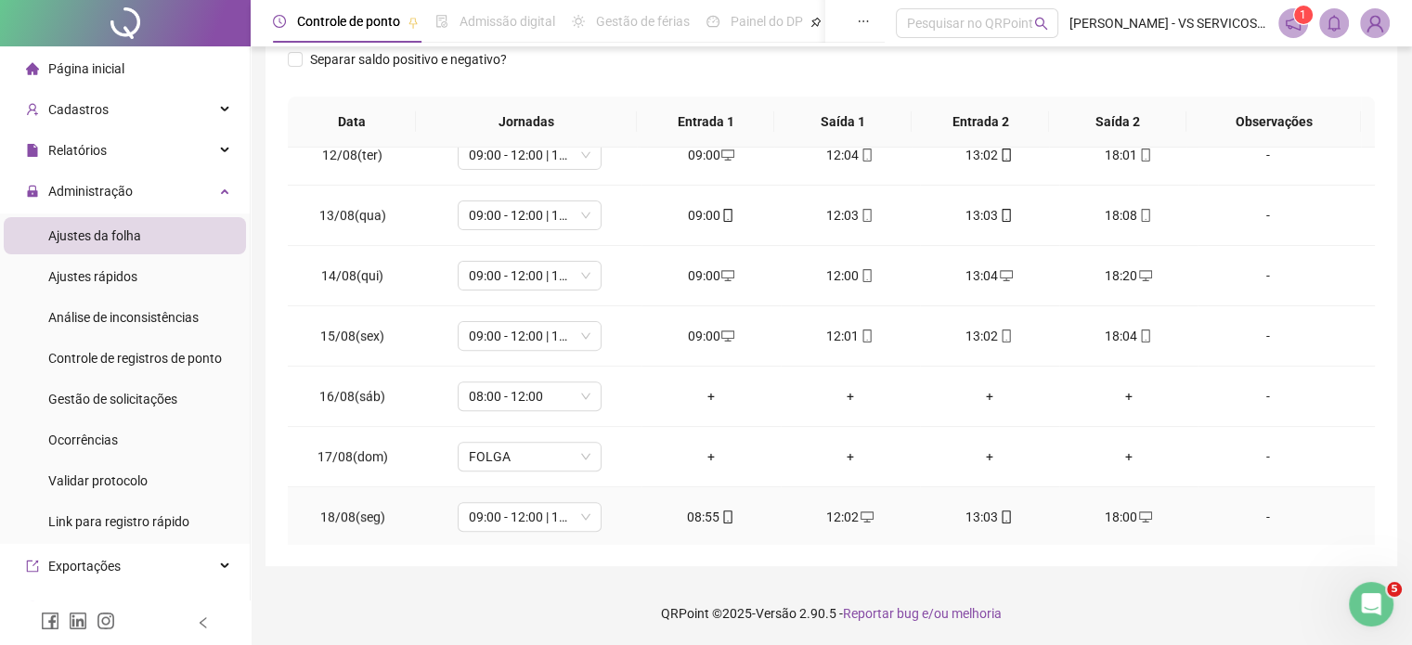
click at [1114, 515] on div "18:00" at bounding box center [1129, 517] width 110 height 20
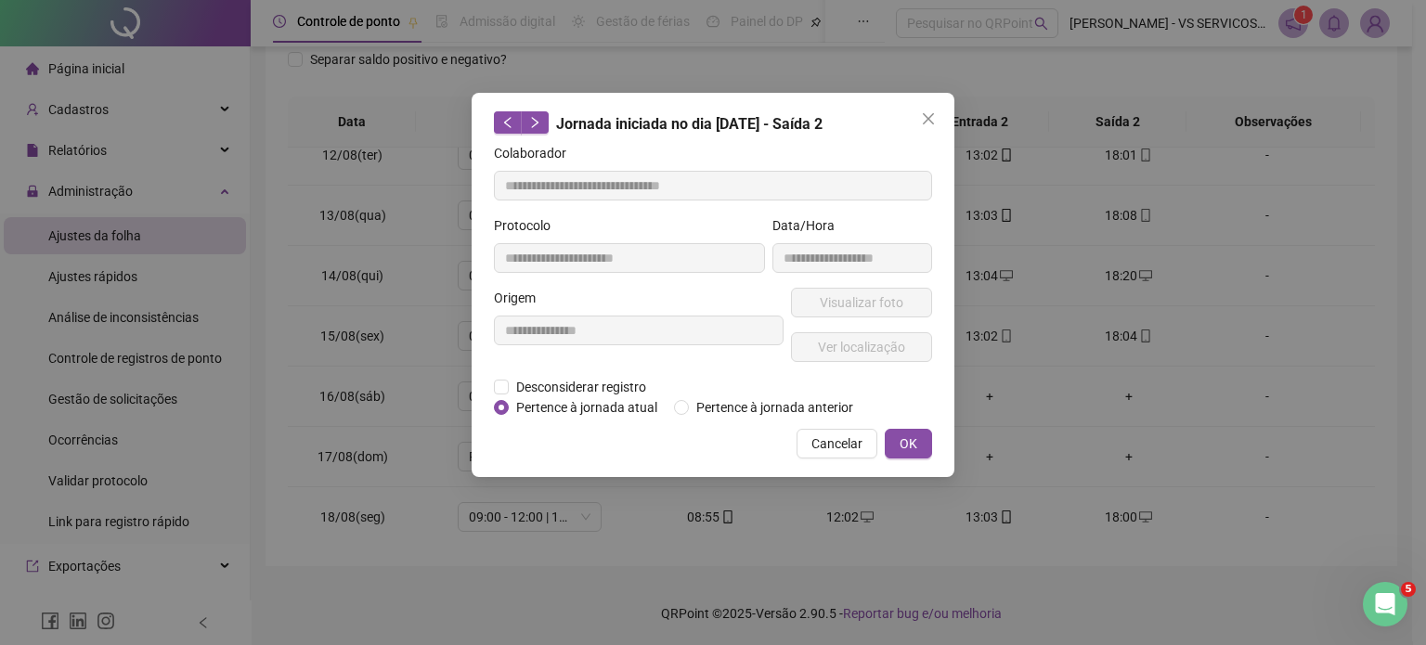
type input "**********"
click at [986, 492] on div "**********" at bounding box center [713, 322] width 1426 height 645
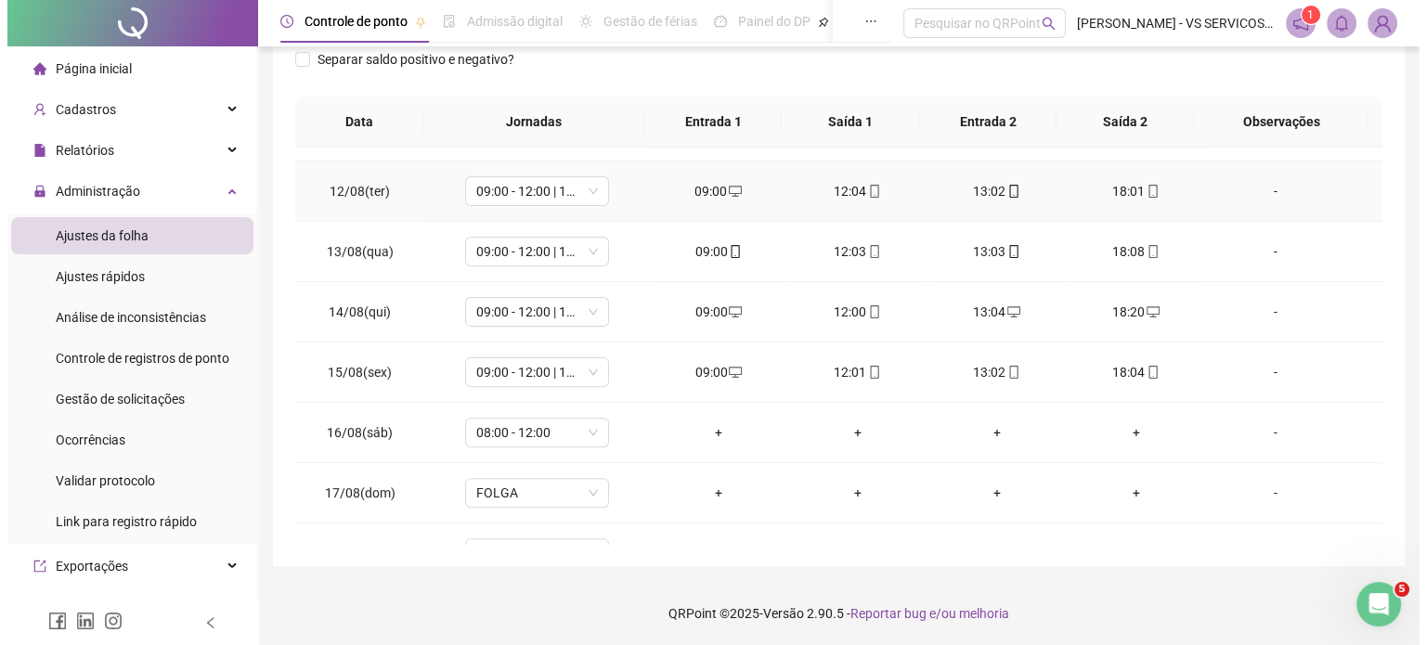
scroll to position [686, 0]
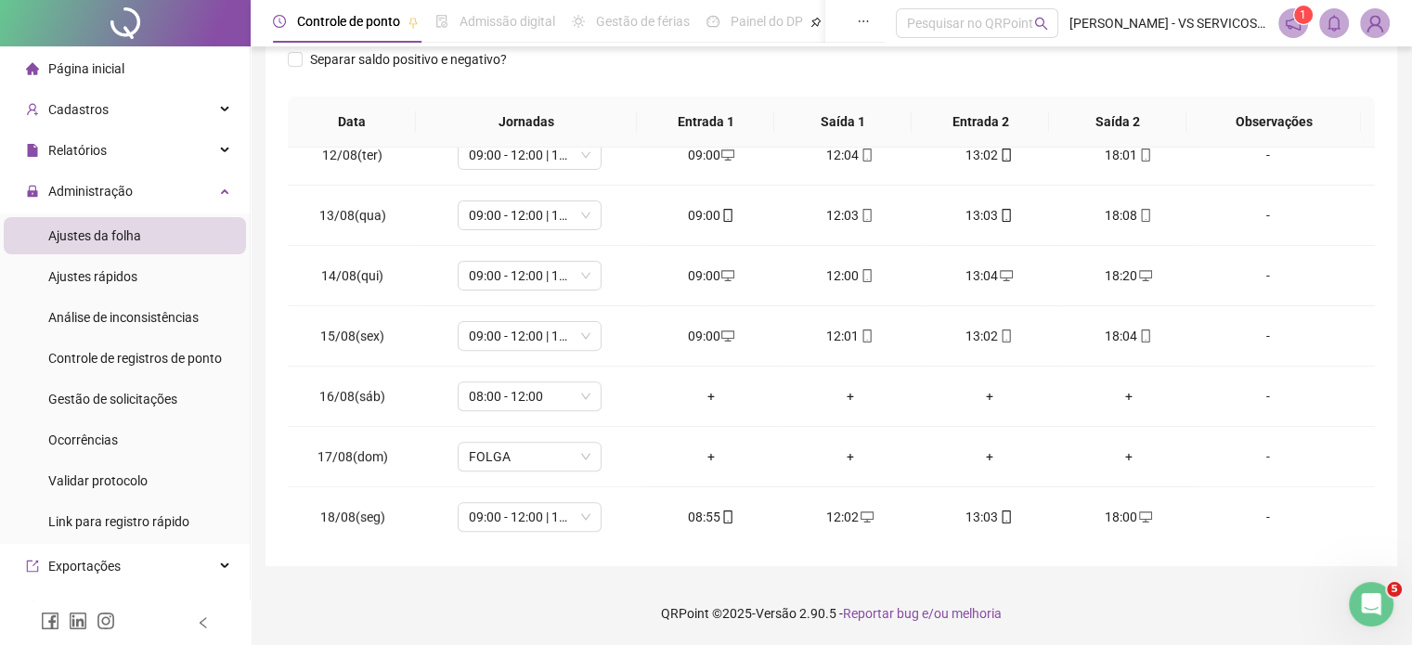
click at [1382, 25] on img at bounding box center [1375, 23] width 28 height 28
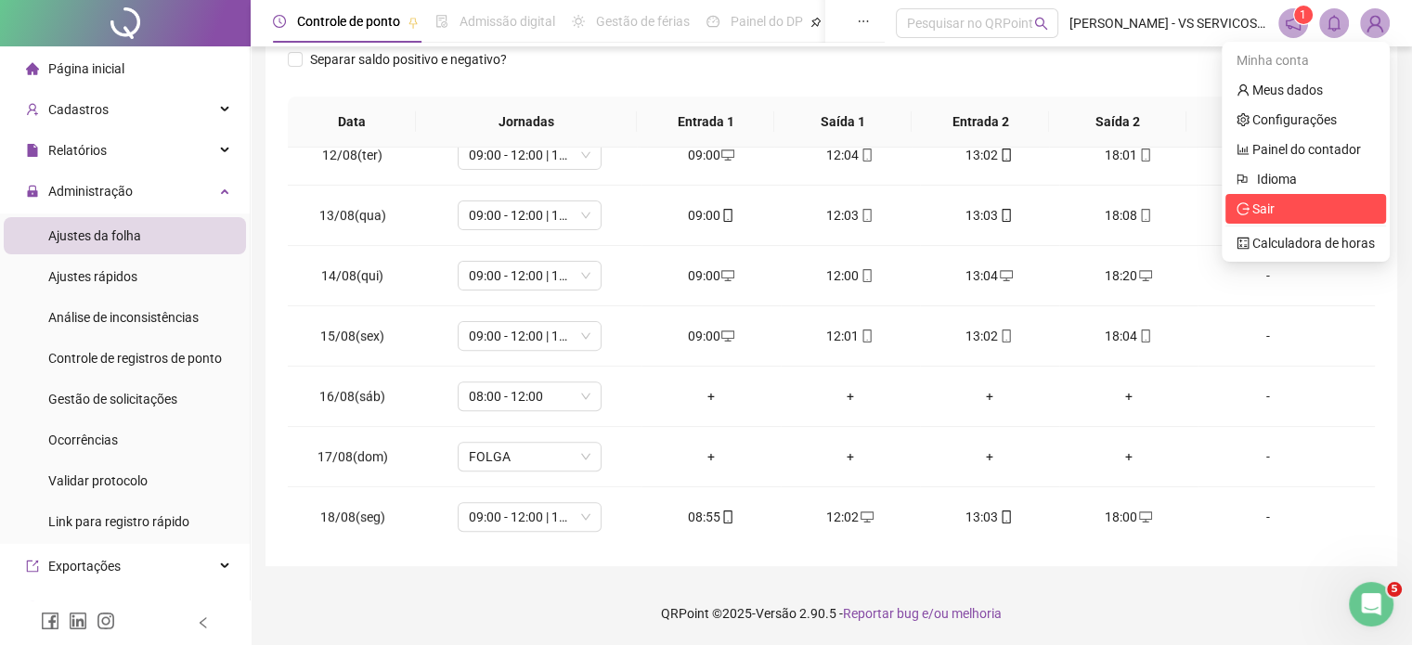
click at [1304, 201] on span "Sair" at bounding box center [1306, 209] width 138 height 20
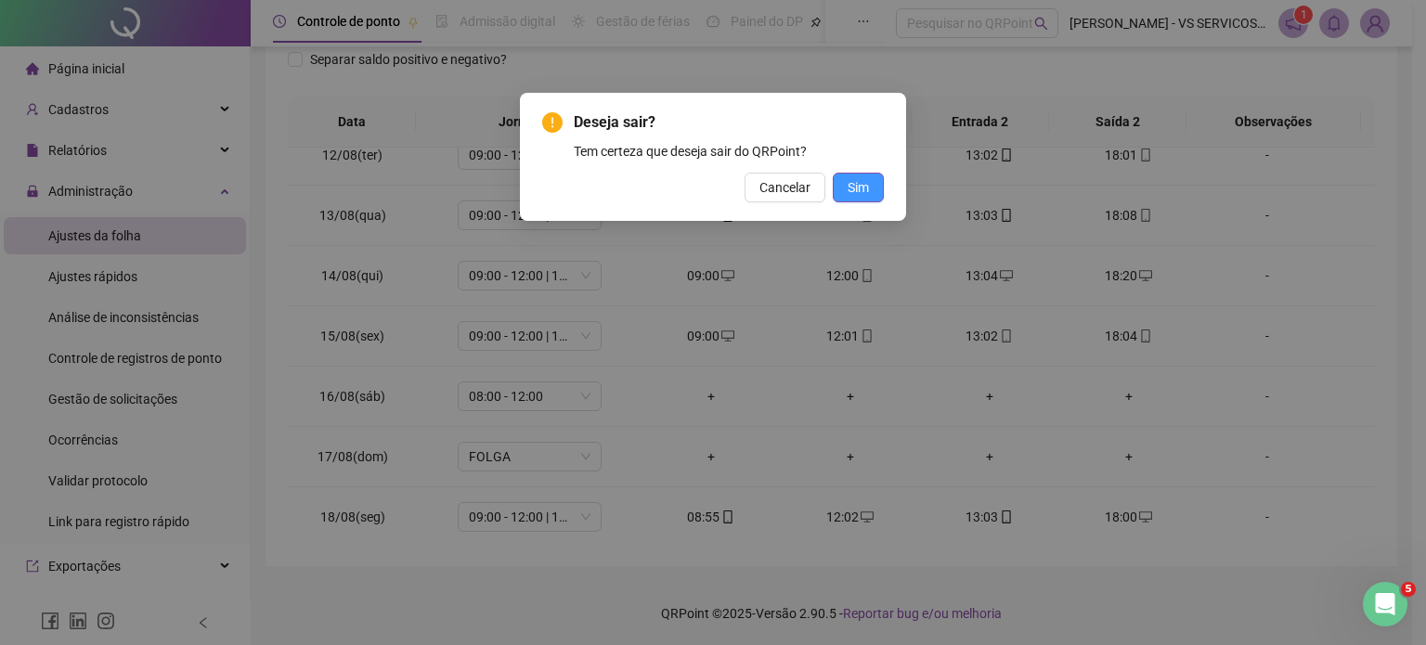
click at [858, 190] on span "Sim" at bounding box center [858, 187] width 21 height 20
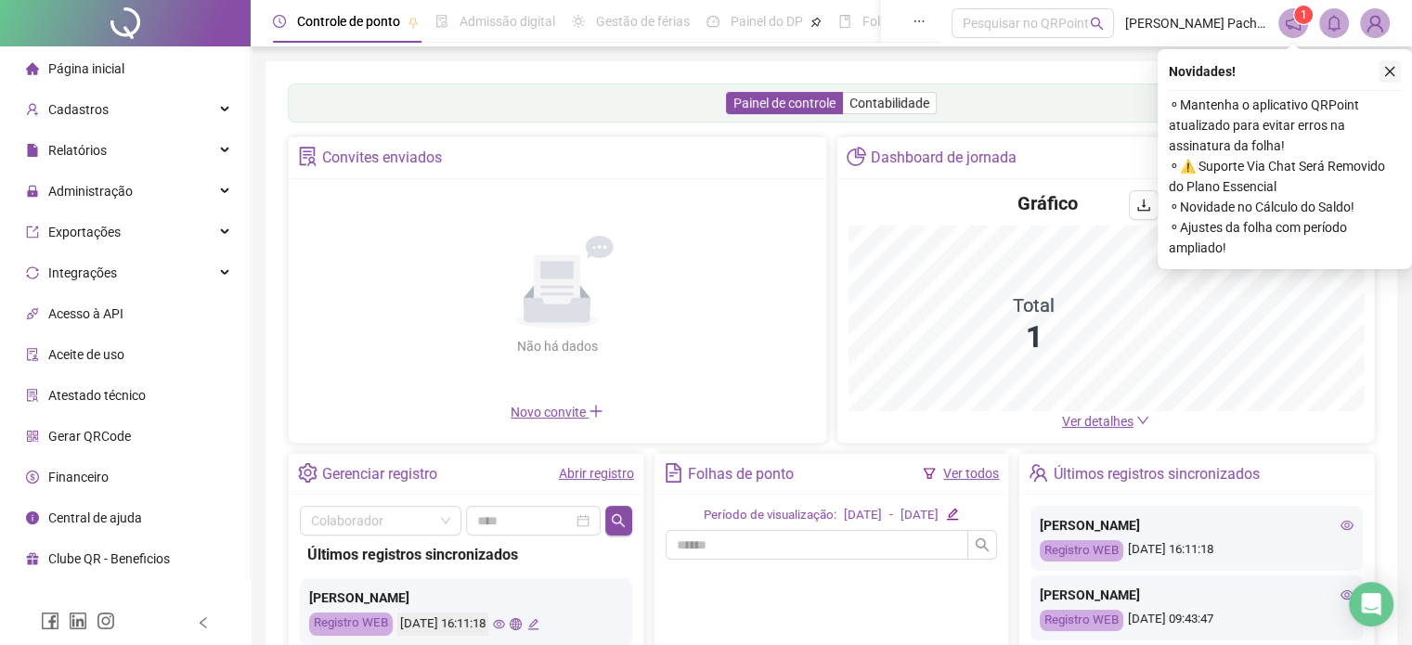
click at [1392, 71] on icon "close" at bounding box center [1390, 71] width 13 height 13
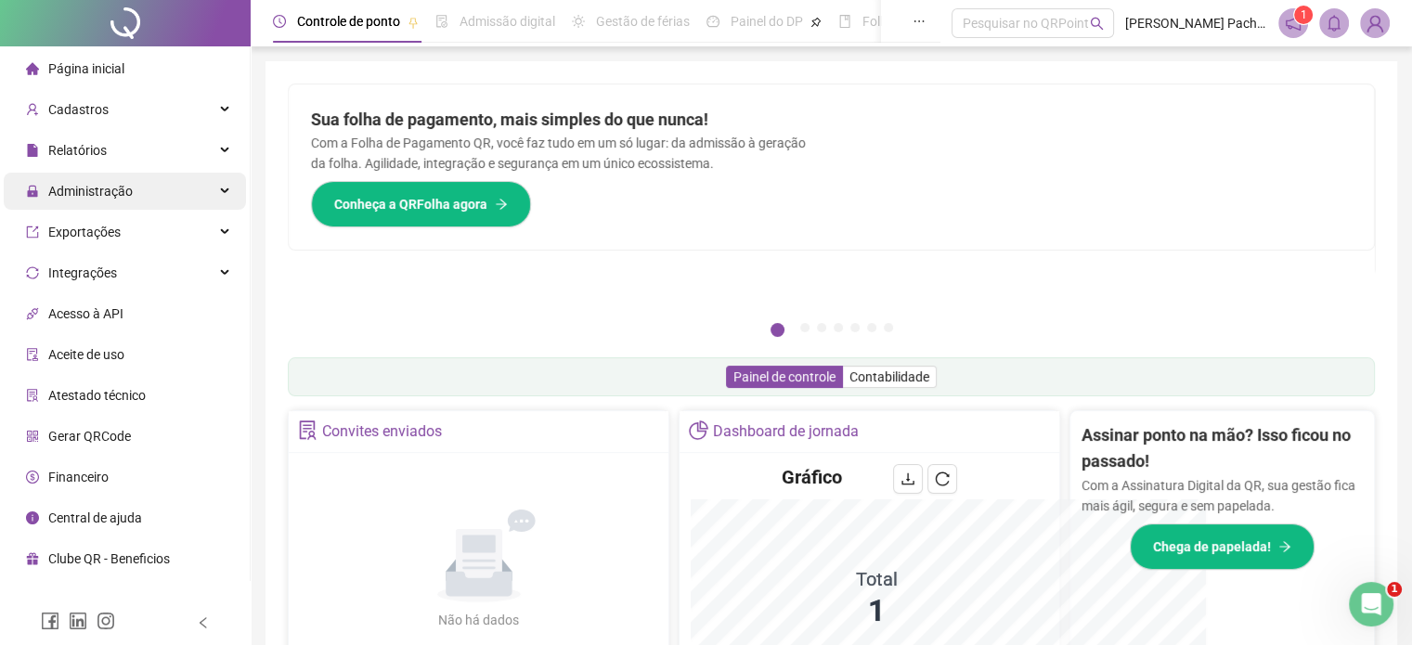
click at [109, 196] on span "Administração" at bounding box center [90, 191] width 84 height 15
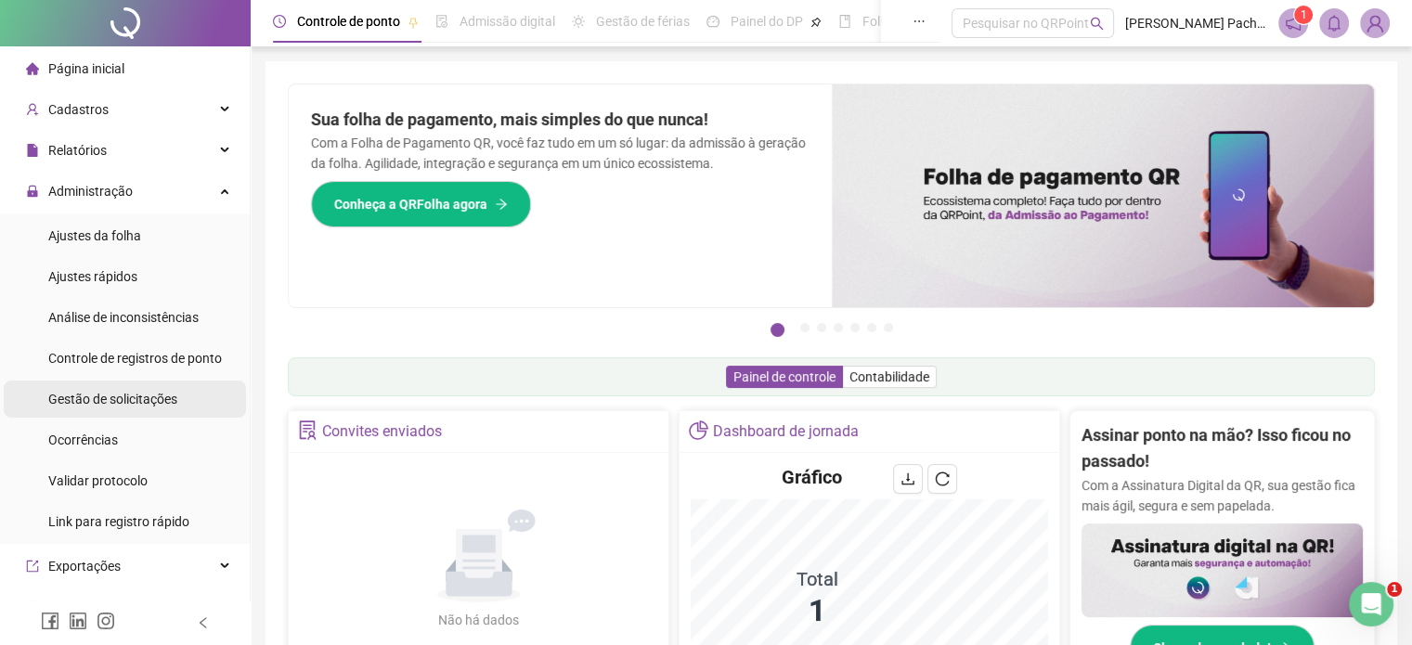
click at [103, 382] on div "Gestão de solicitações" at bounding box center [112, 399] width 129 height 37
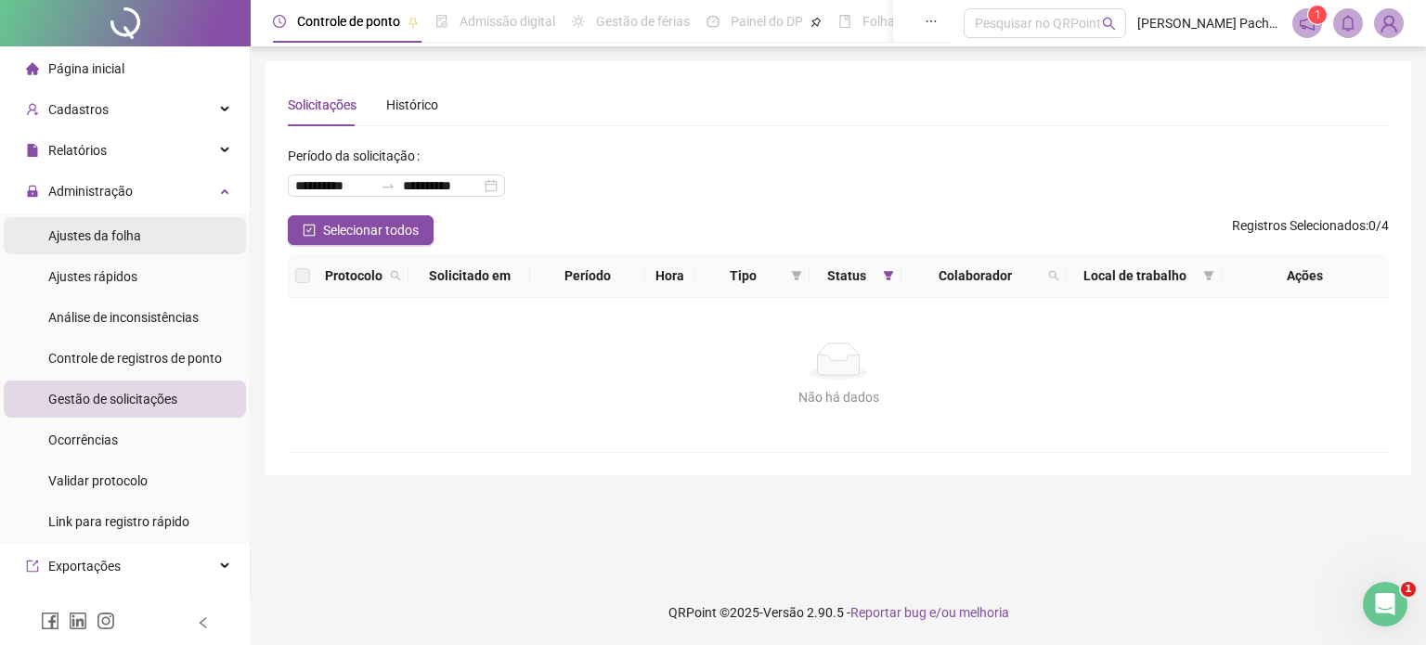
click at [130, 245] on div "Ajustes da folha" at bounding box center [94, 235] width 93 height 37
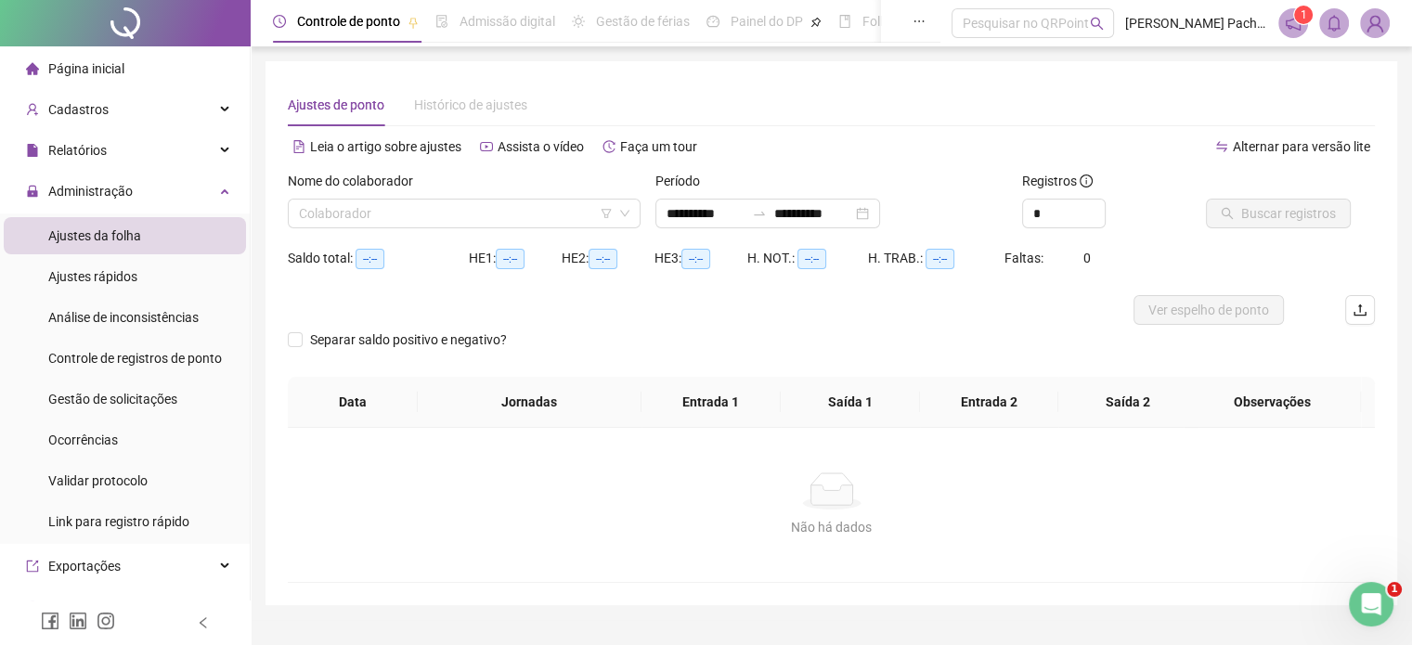
type input "**********"
click at [490, 194] on div "Nome do colaborador" at bounding box center [464, 185] width 353 height 28
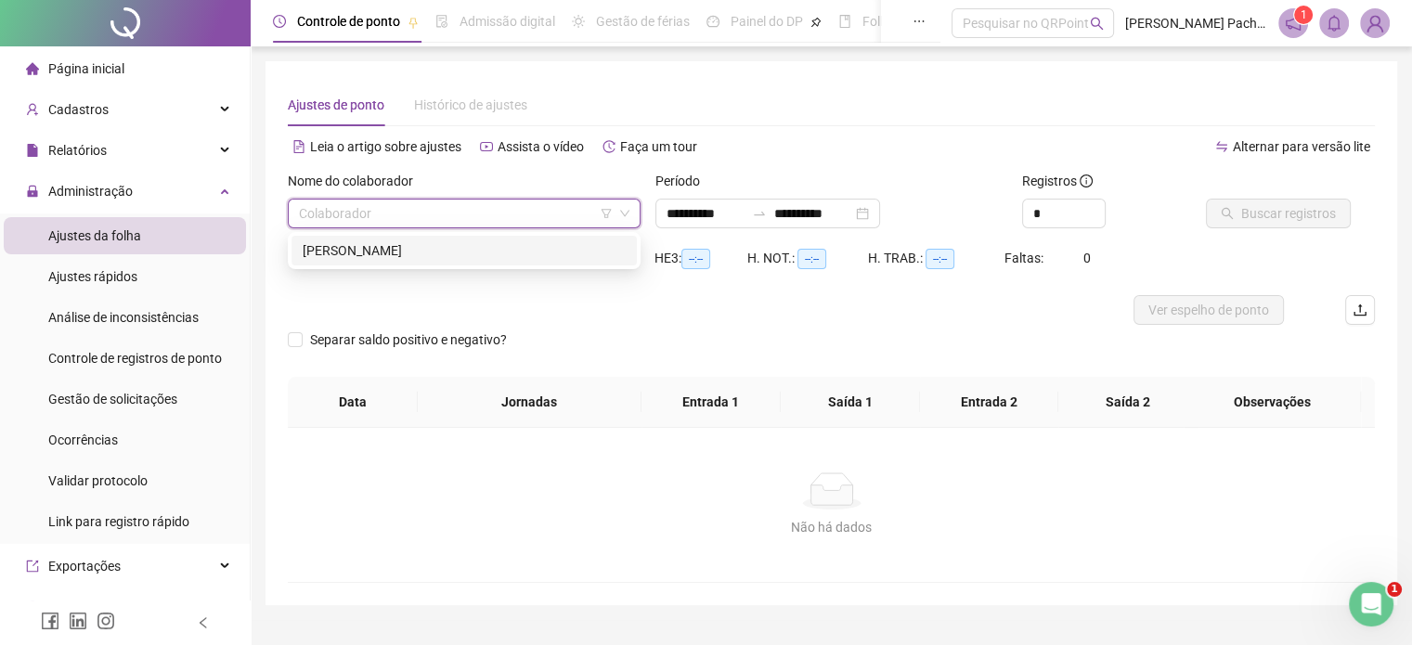
click at [463, 214] on input "search" at bounding box center [456, 214] width 314 height 28
click at [427, 244] on div "[PERSON_NAME]" at bounding box center [464, 250] width 323 height 20
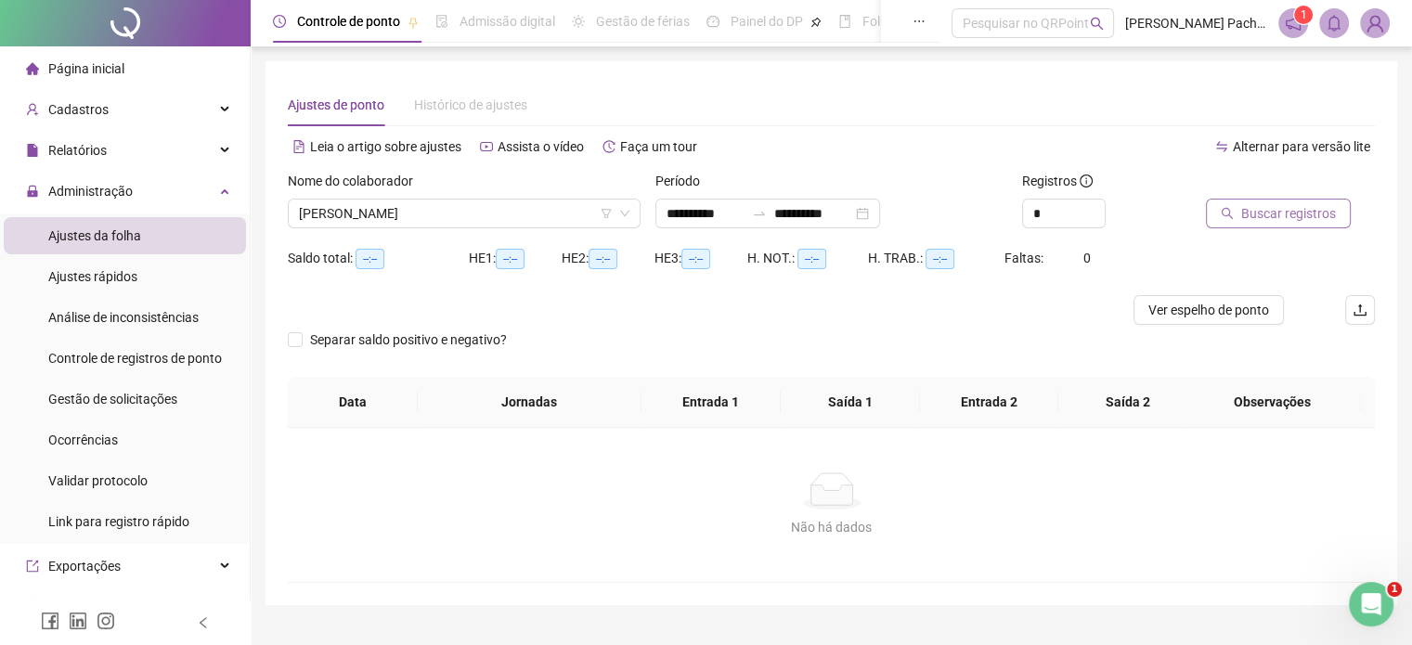
click at [1247, 214] on span "Buscar registros" at bounding box center [1288, 213] width 95 height 20
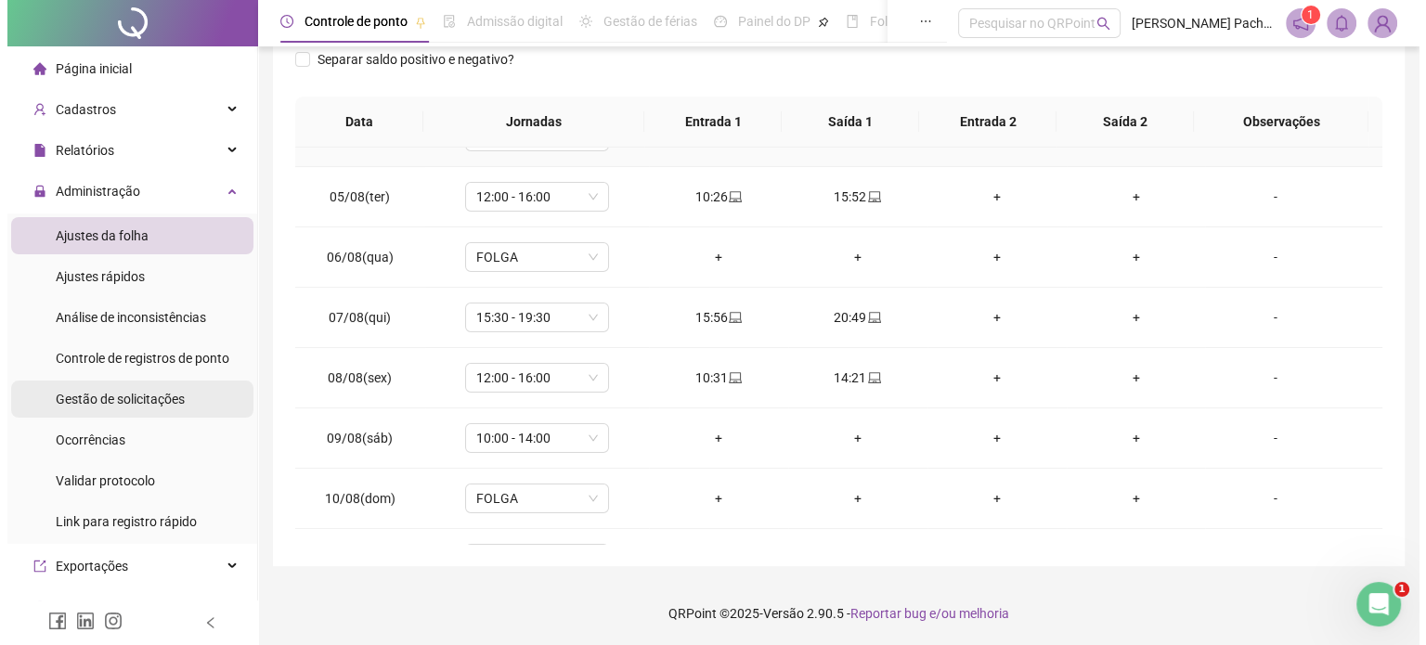
scroll to position [117, 0]
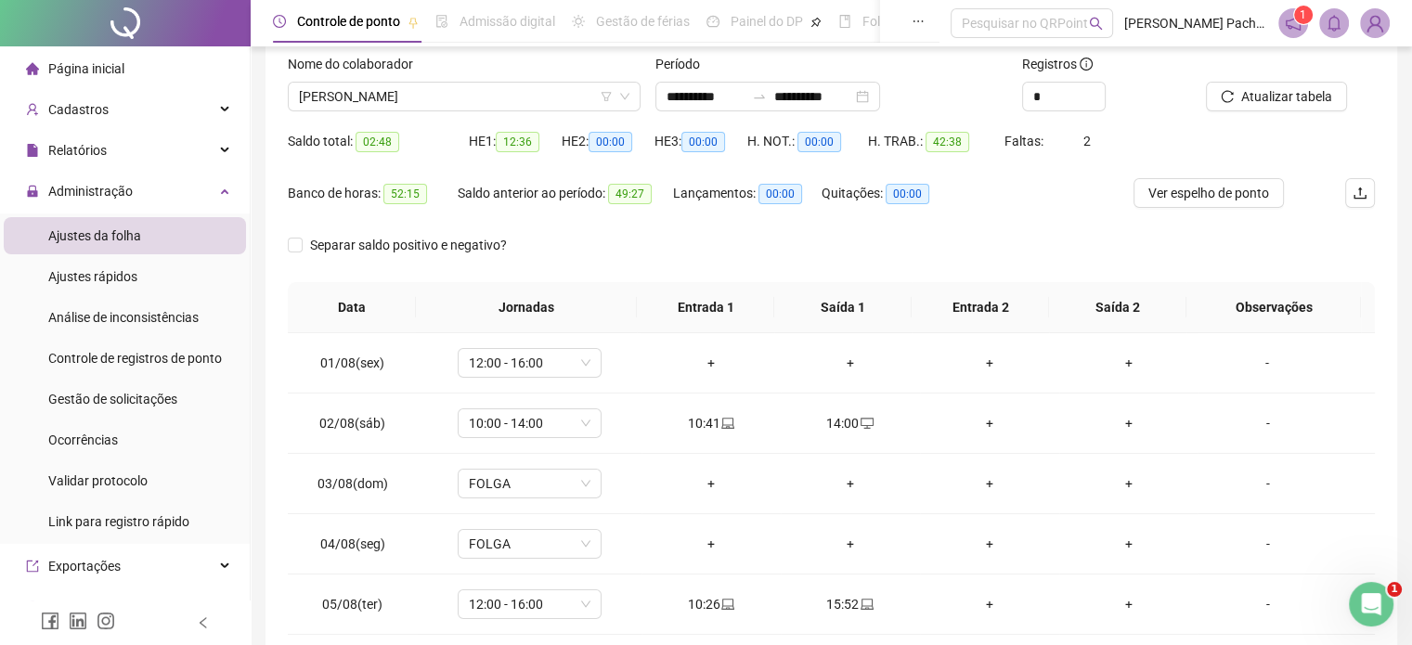
click at [1374, 21] on img at bounding box center [1375, 23] width 28 height 28
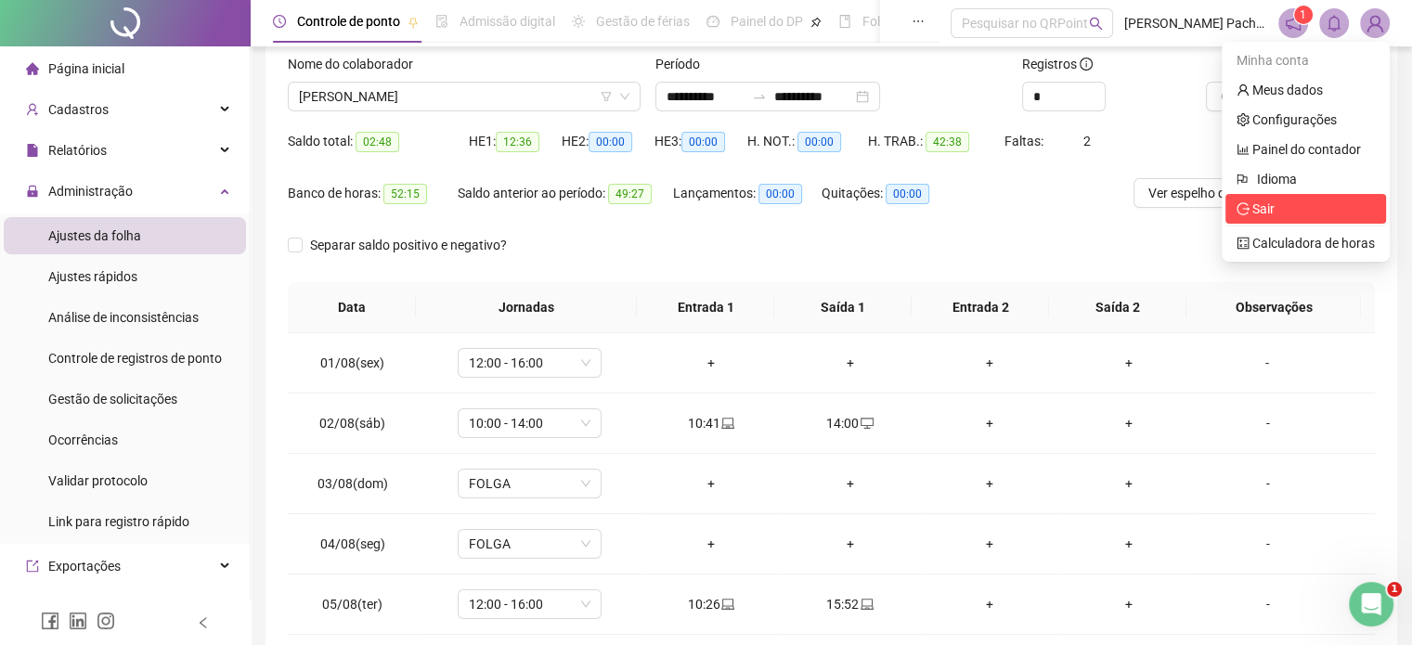
click at [1265, 207] on span "Sair" at bounding box center [1264, 208] width 22 height 15
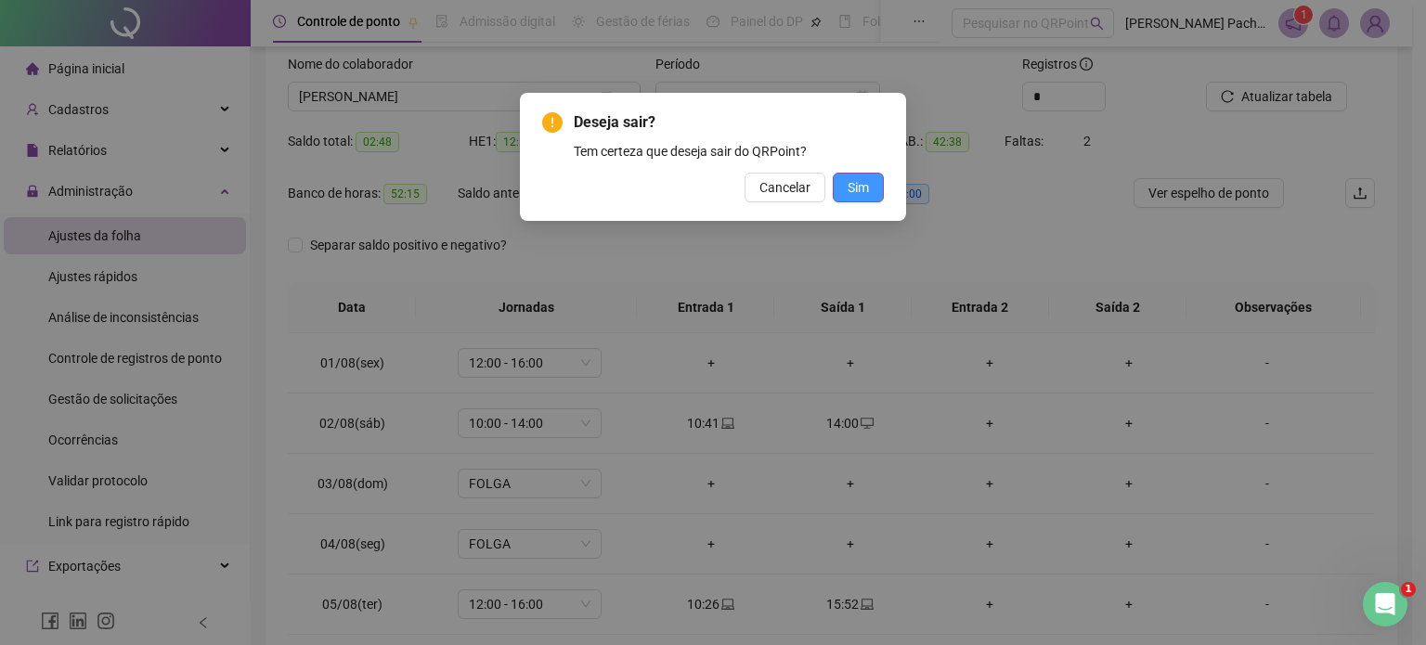
click at [850, 185] on span "Sim" at bounding box center [858, 187] width 21 height 20
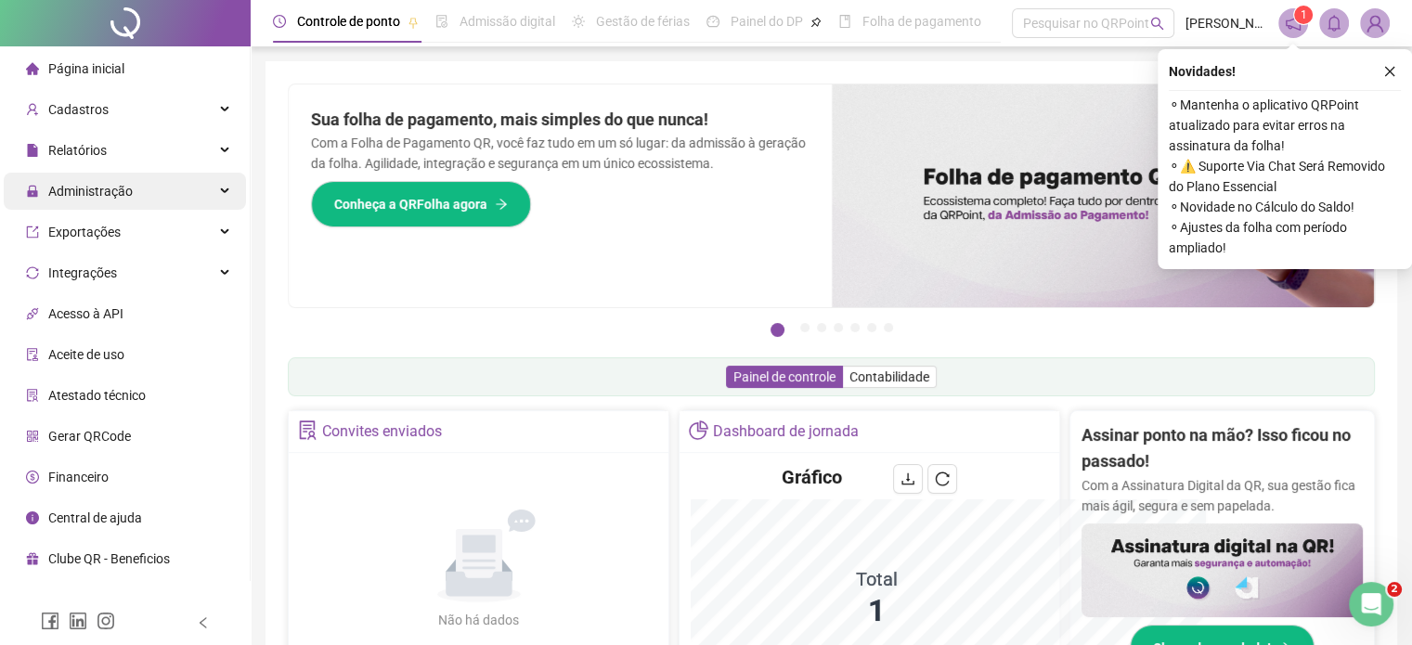
click at [136, 188] on div "Administração" at bounding box center [125, 191] width 242 height 37
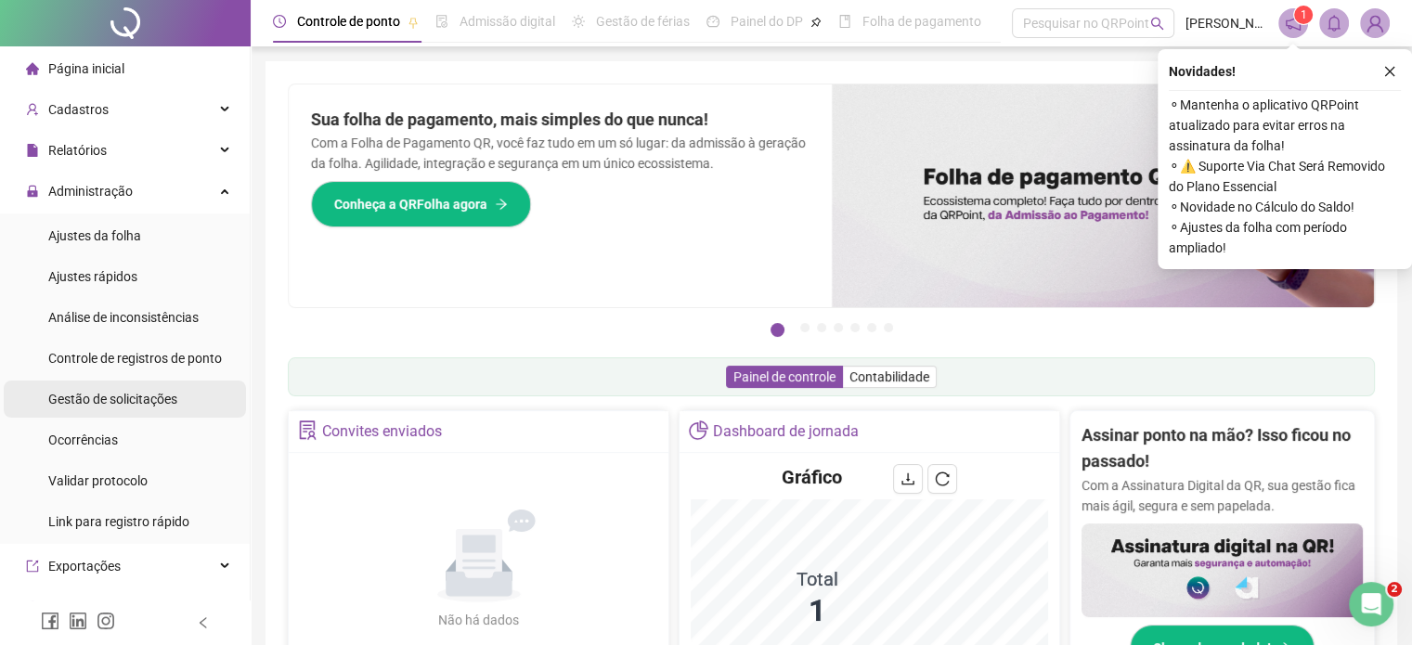
click at [123, 411] on div "Gestão de solicitações" at bounding box center [112, 399] width 129 height 37
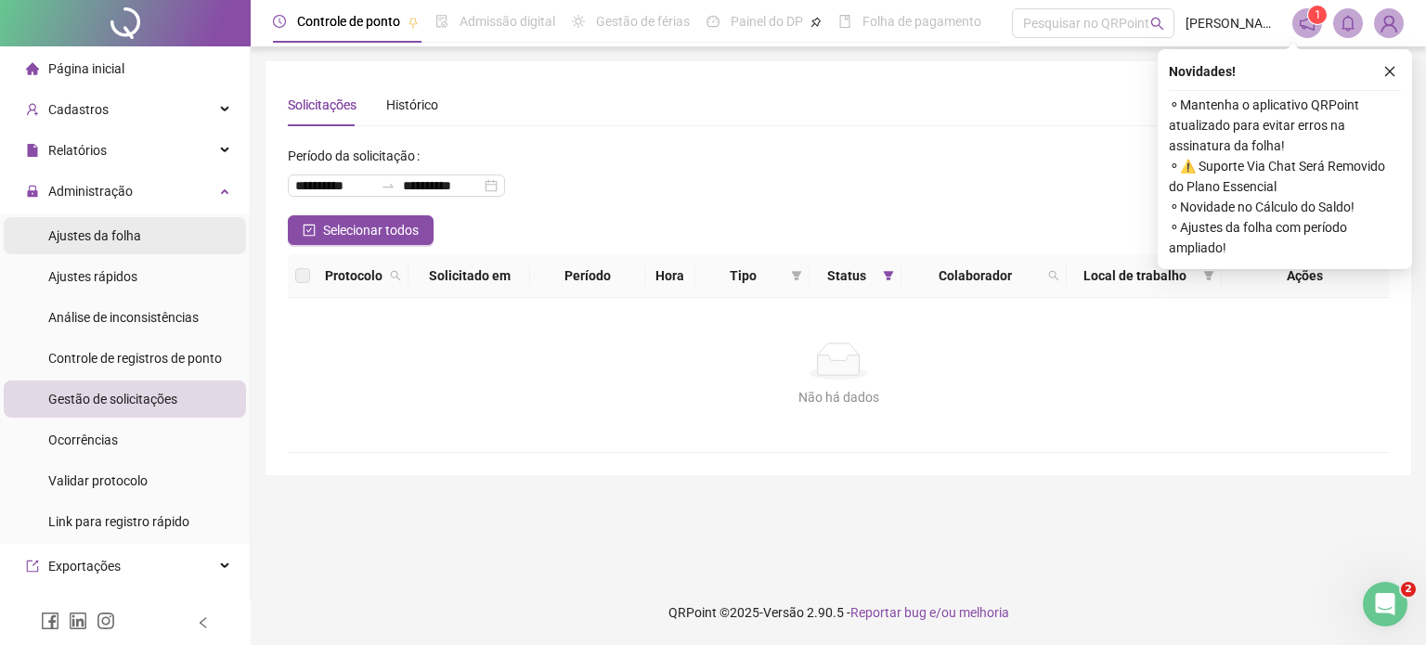
click at [163, 244] on li "Ajustes da folha" at bounding box center [125, 235] width 242 height 37
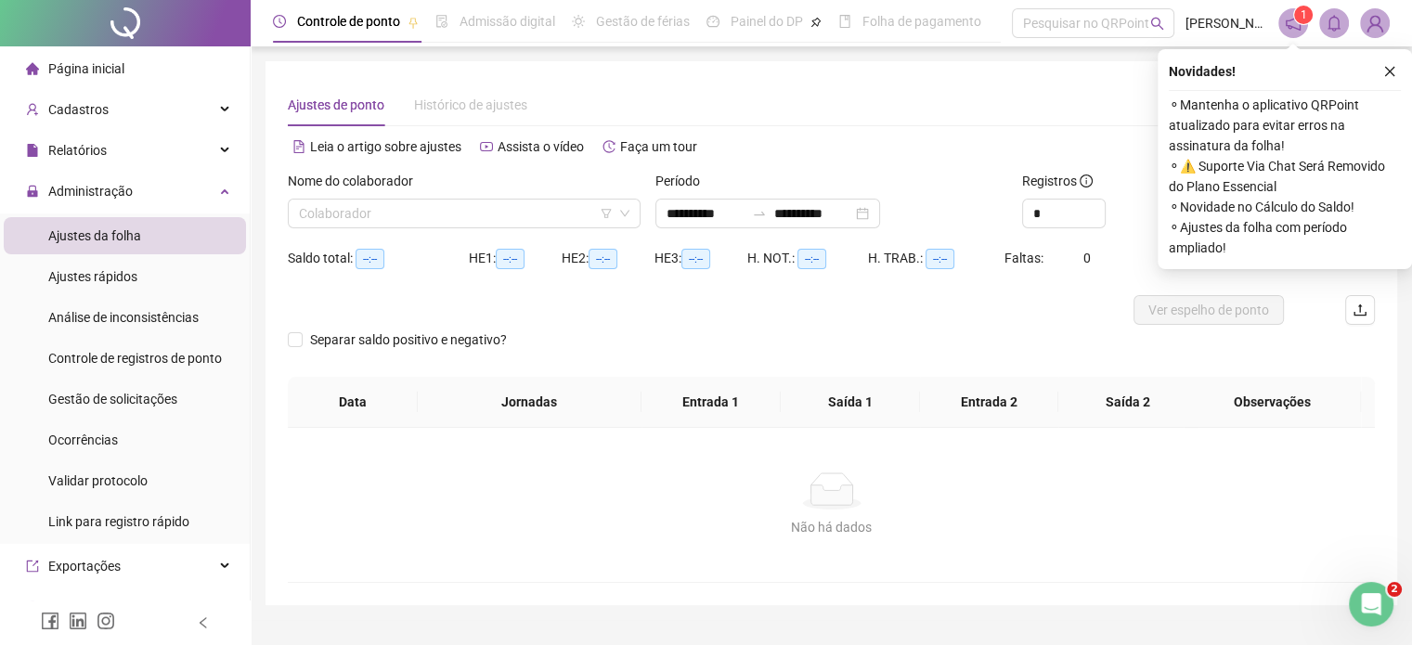
type input "**********"
click at [1393, 63] on button "button" at bounding box center [1390, 71] width 22 height 22
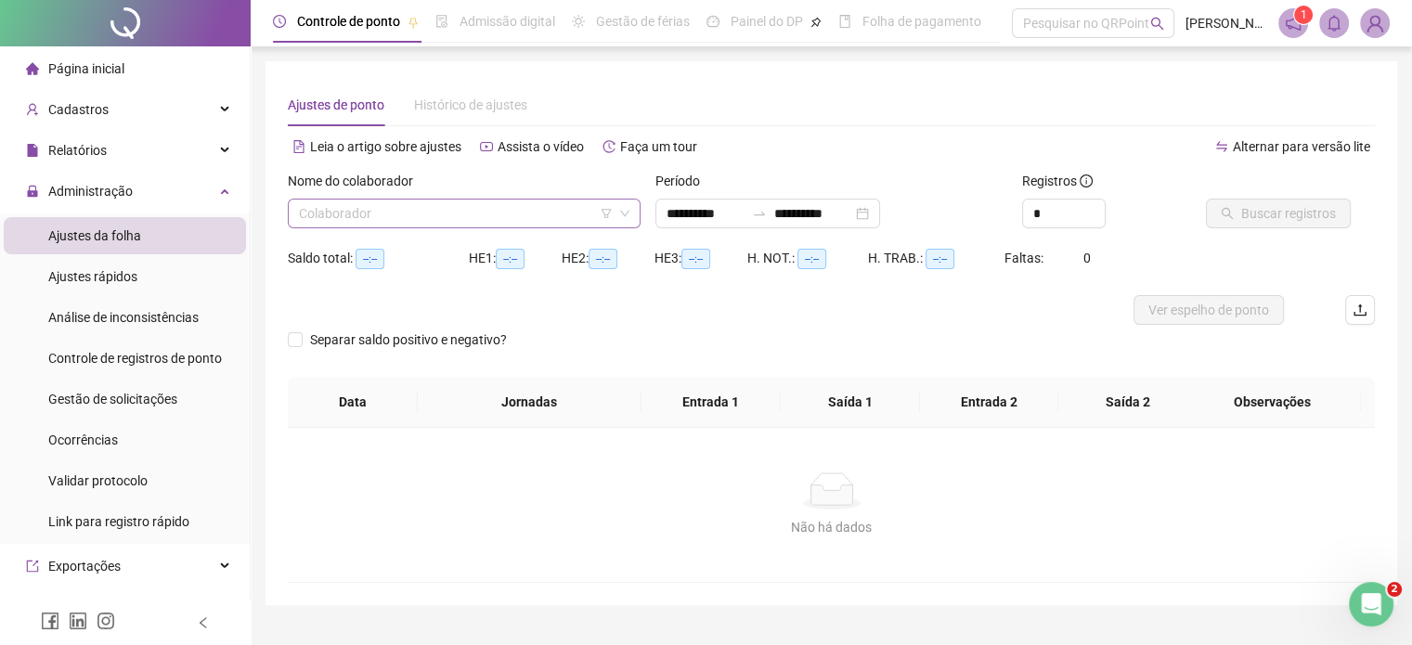
click at [465, 227] on input "search" at bounding box center [456, 214] width 314 height 28
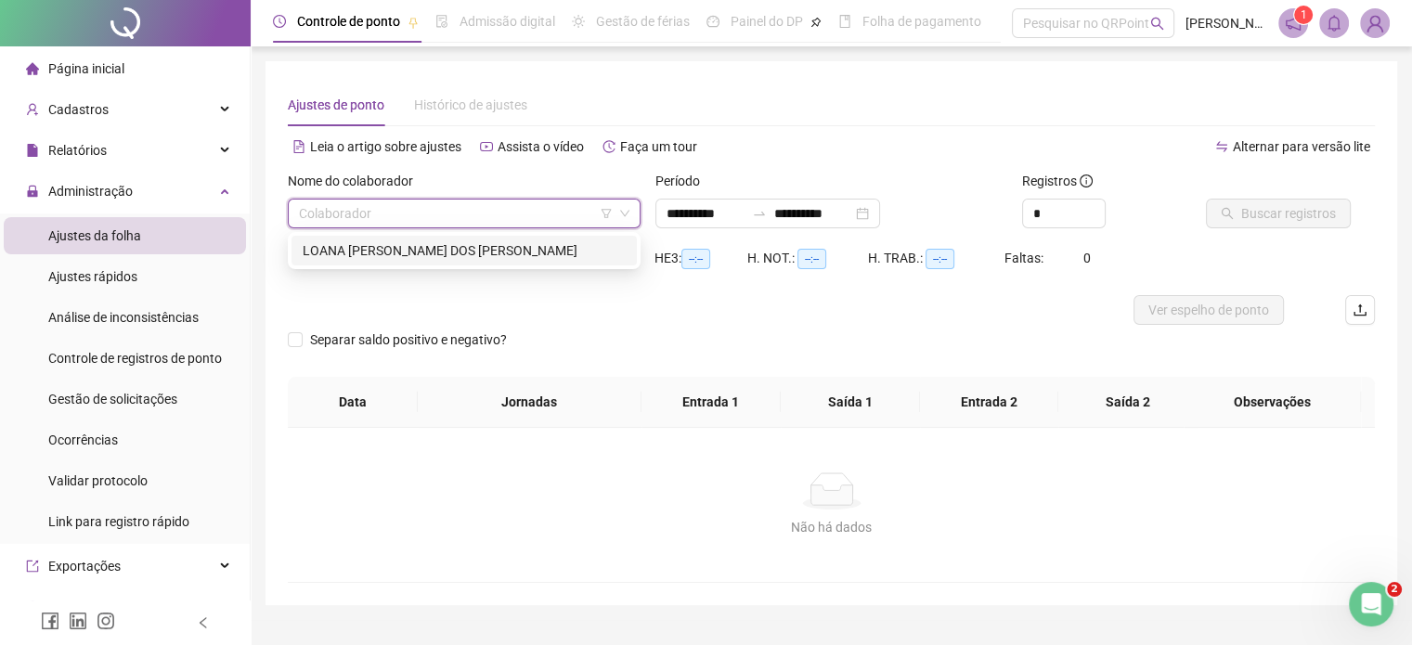
click at [461, 242] on div "LOANA [PERSON_NAME] DOS [PERSON_NAME]" at bounding box center [464, 250] width 323 height 20
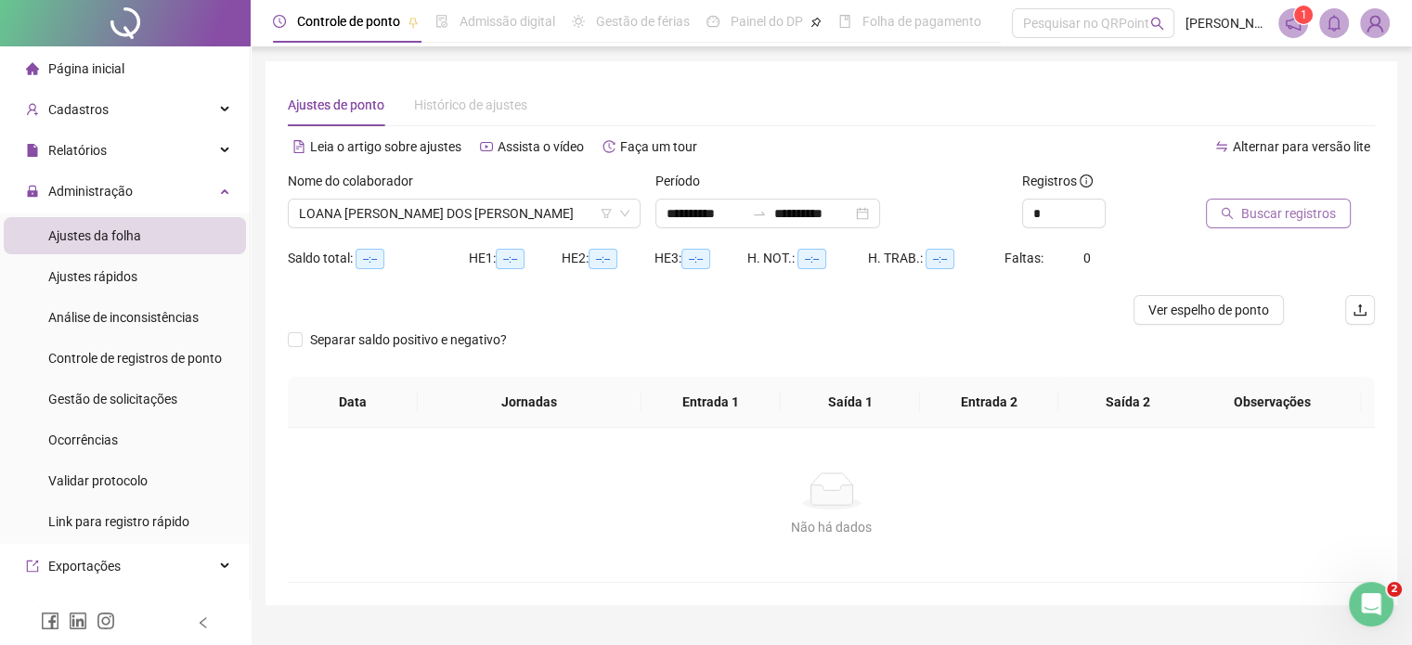
click at [1248, 204] on span "Buscar registros" at bounding box center [1288, 213] width 95 height 20
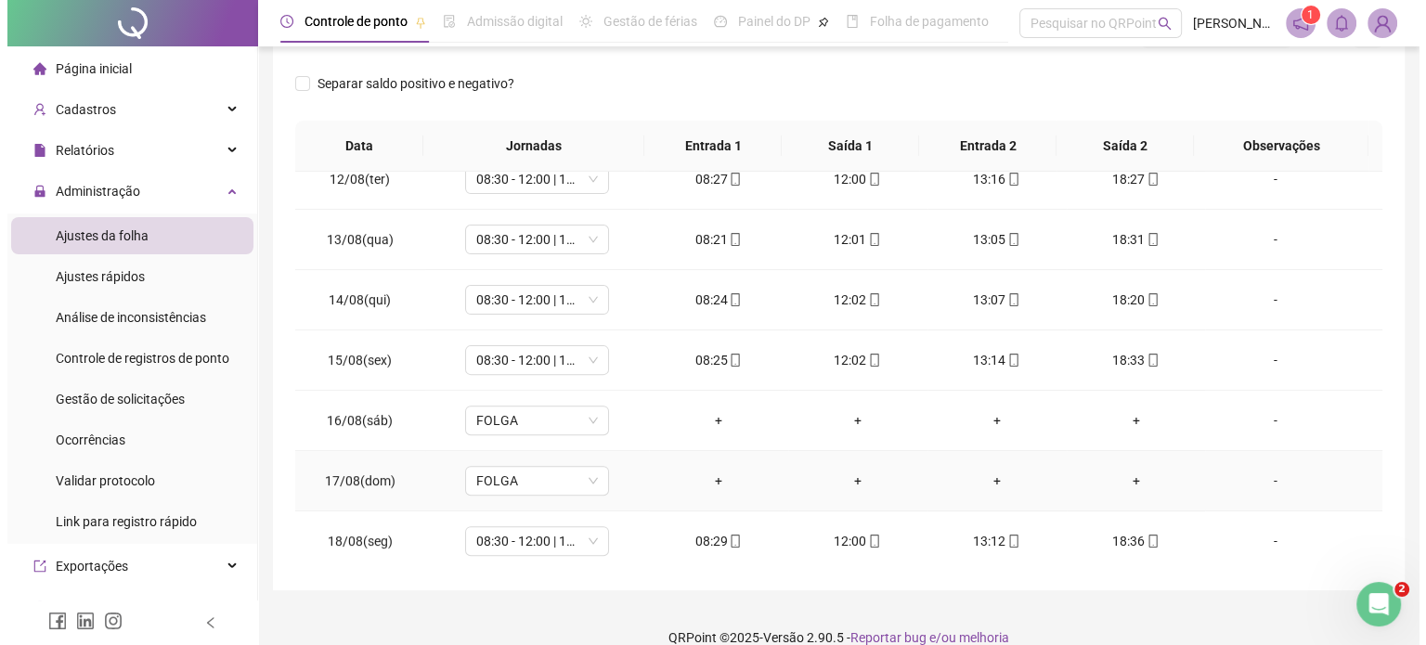
scroll to position [303, 0]
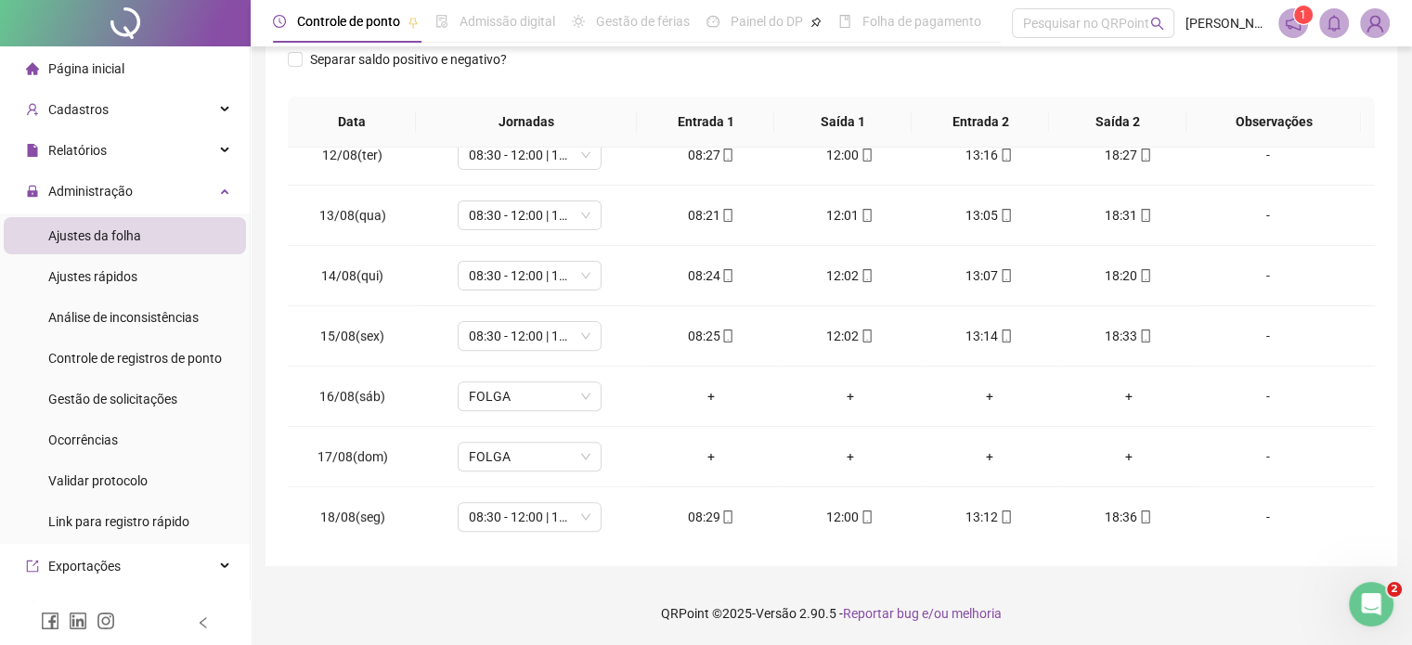
click at [1384, 25] on img at bounding box center [1375, 23] width 28 height 28
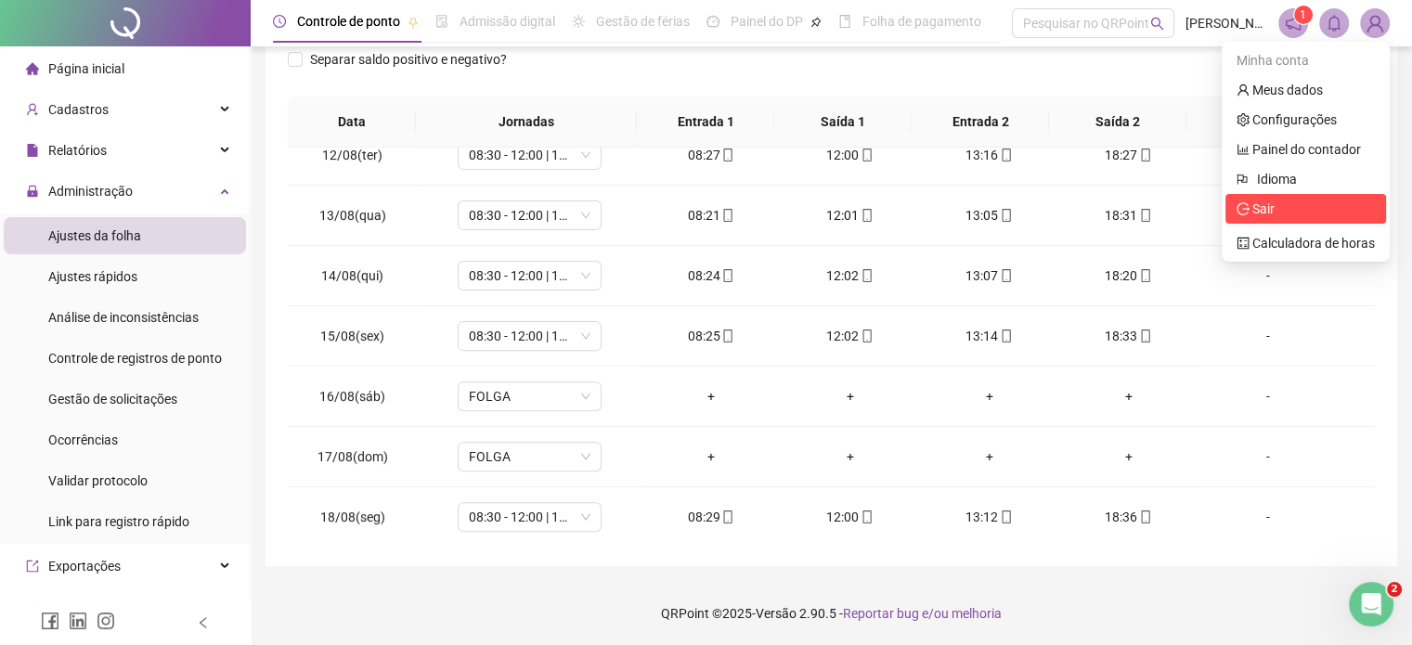
click at [1274, 206] on span "Sair" at bounding box center [1264, 208] width 22 height 15
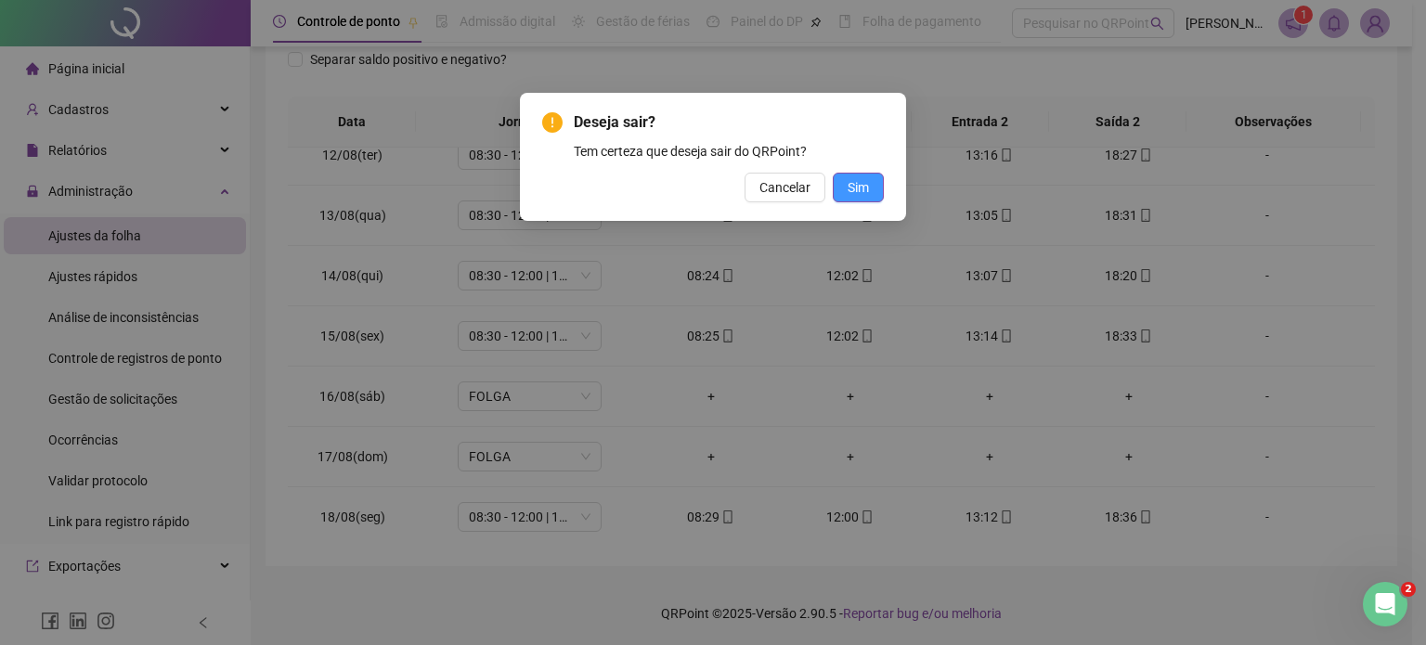
click at [873, 182] on button "Sim" at bounding box center [858, 188] width 51 height 30
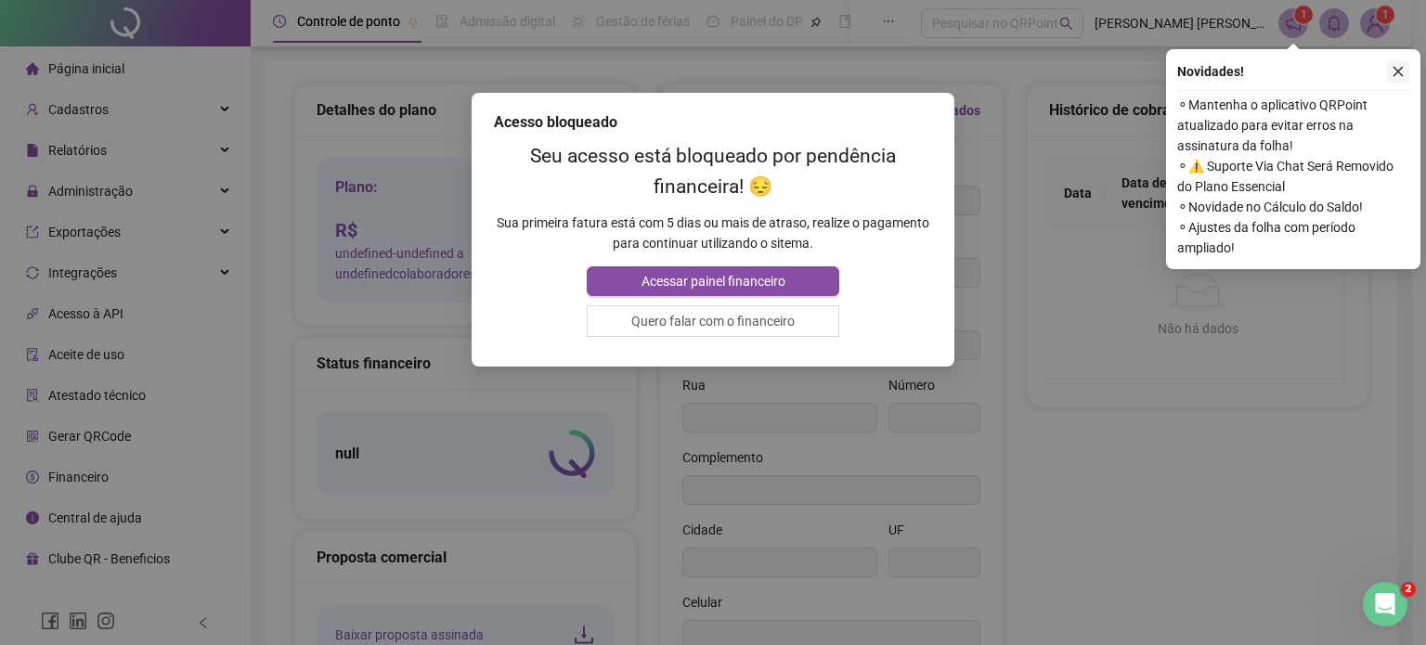
click at [1397, 67] on icon "close" at bounding box center [1398, 71] width 13 height 13
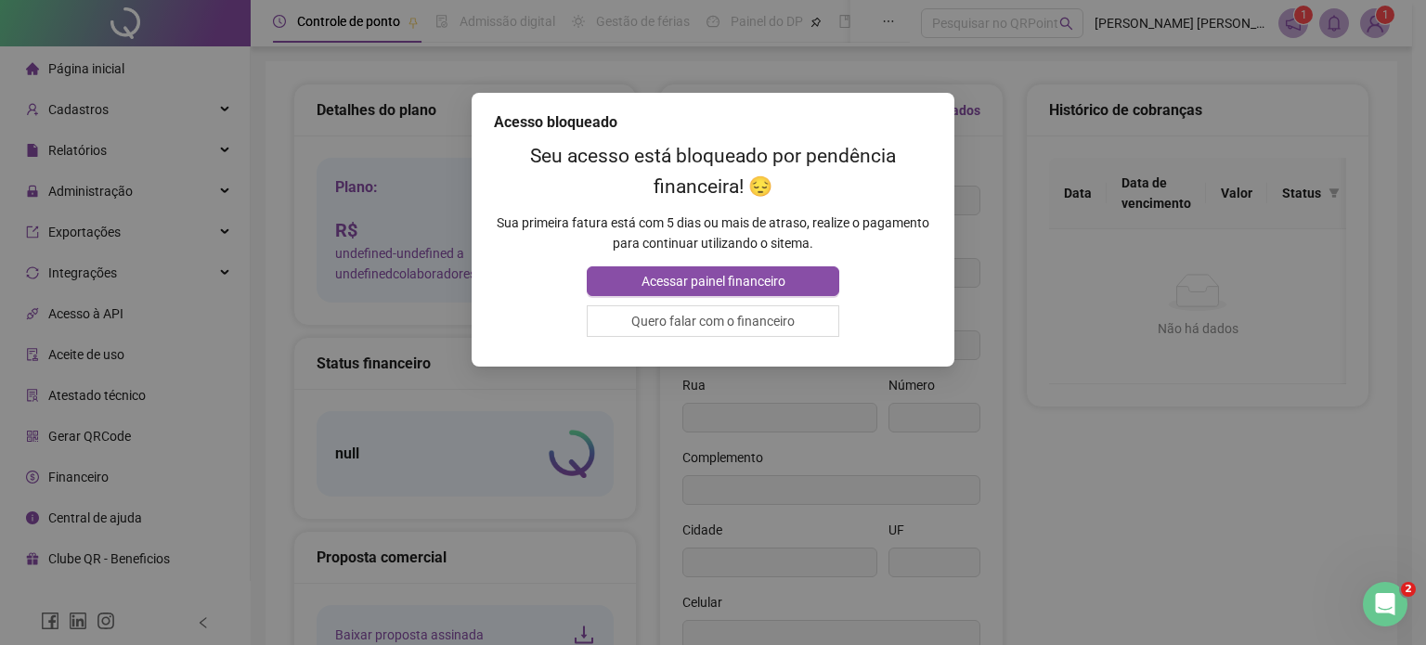
click at [1336, 51] on div "Acesso bloqueado Seu acesso está bloqueado por pendência financeira! 😔 Sua prim…" at bounding box center [713, 322] width 1426 height 645
click at [724, 278] on span "Acessar painel financeiro" at bounding box center [714, 281] width 144 height 20
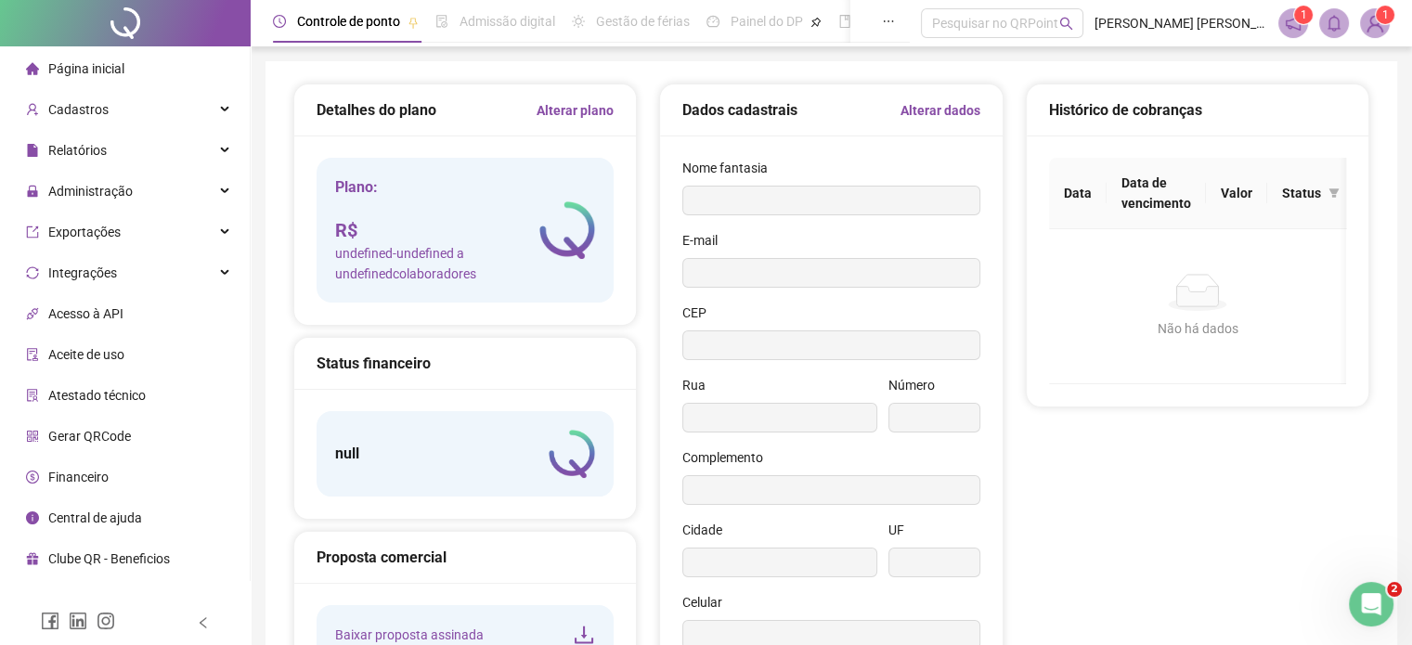
click at [1382, 25] on img at bounding box center [1375, 23] width 28 height 28
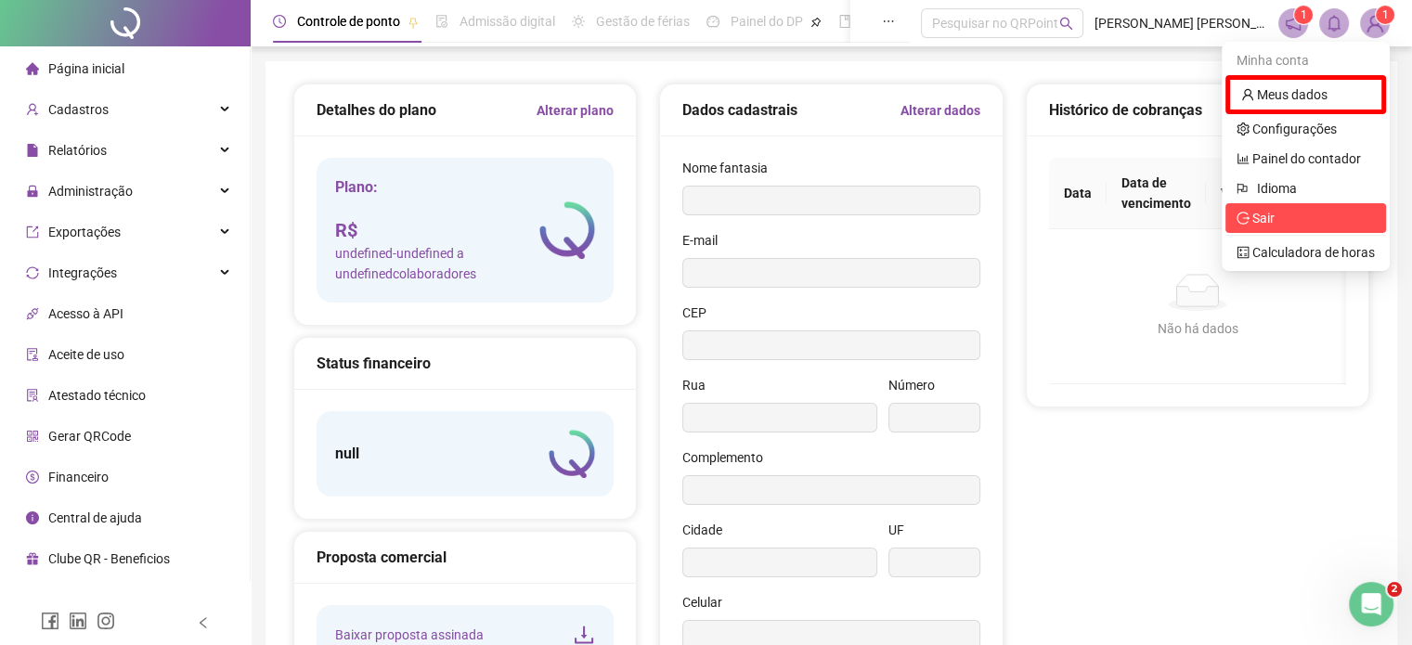
click at [1289, 225] on span "Sair" at bounding box center [1306, 218] width 138 height 20
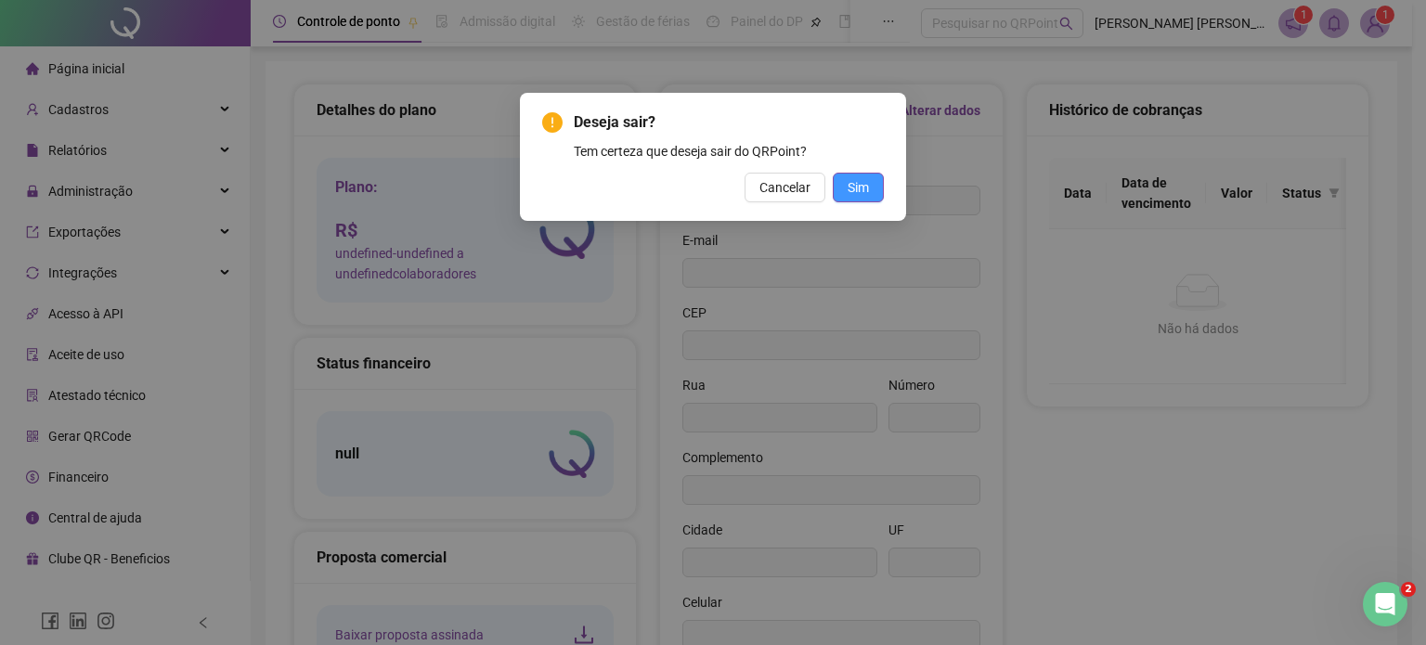
click at [861, 190] on span "Sim" at bounding box center [858, 187] width 21 height 20
